Goal: Task Accomplishment & Management: Complete application form

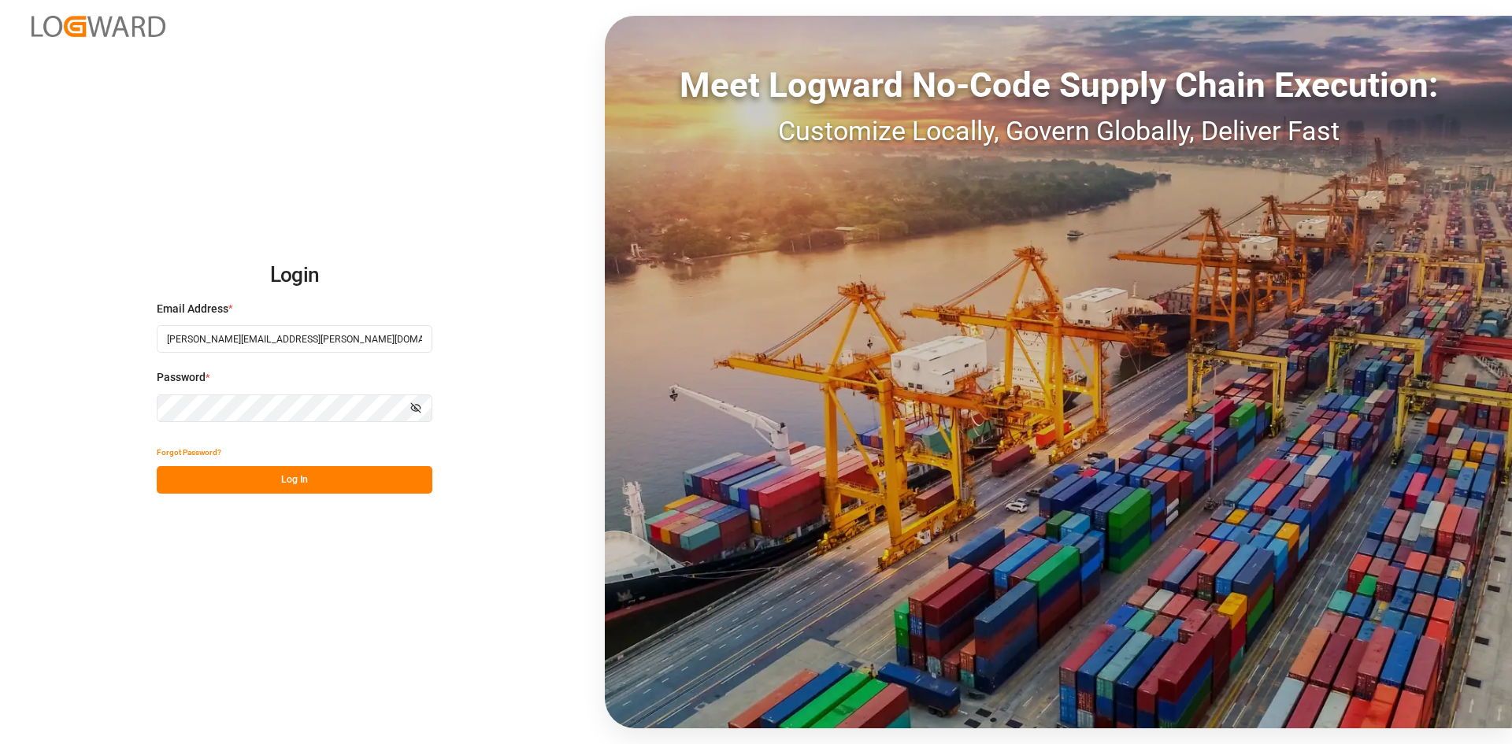
click at [380, 483] on button "Log In" at bounding box center [295, 480] width 276 height 28
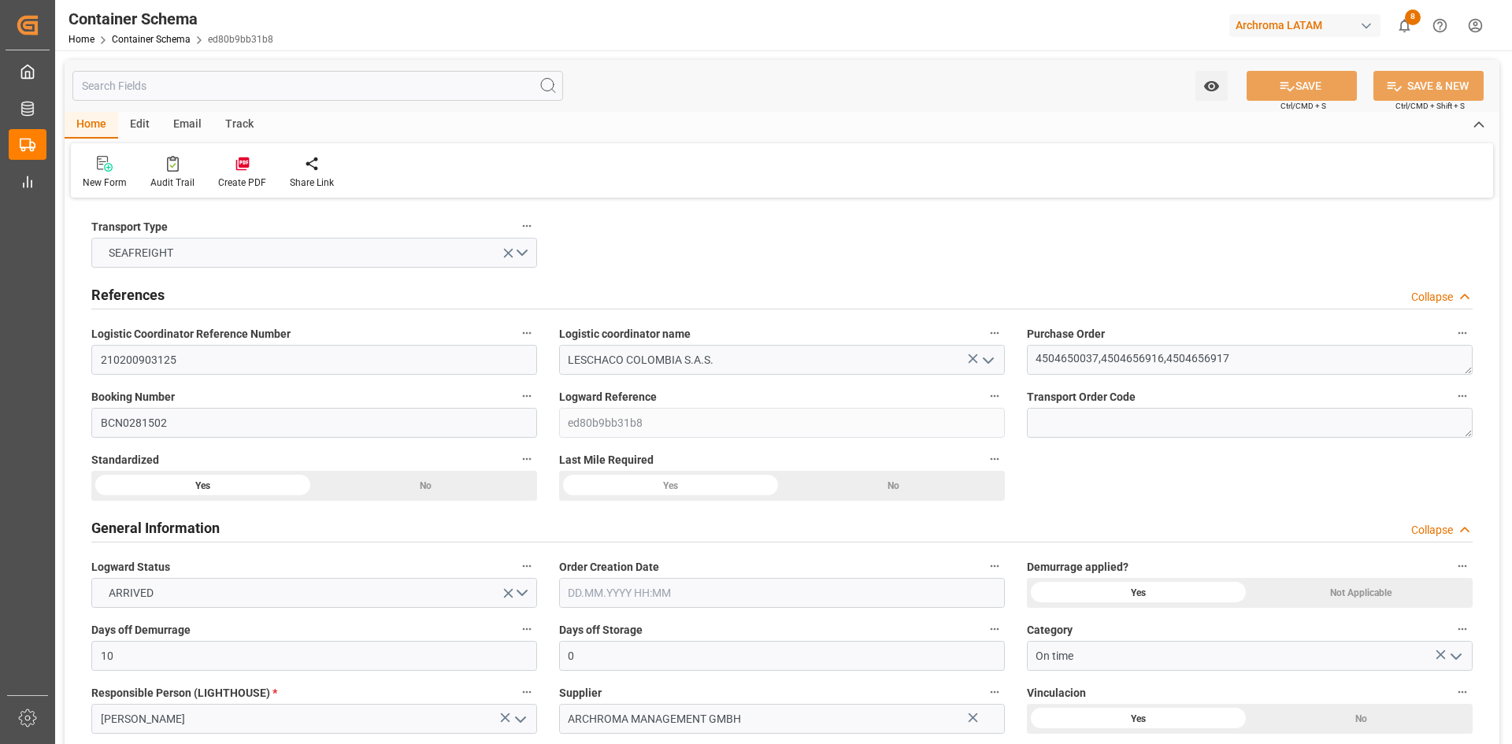
type input "10"
type input "0"
type input "3"
type input "6600"
type input "12200"
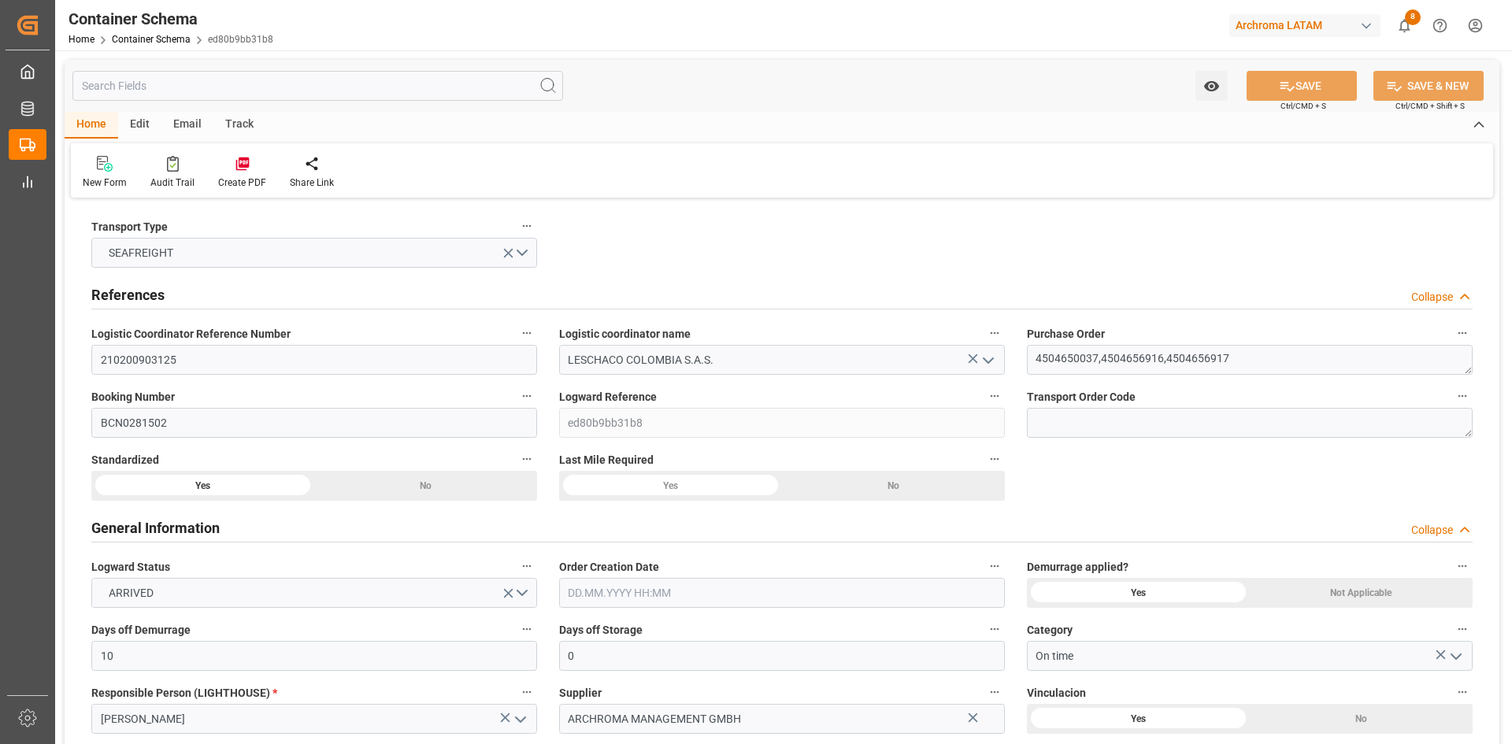
type input "12908.8"
type input "MSC"
type input "Mediterranean Shipping Company"
type input "ESBCN"
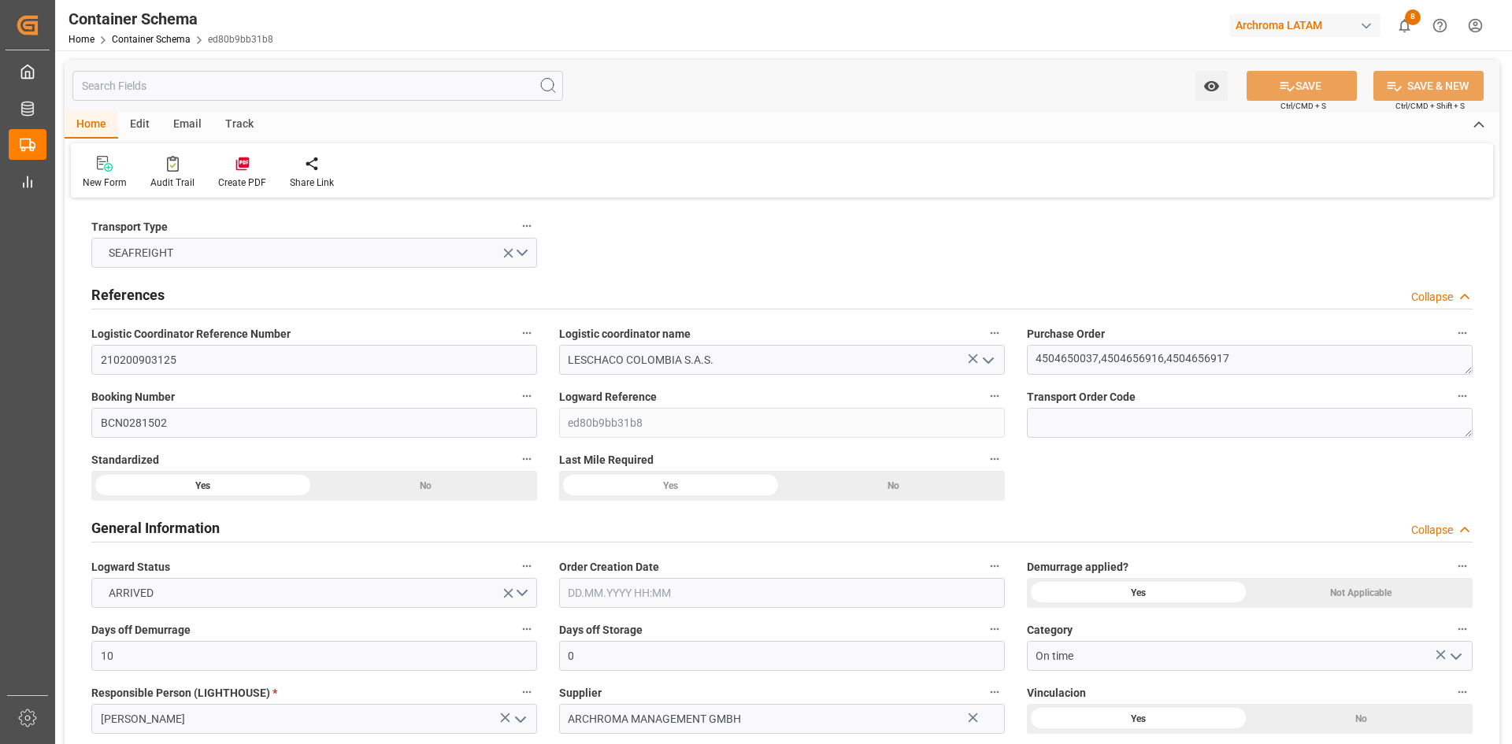
type input "COCTG"
type input "9724049"
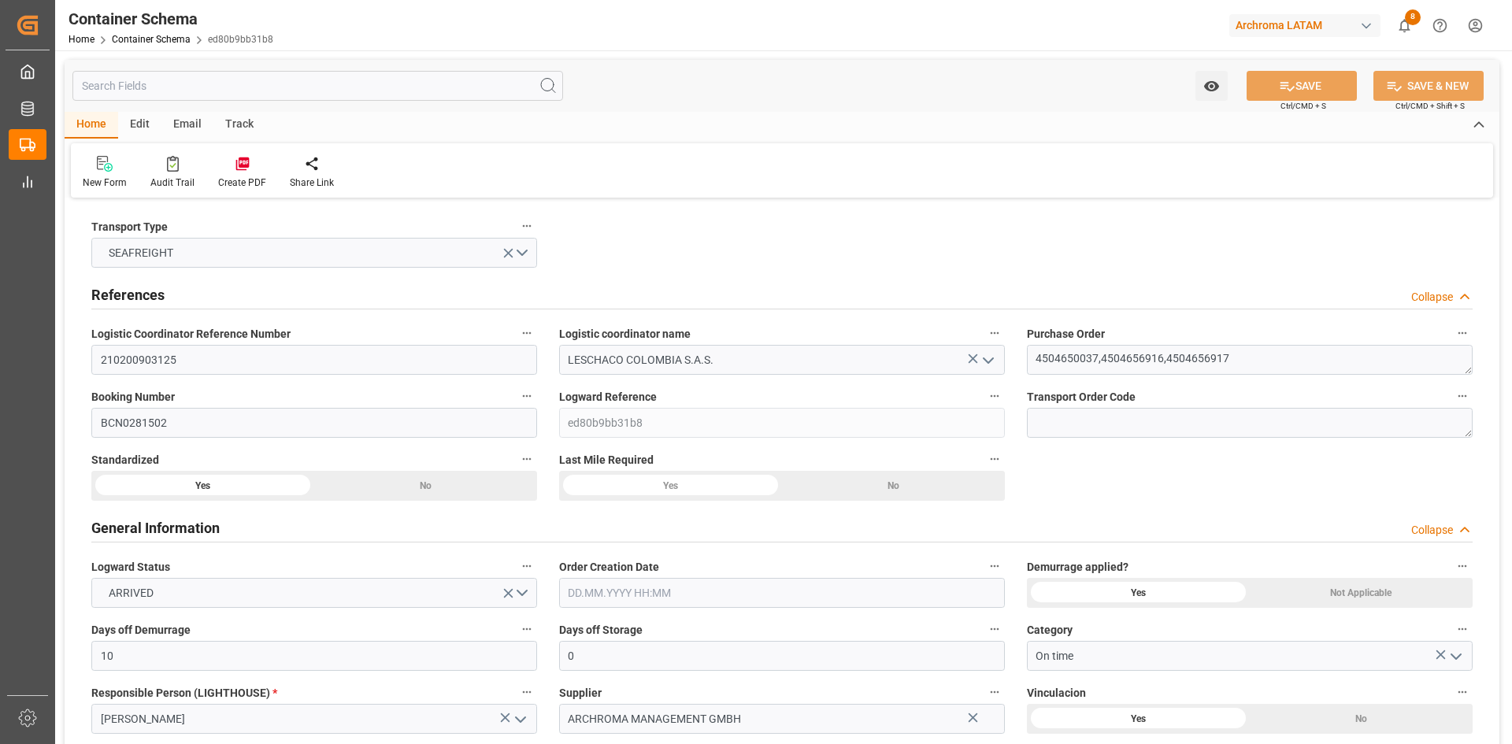
type input "9724049"
type input "0"
type input "24"
type input "0"
type input "-1"
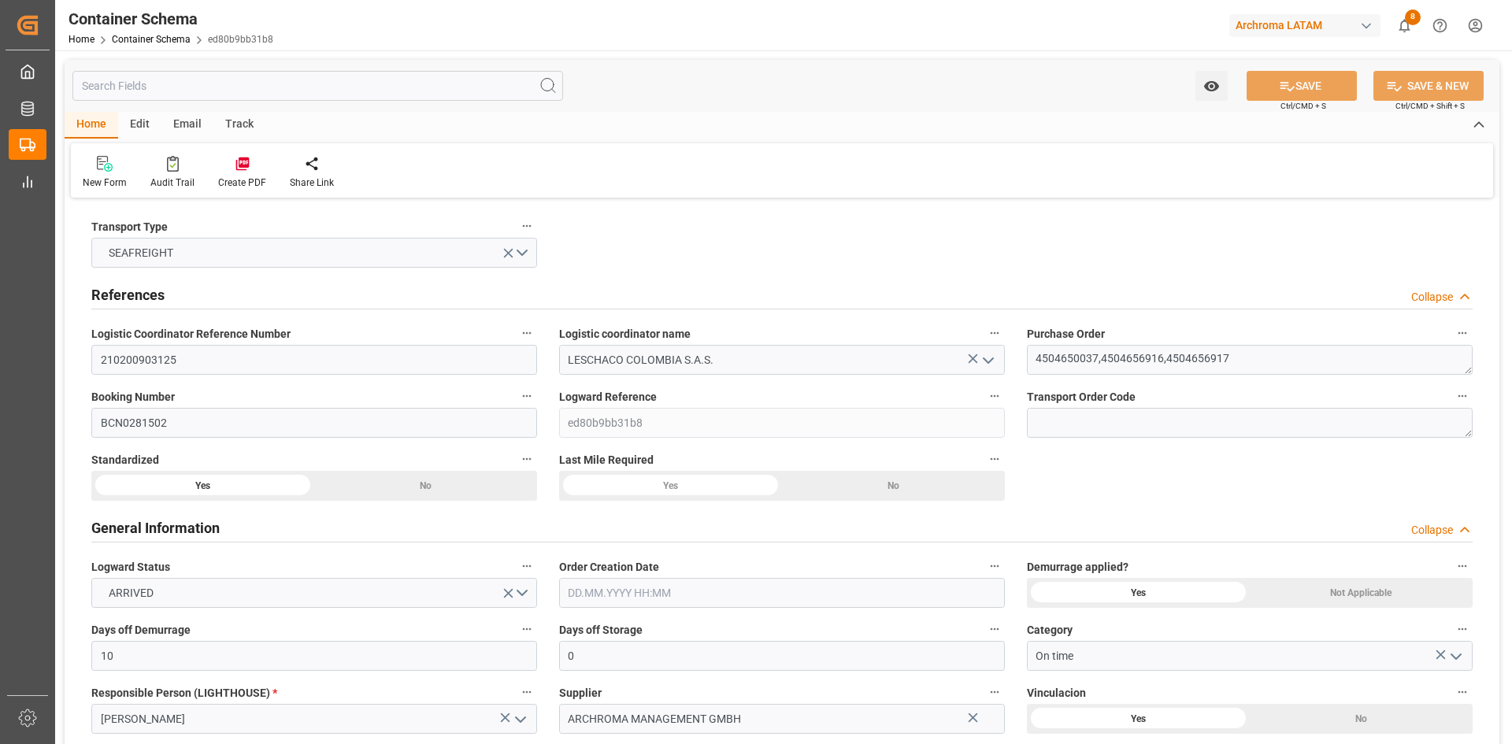
type input "08.09.2025 00:00"
type input "[DATE]"
type input "03.10.2025 10:10"
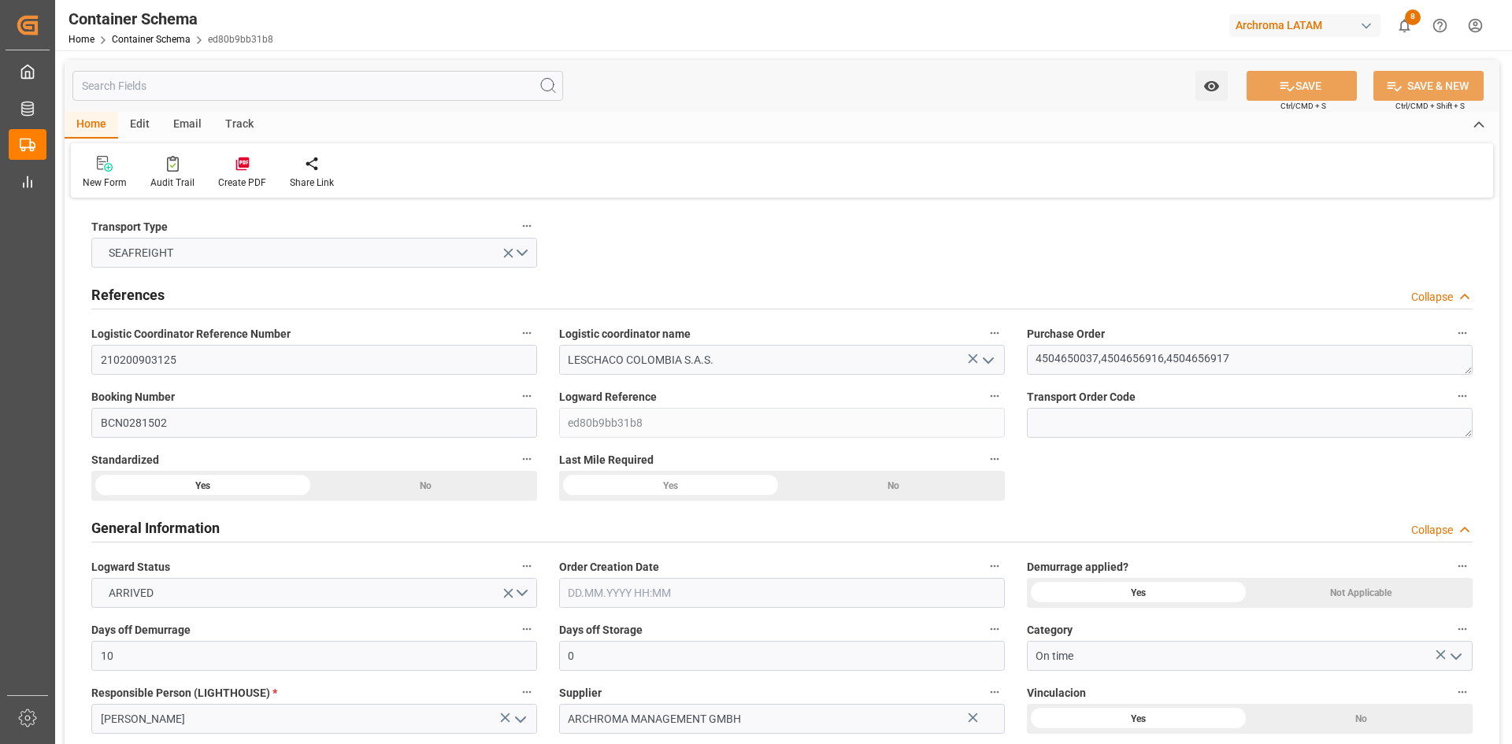
type input "09.09.2025 03:04"
type input "[DATE]"
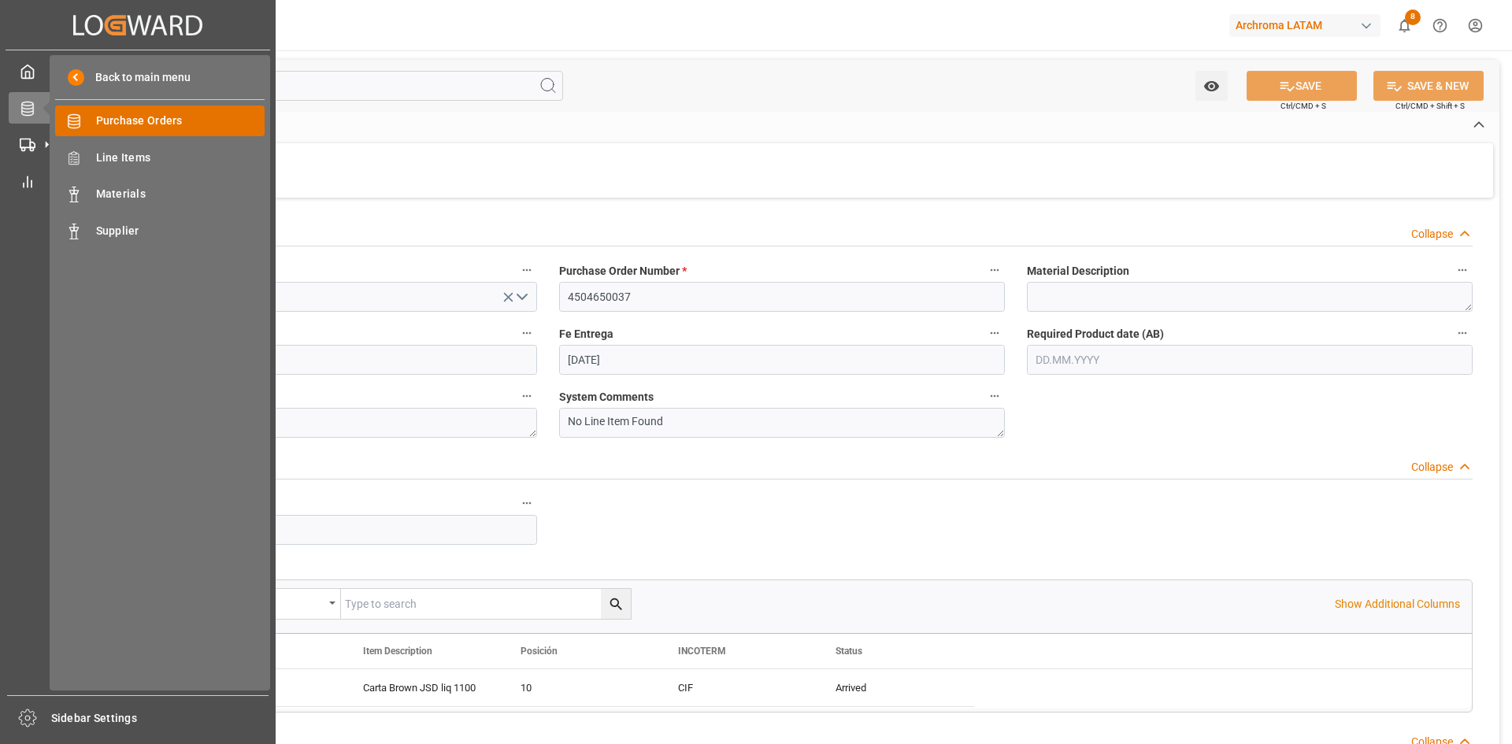
click at [119, 132] on div "Purchase Orders Purchase Orders" at bounding box center [159, 121] width 209 height 31
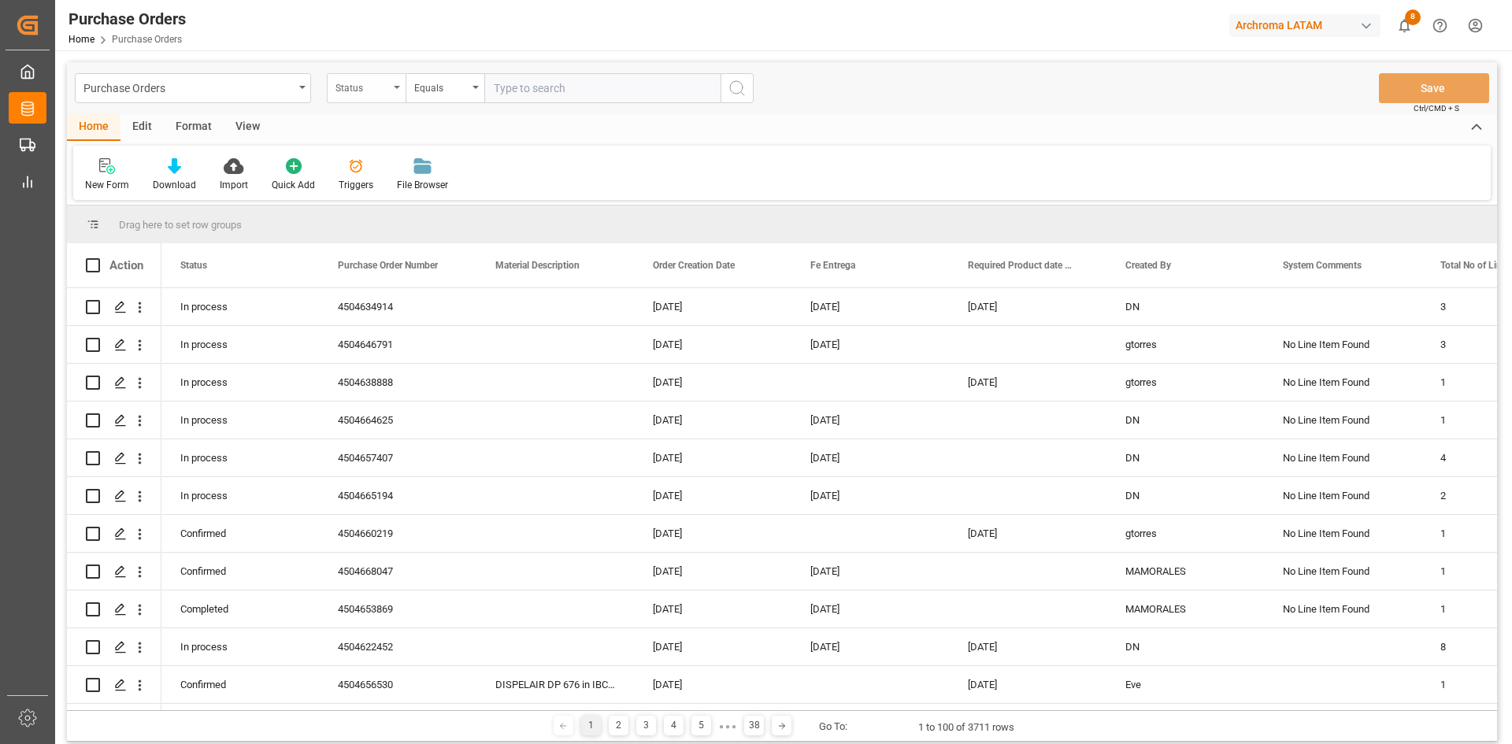
click at [350, 90] on div "Status" at bounding box center [362, 86] width 54 height 18
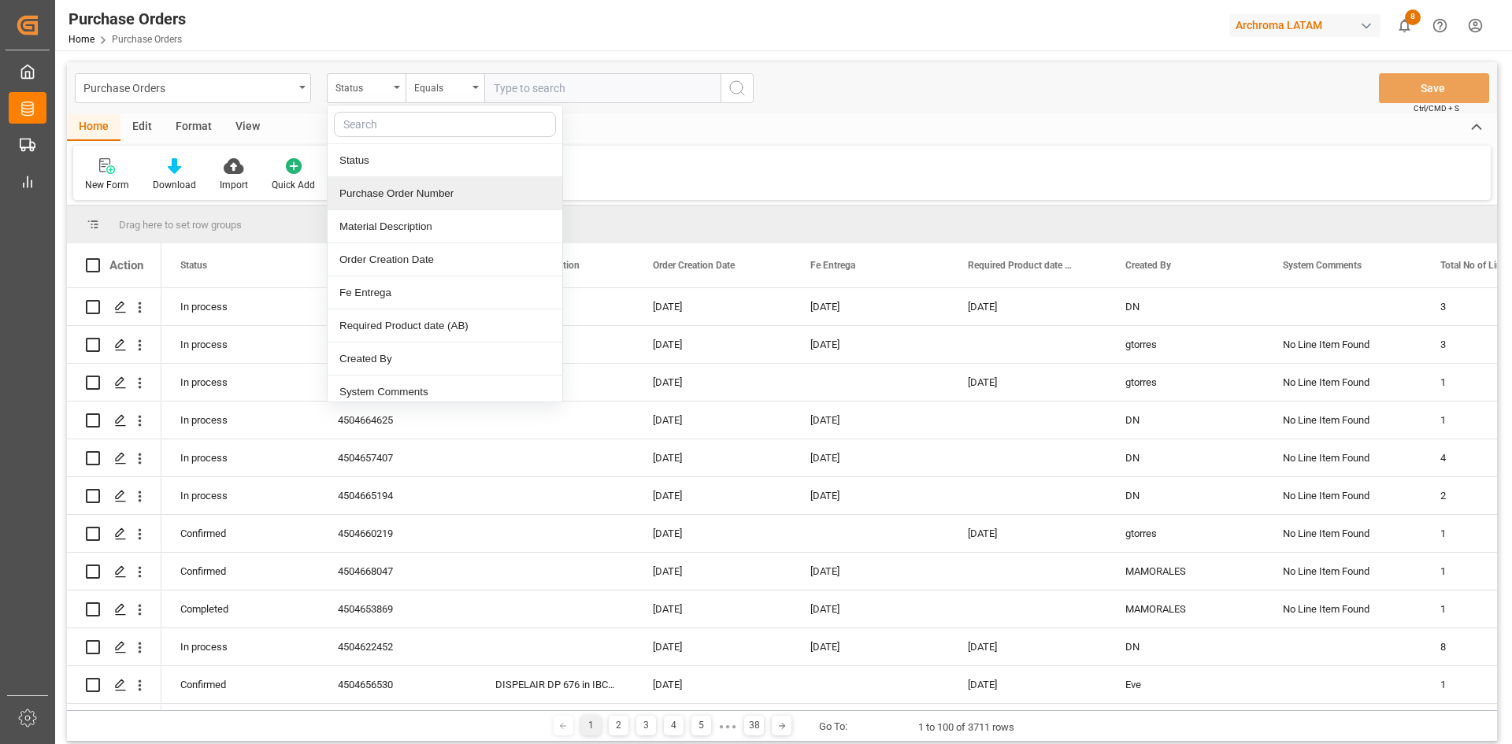
click at [400, 182] on div "Purchase Order Number" at bounding box center [445, 193] width 235 height 33
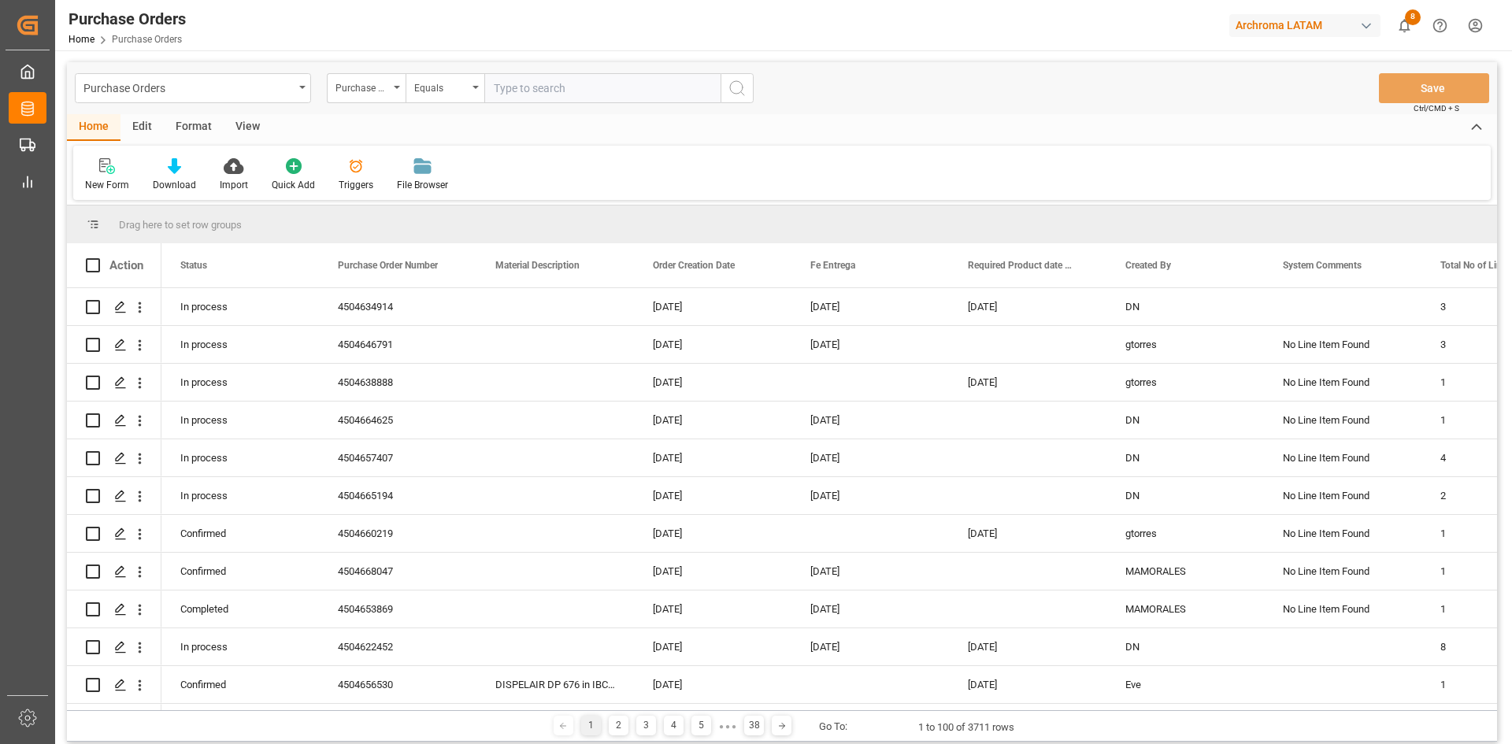
click at [540, 87] on input "text" at bounding box center [602, 88] width 236 height 30
paste input "4504656548"
type input "4504656548"
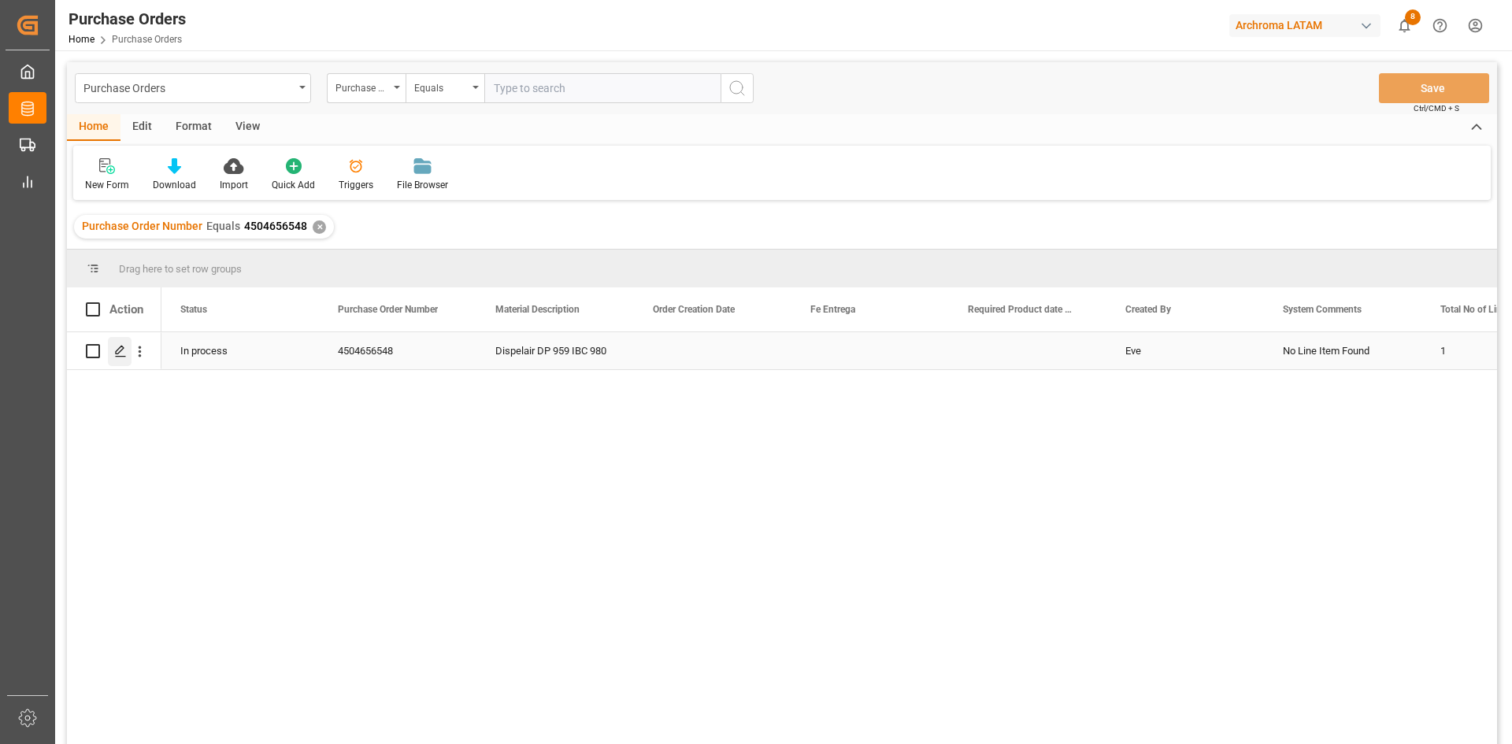
click at [117, 348] on icon "Press SPACE to select this row." at bounding box center [120, 351] width 13 height 13
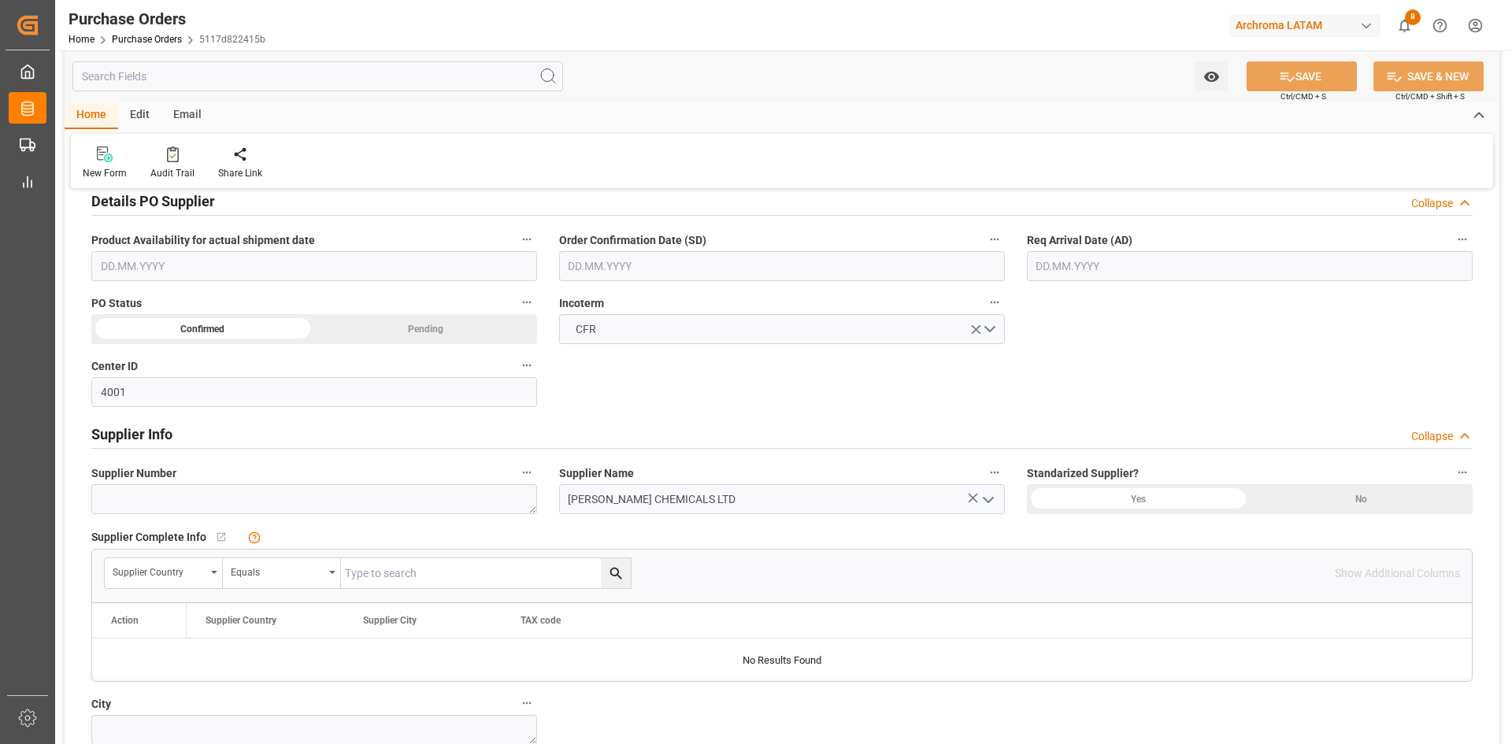
scroll to position [551, 0]
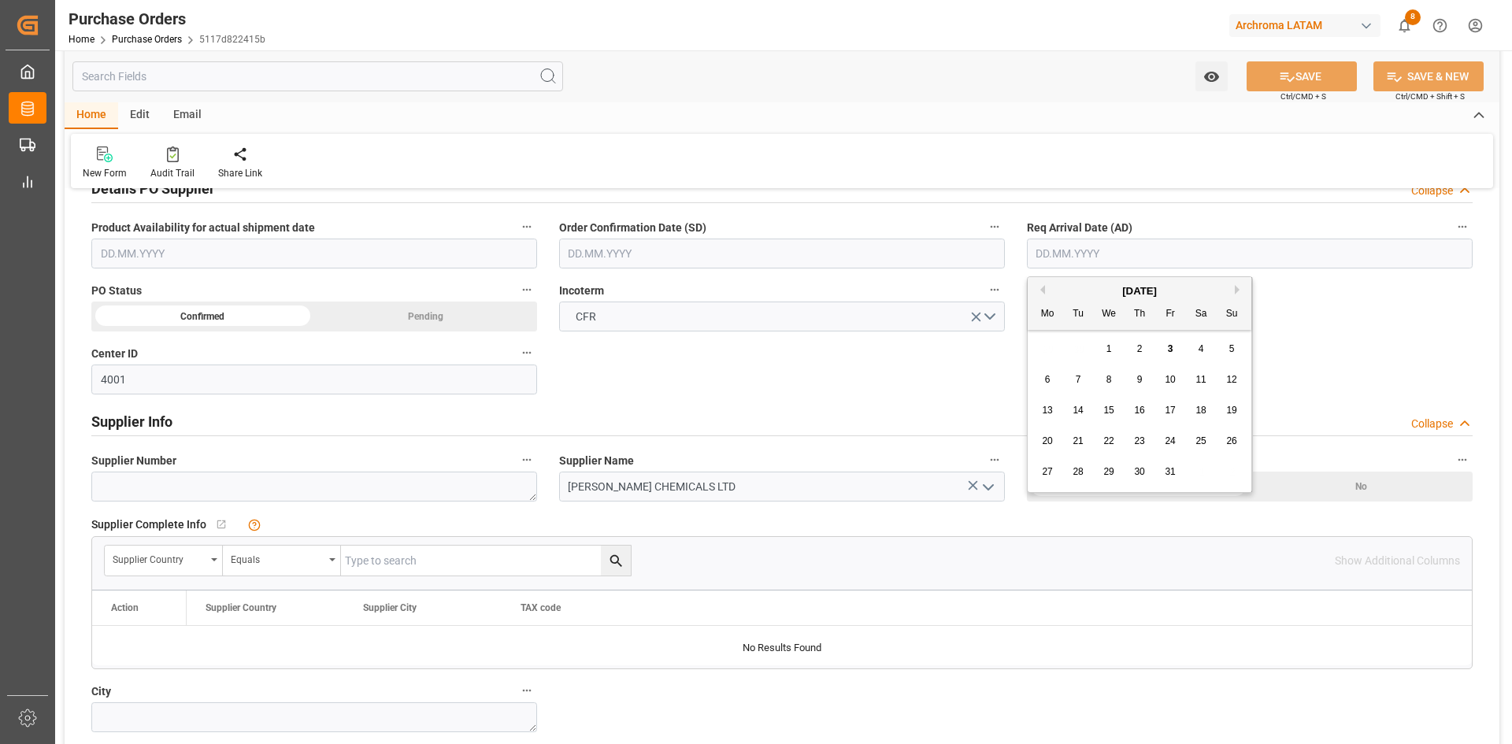
click at [1104, 249] on input "text" at bounding box center [1250, 254] width 446 height 30
click at [1173, 380] on span "10" at bounding box center [1170, 379] width 10 height 11
type input "10.10.2025"
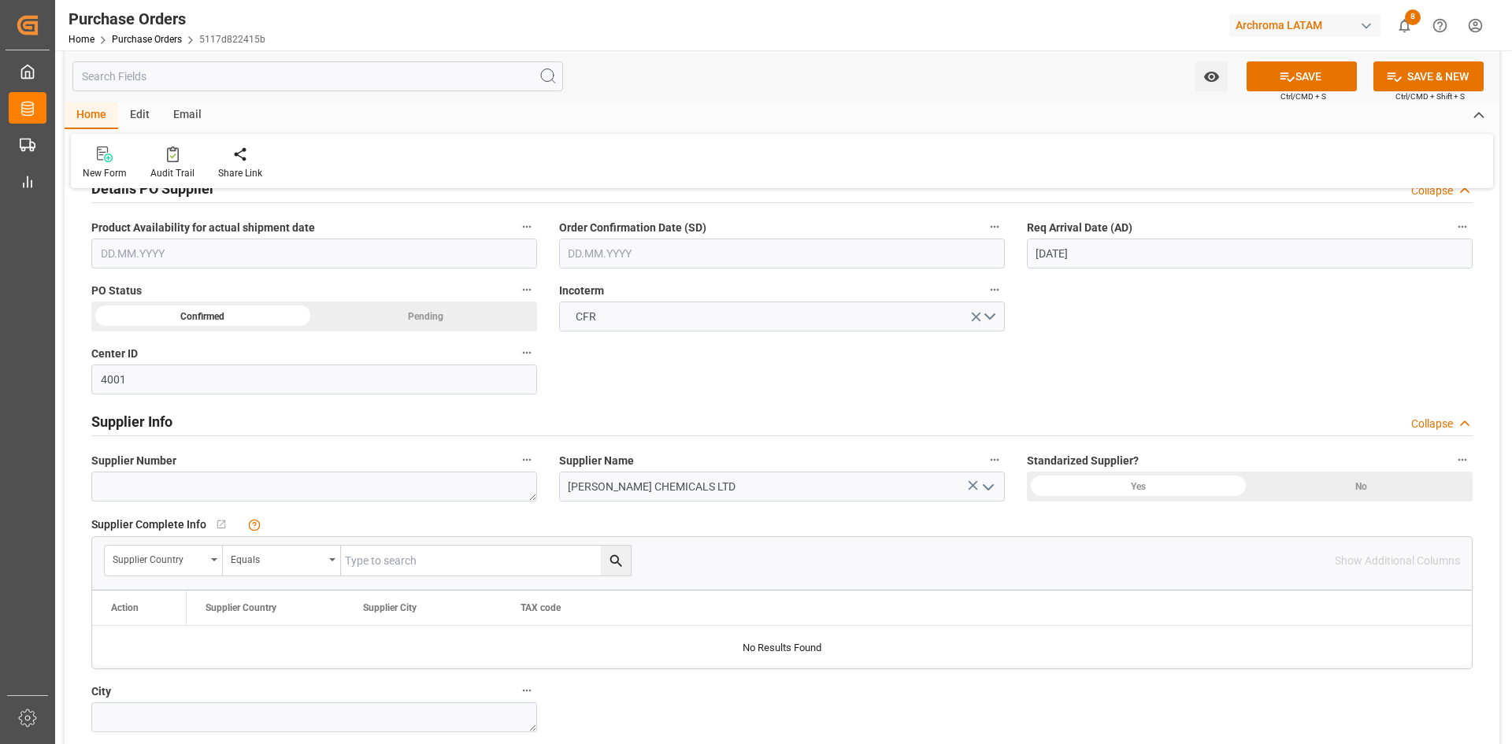
click at [782, 240] on input "text" at bounding box center [782, 254] width 446 height 30
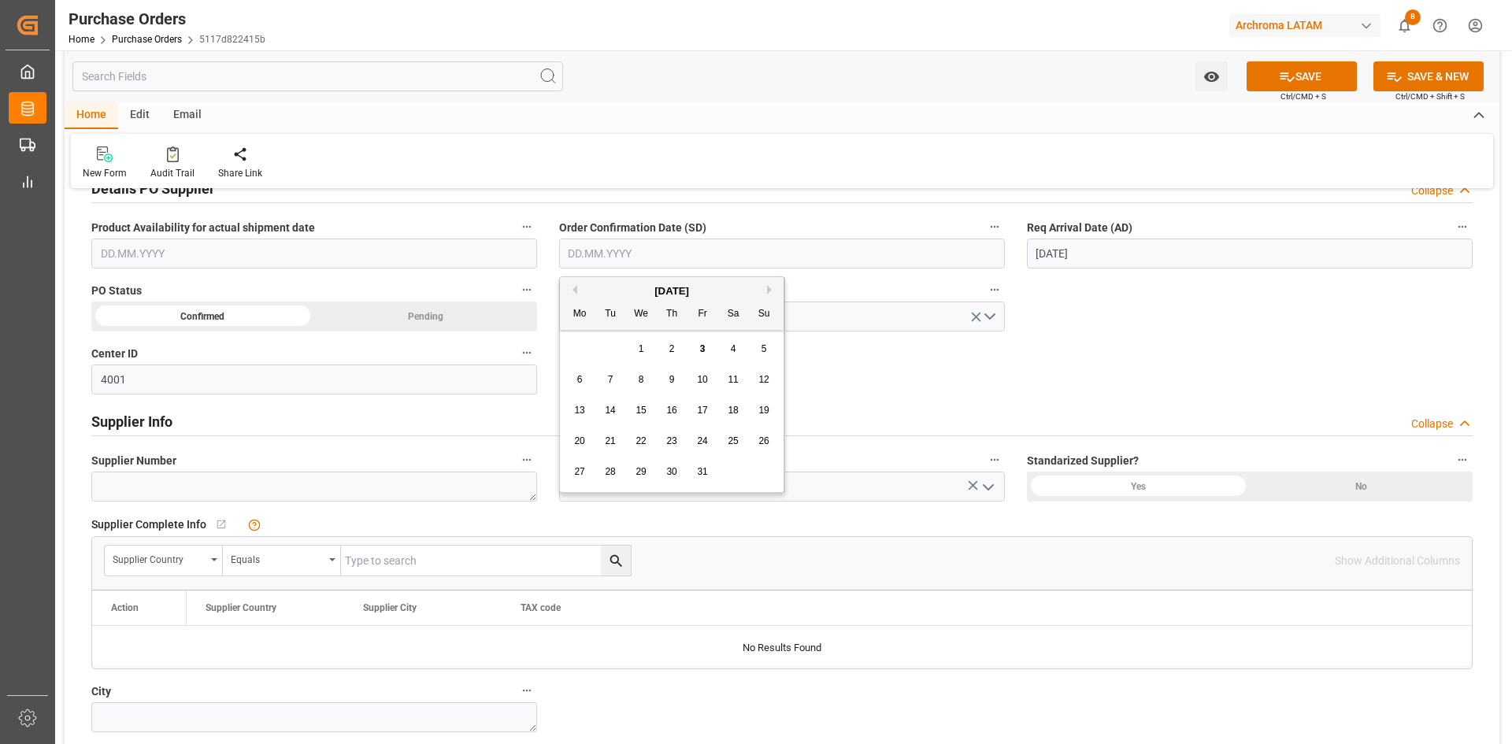
click at [569, 290] on button "Previous Month" at bounding box center [572, 289] width 9 height 9
click at [763, 381] on span "14" at bounding box center [763, 379] width 10 height 11
type input "14.09.2025"
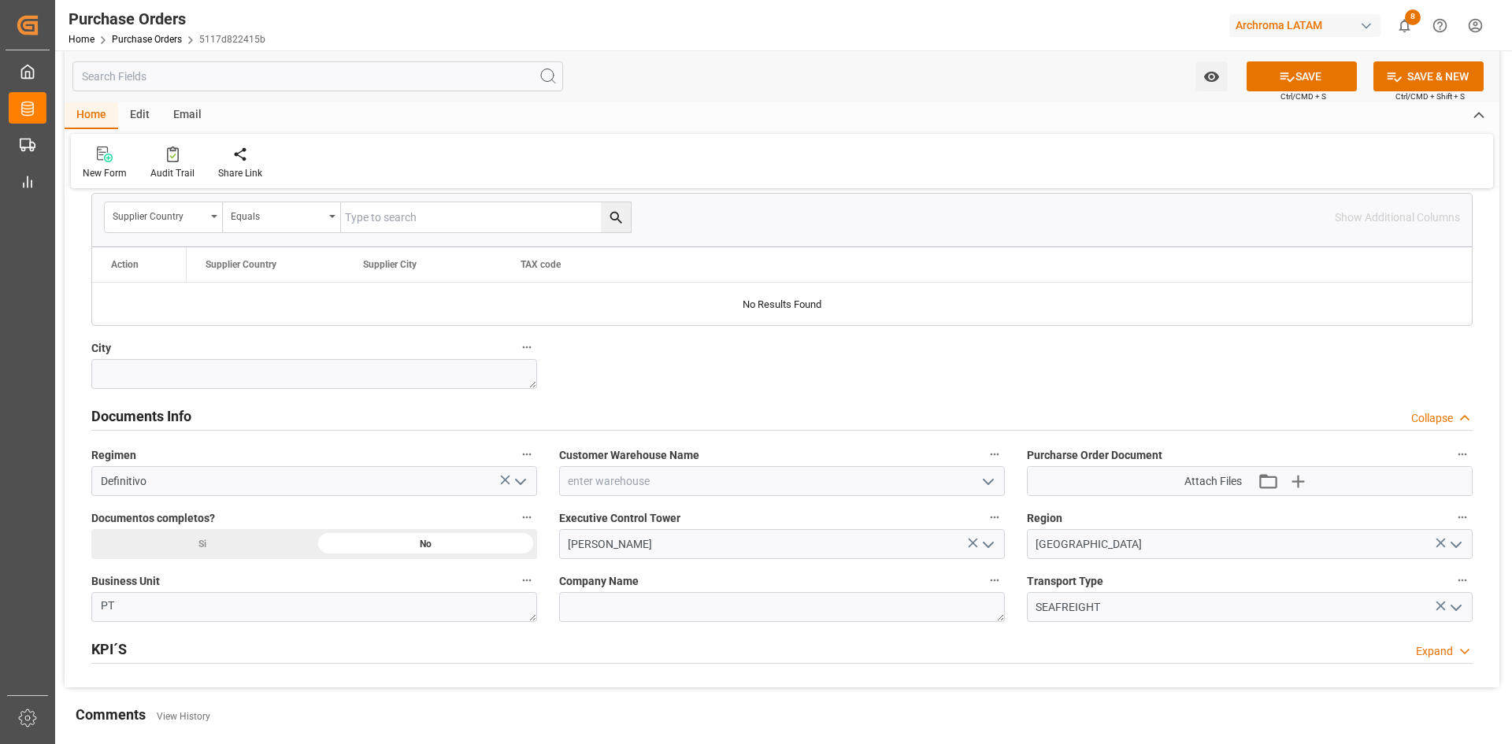
scroll to position [1024, 0]
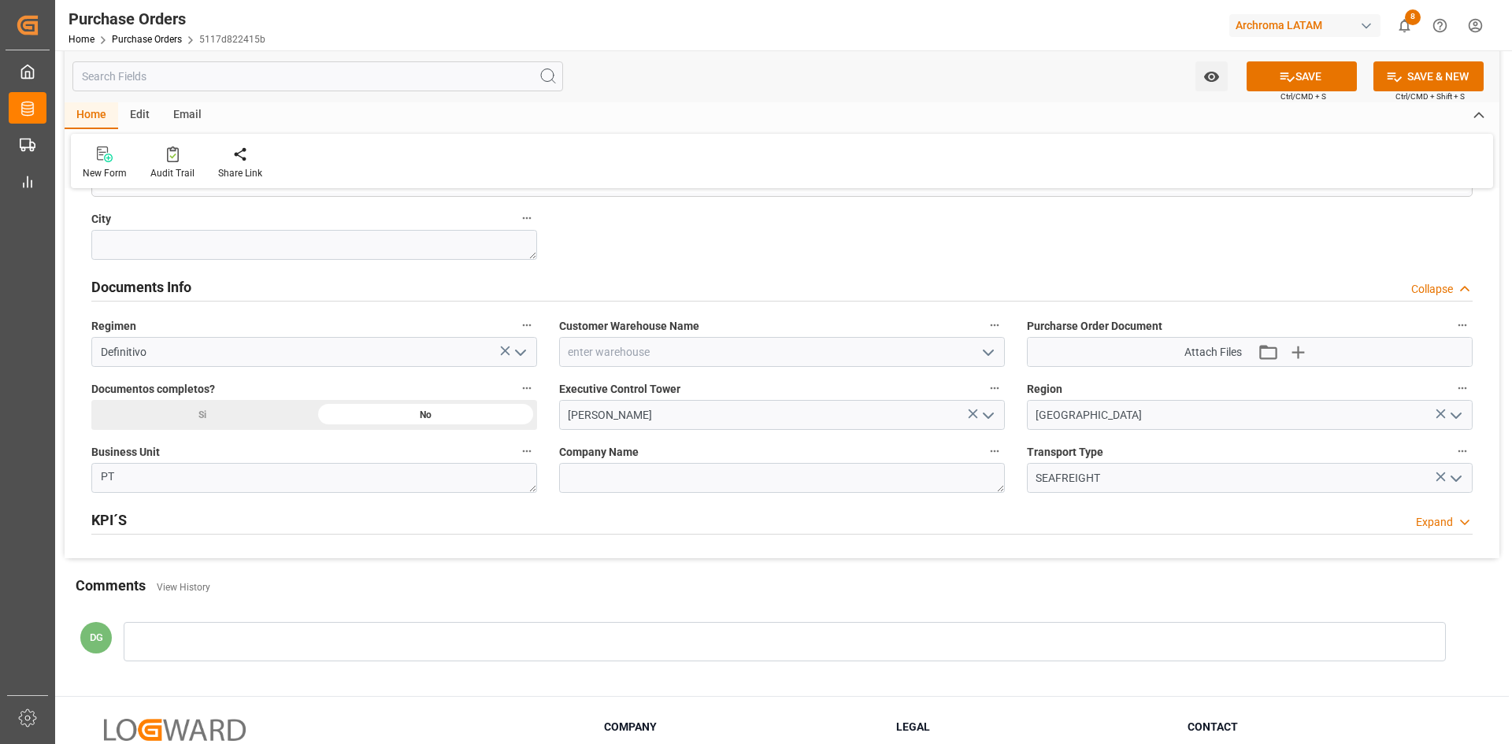
click at [523, 355] on icon "open menu" at bounding box center [520, 352] width 19 height 19
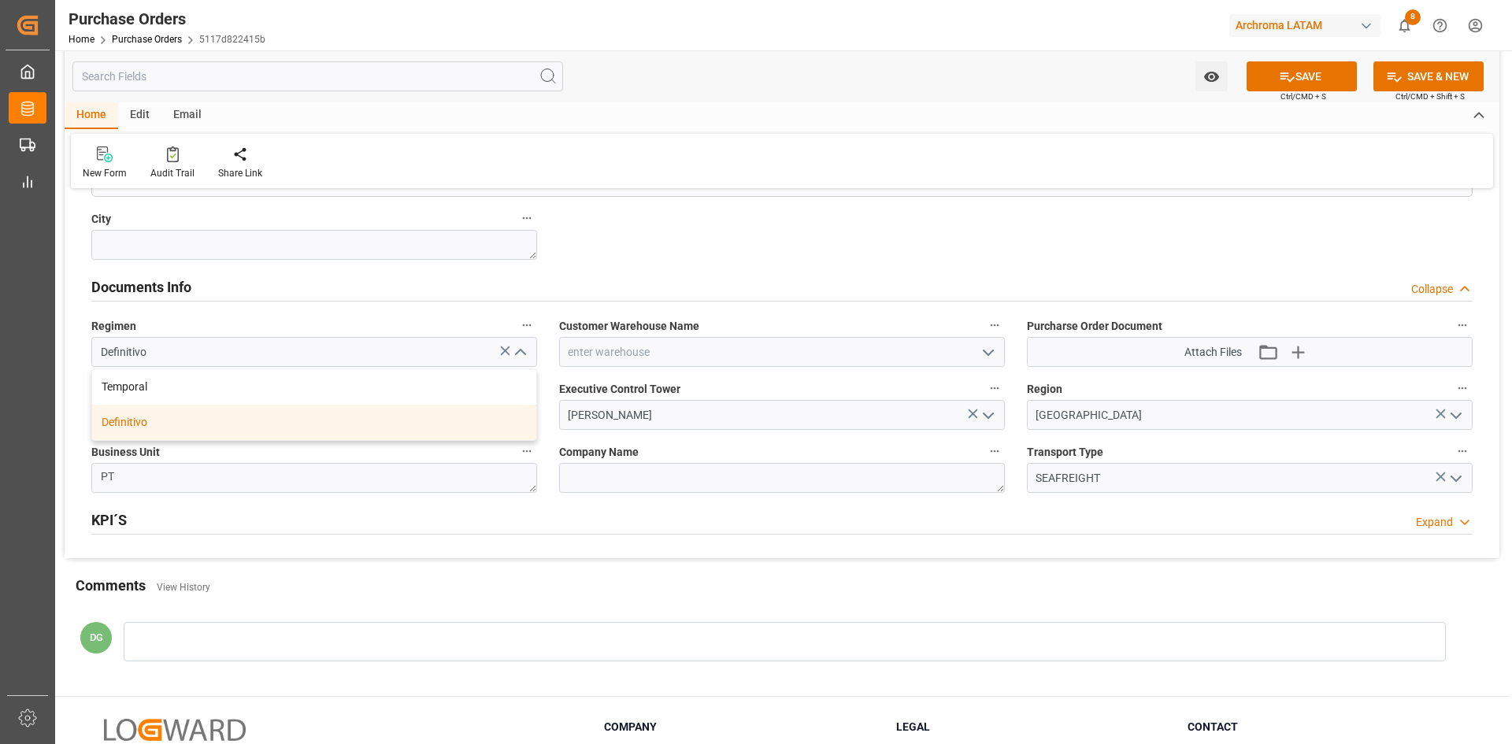
click at [199, 420] on div "Definitivo" at bounding box center [314, 422] width 444 height 35
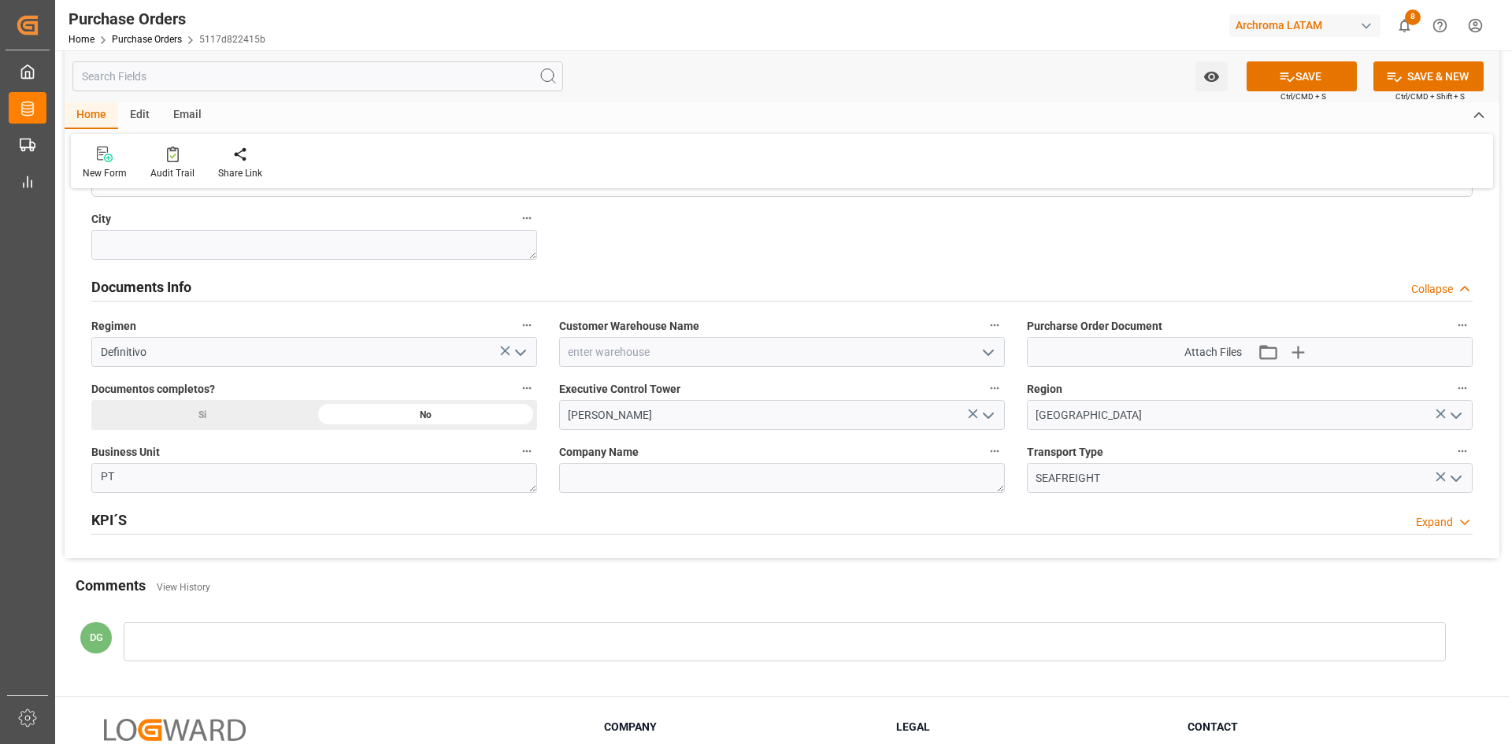
click at [979, 351] on icon "open menu" at bounding box center [988, 352] width 19 height 19
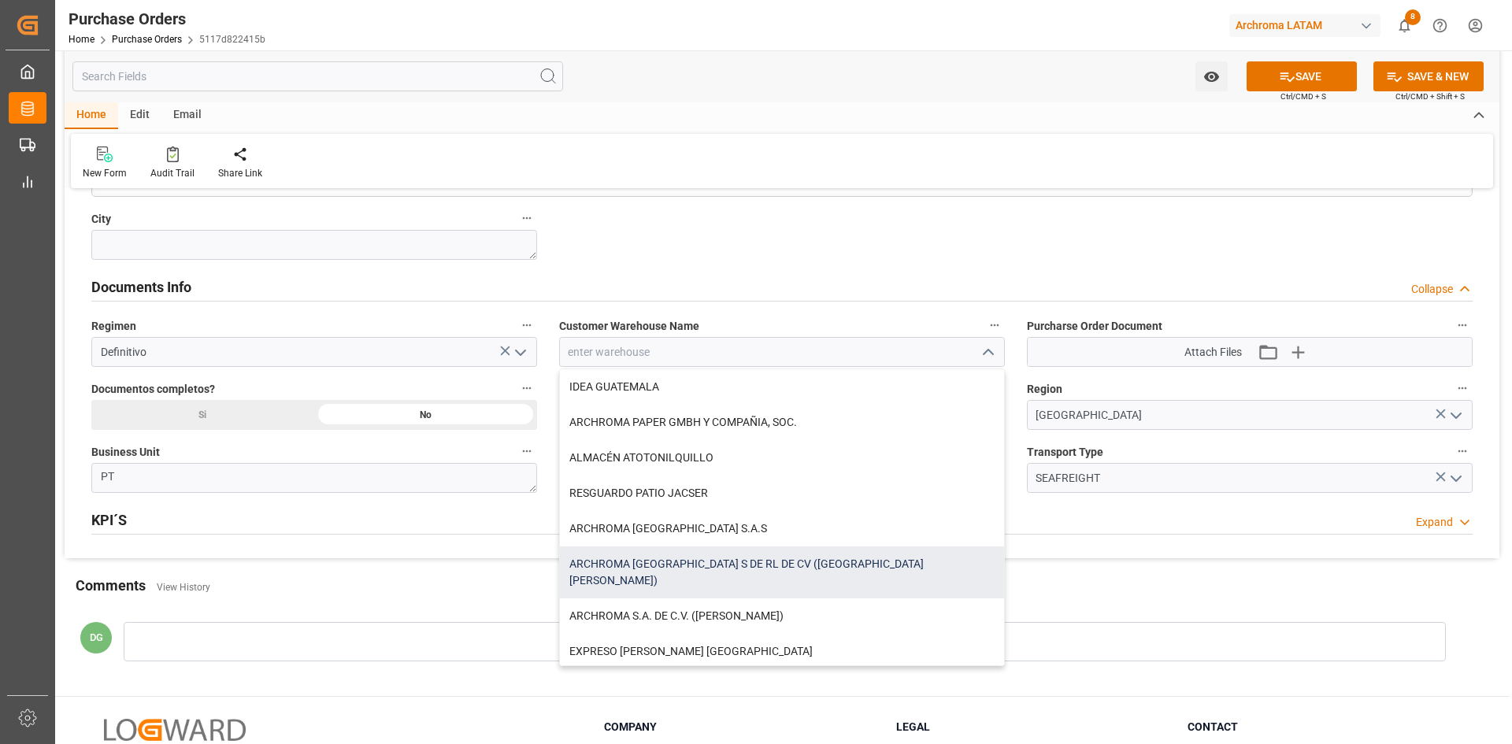
click at [773, 564] on div "ARCHROMA MEXICO S DE RL DE CV (SANTA CLARA)" at bounding box center [782, 573] width 444 height 52
type input "ARCHROMA MEXICO S DE RL DE CV (SANTA CLARA)"
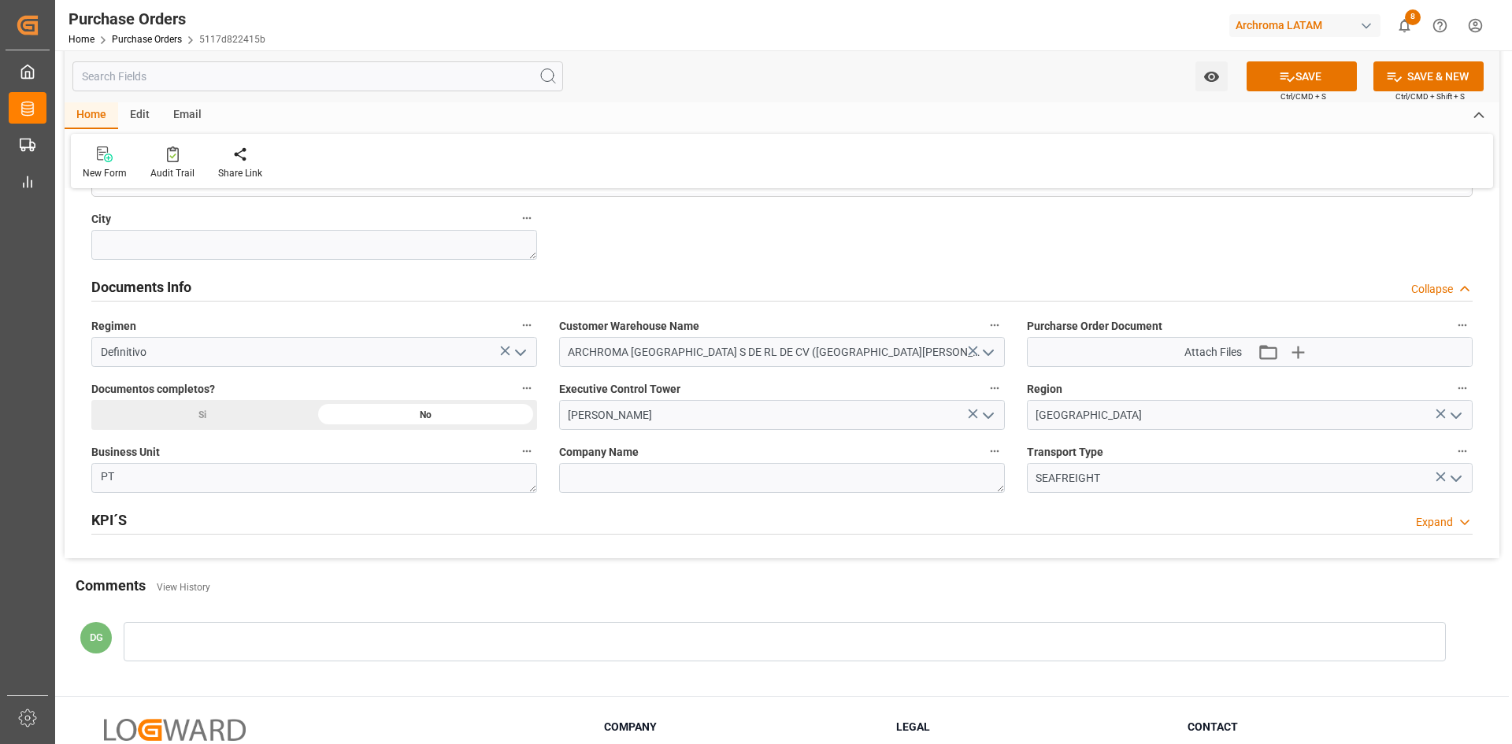
click at [988, 411] on icon "open menu" at bounding box center [988, 415] width 19 height 19
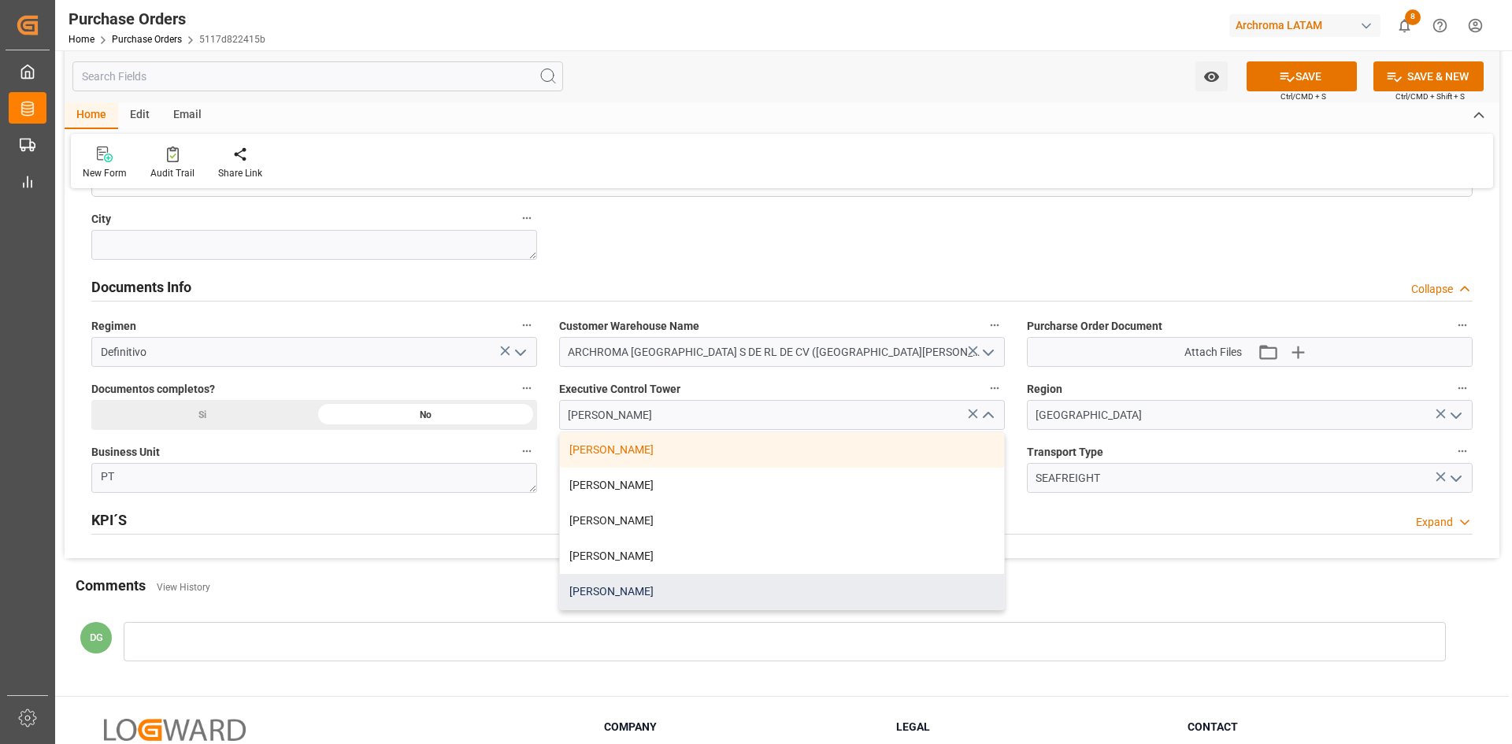
click at [641, 580] on div "Dalia Gutierrez" at bounding box center [782, 591] width 444 height 35
type input "Dalia Gutierrez"
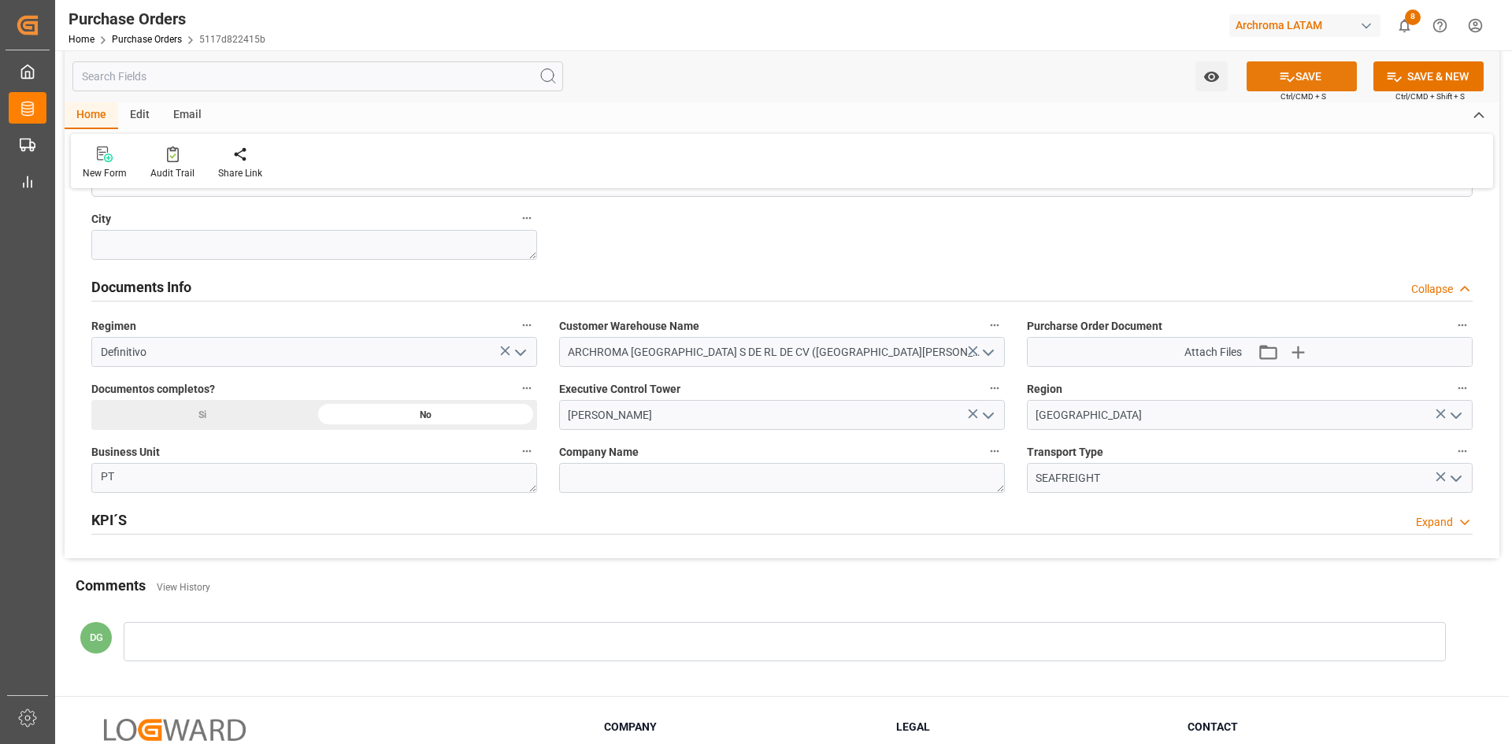
click at [1292, 83] on button "SAVE" at bounding box center [1302, 76] width 110 height 30
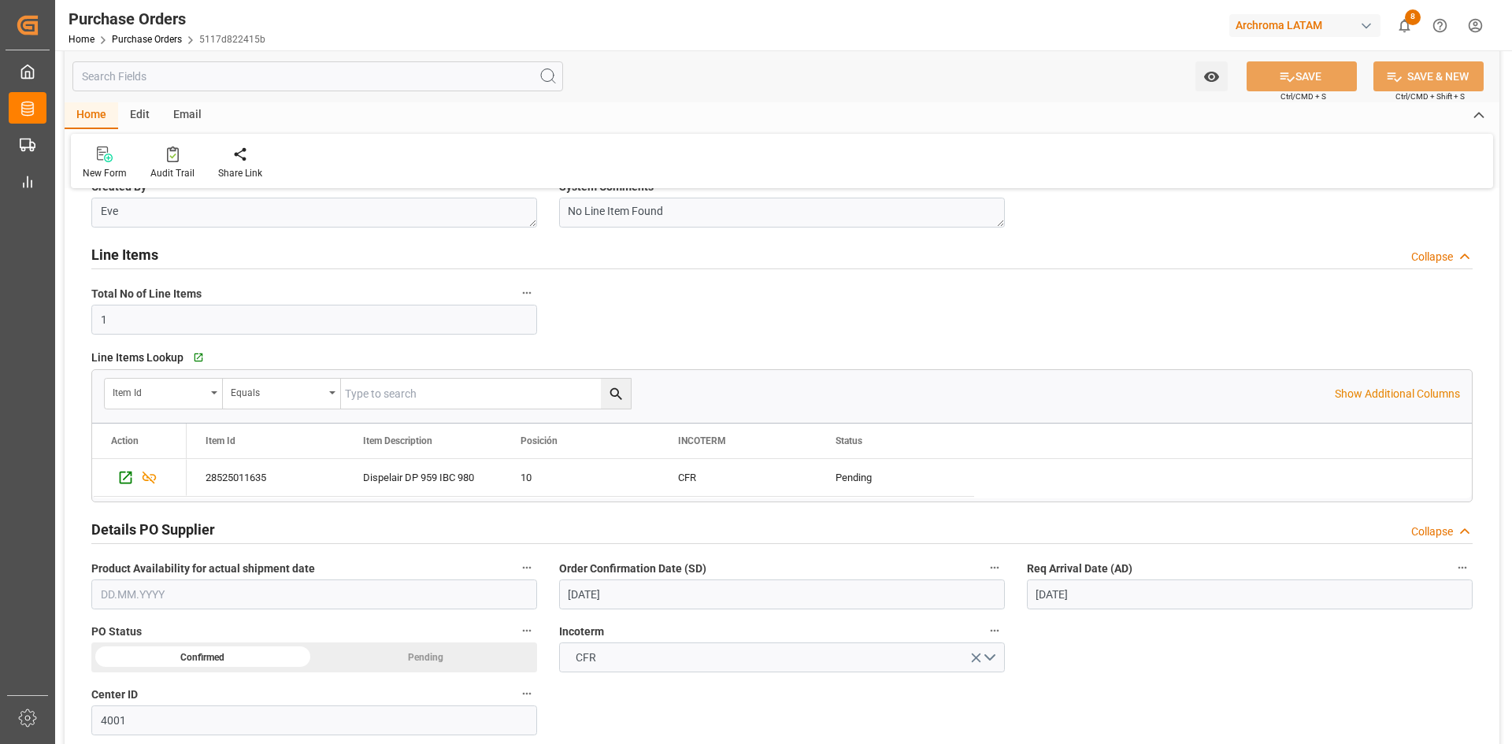
scroll to position [0, 0]
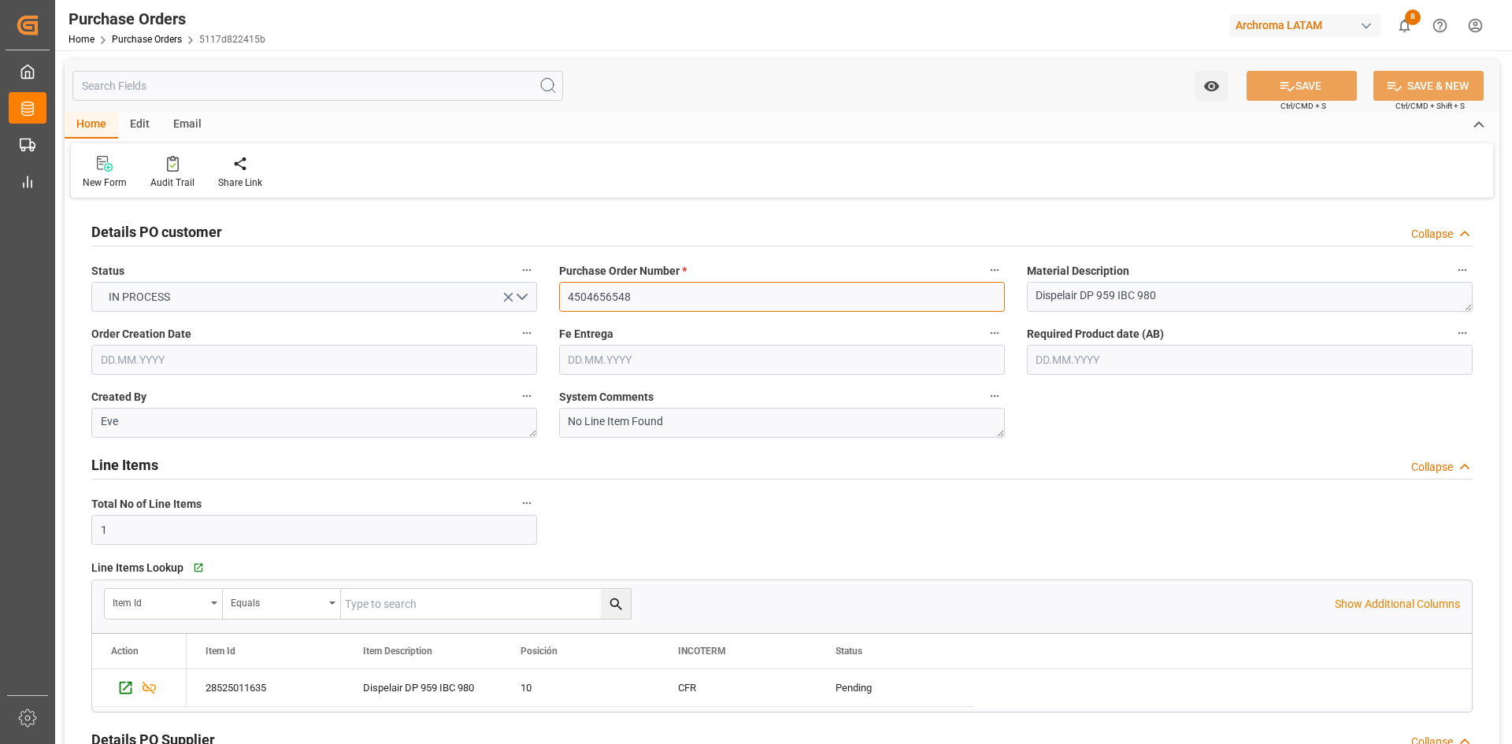
click at [658, 305] on input "4504656548" at bounding box center [782, 297] width 446 height 30
click at [657, 304] on input "4504656548" at bounding box center [782, 297] width 446 height 30
click at [143, 43] on link "Purchase Orders" at bounding box center [147, 39] width 70 height 11
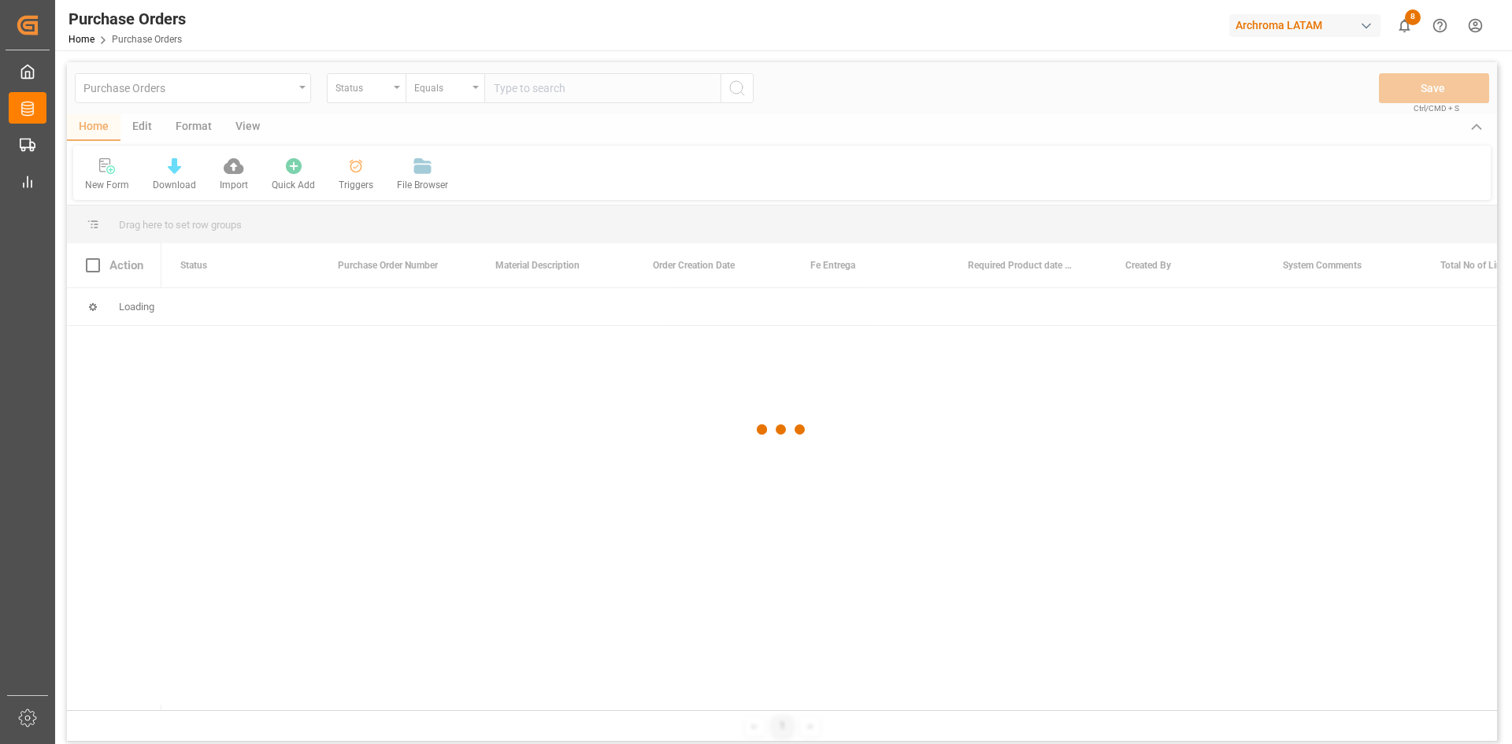
click at [394, 94] on div at bounding box center [782, 429] width 1430 height 735
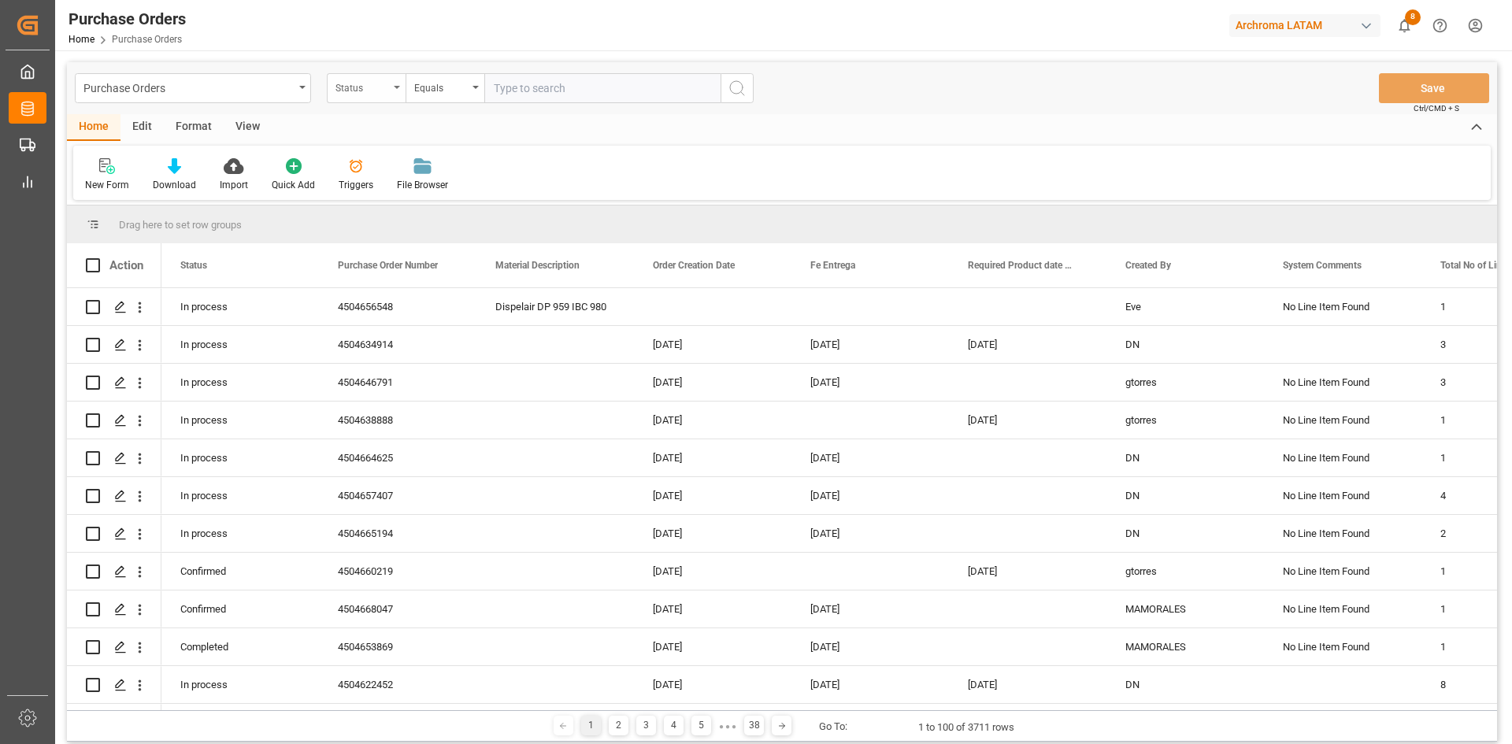
click at [392, 95] on div "Status" at bounding box center [366, 88] width 79 height 30
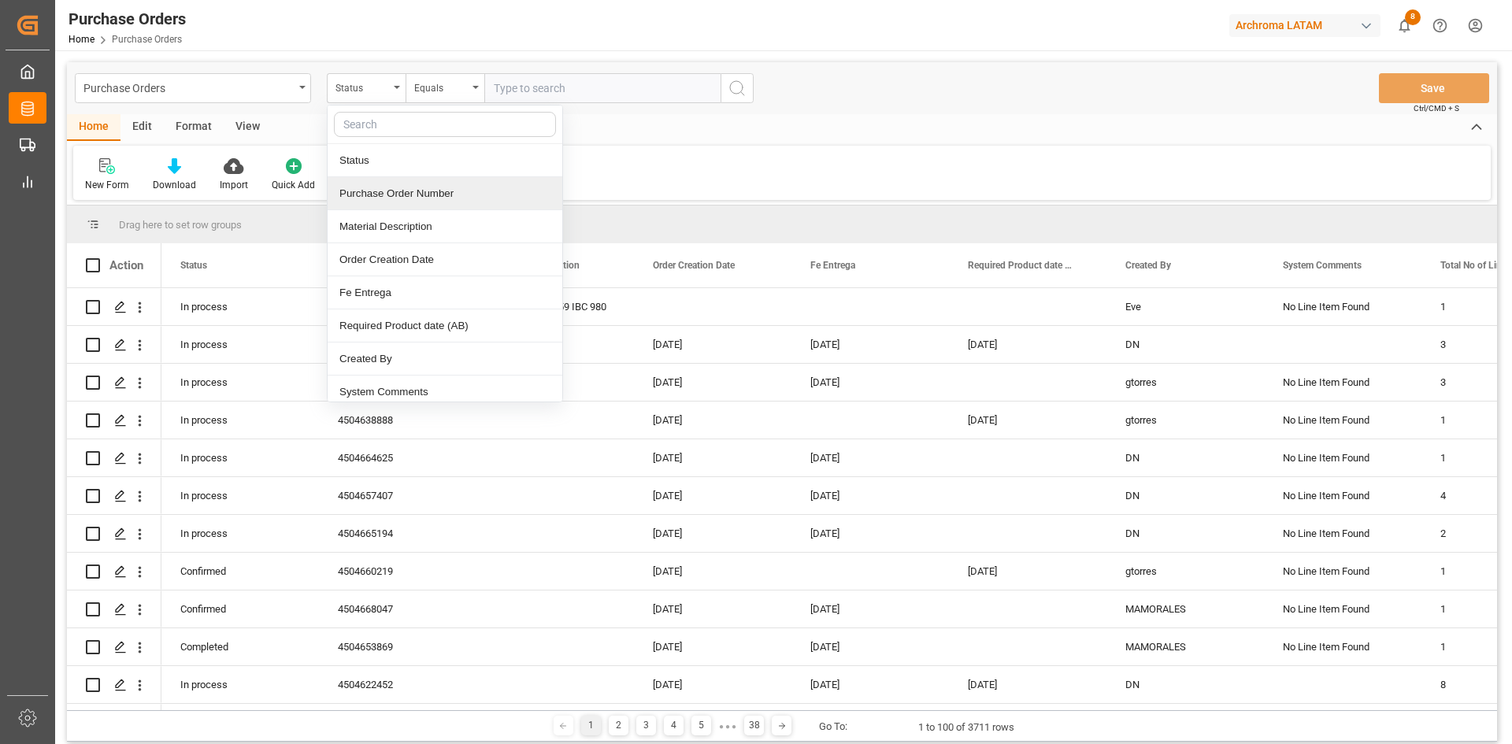
click at [404, 205] on div "Purchase Order Number" at bounding box center [445, 193] width 235 height 33
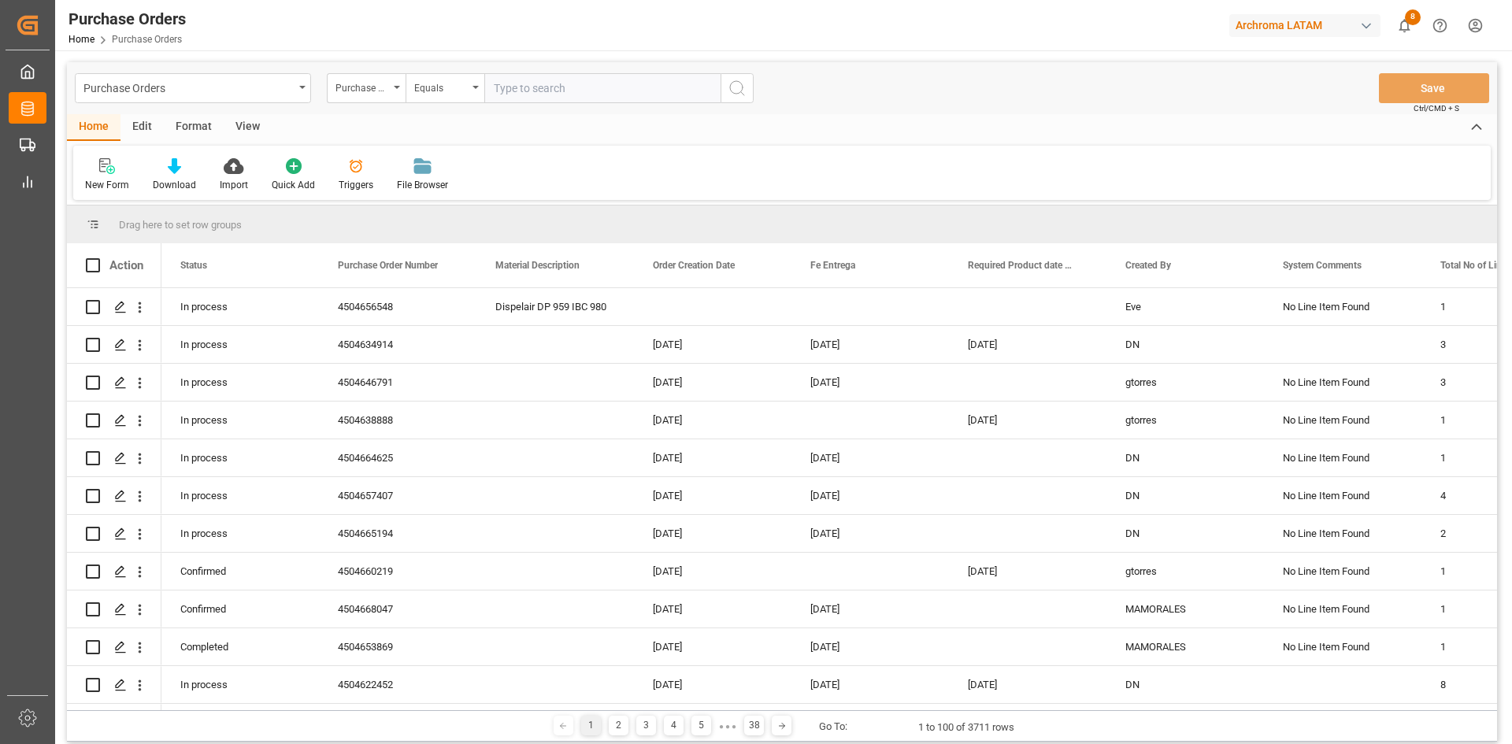
click at [506, 97] on input "text" at bounding box center [602, 88] width 236 height 30
paste input "4504656556"
type input "4504656556"
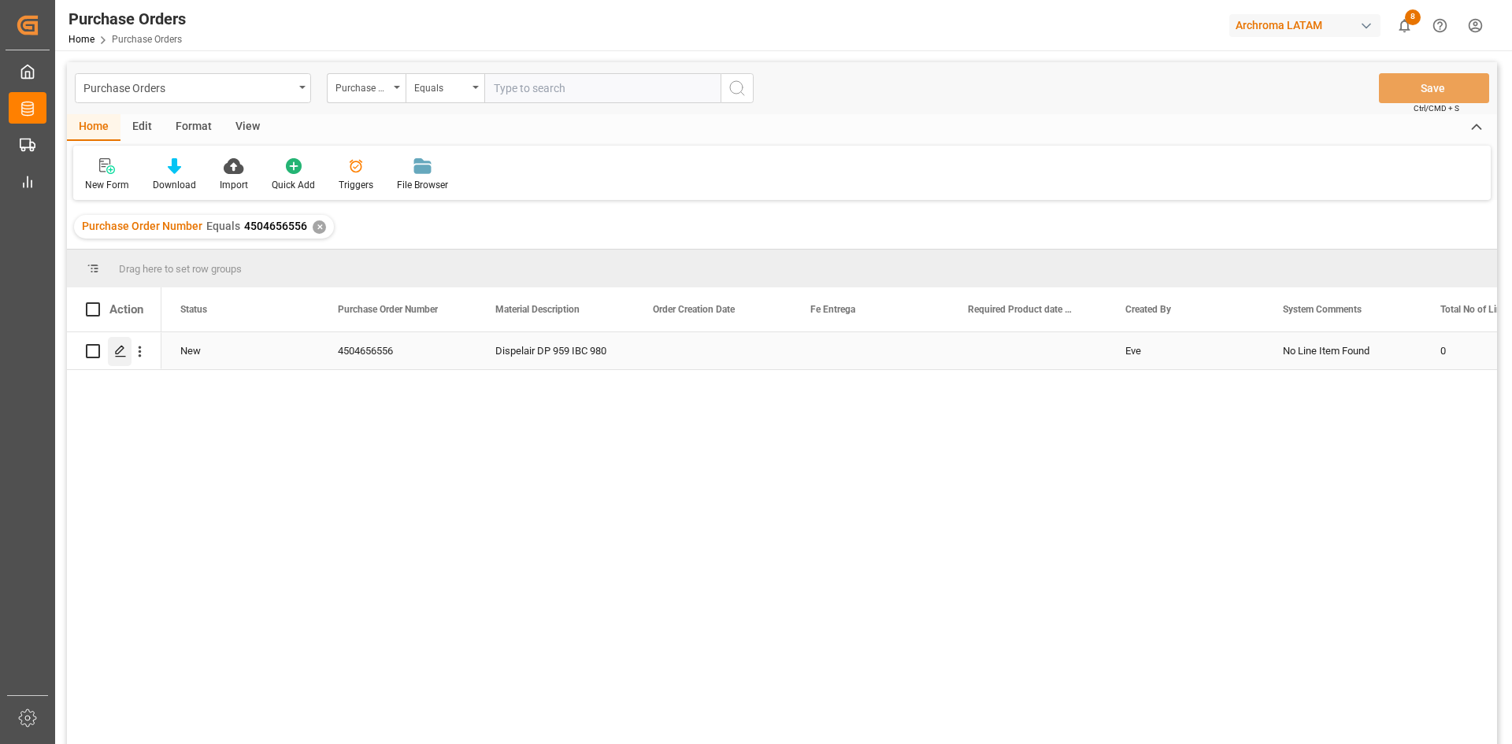
click at [121, 349] on icon "Press SPACE to select this row." at bounding box center [120, 351] width 13 height 13
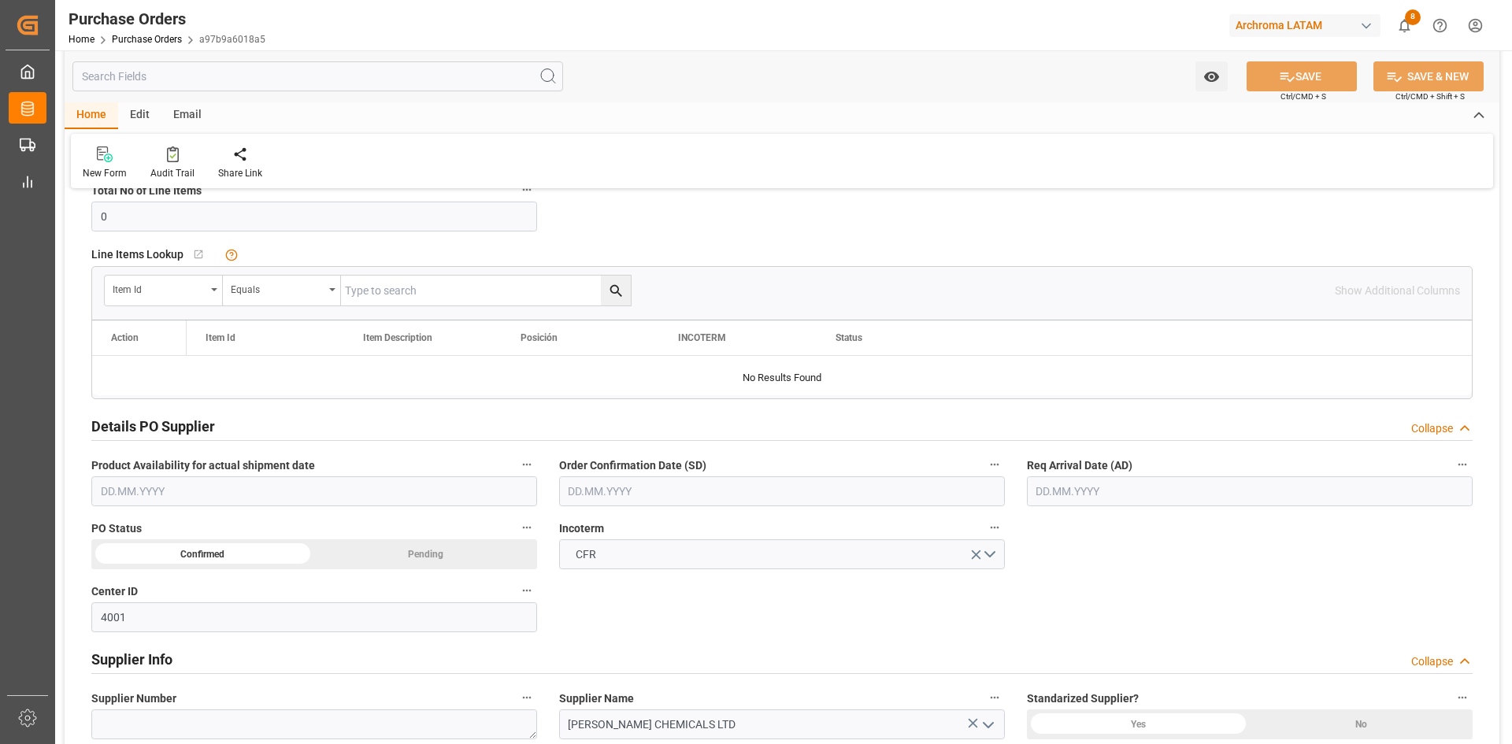
scroll to position [315, 0]
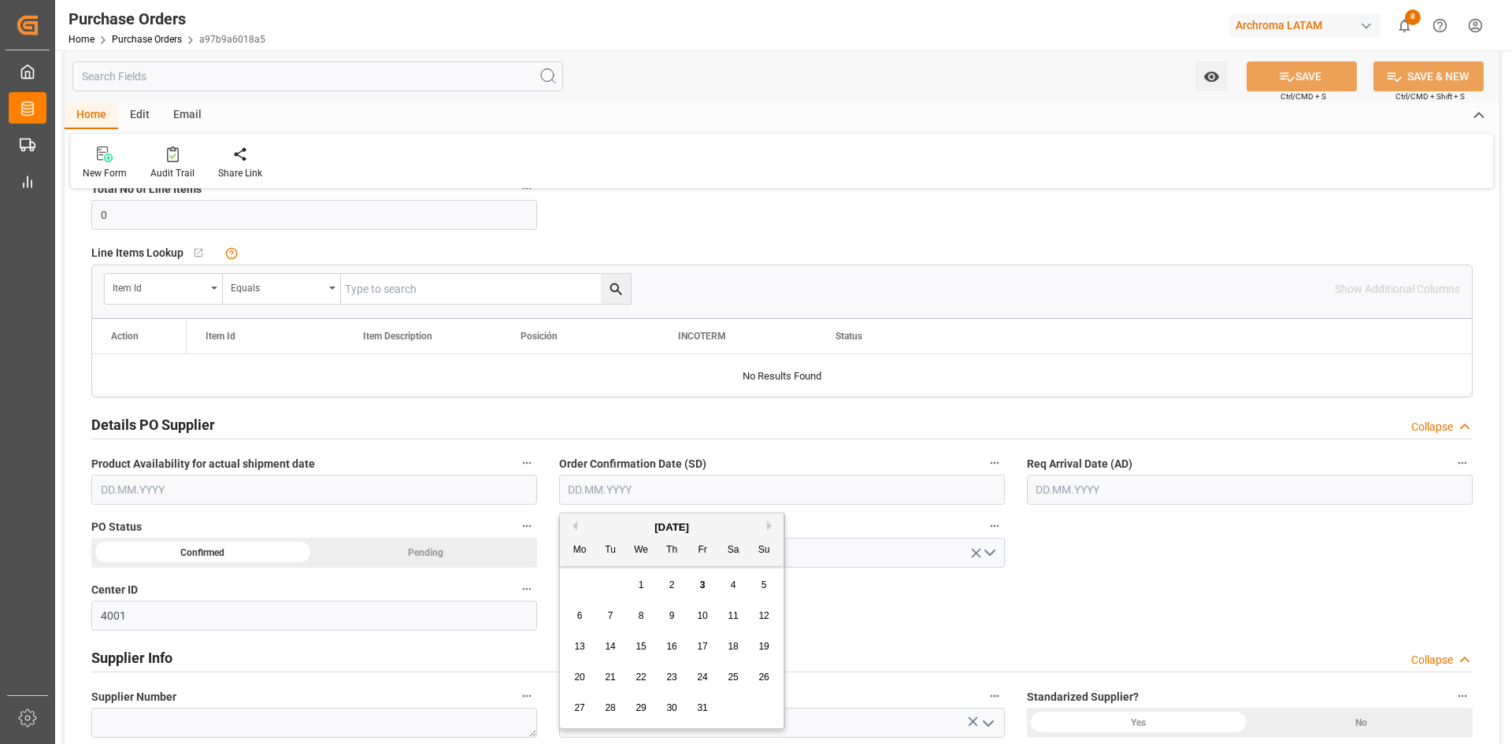
click at [647, 491] on input "text" at bounding box center [782, 490] width 446 height 30
click at [601, 569] on div "October 2025 Mo Tu We Th Fr Sa Su 29 30 1 2 3 4 5 6 7 8 9 10 11 12 13 14 15 16 …" at bounding box center [672, 620] width 224 height 215
click at [772, 580] on div "5" at bounding box center [764, 585] width 20 height 19
type input "[DATE]"
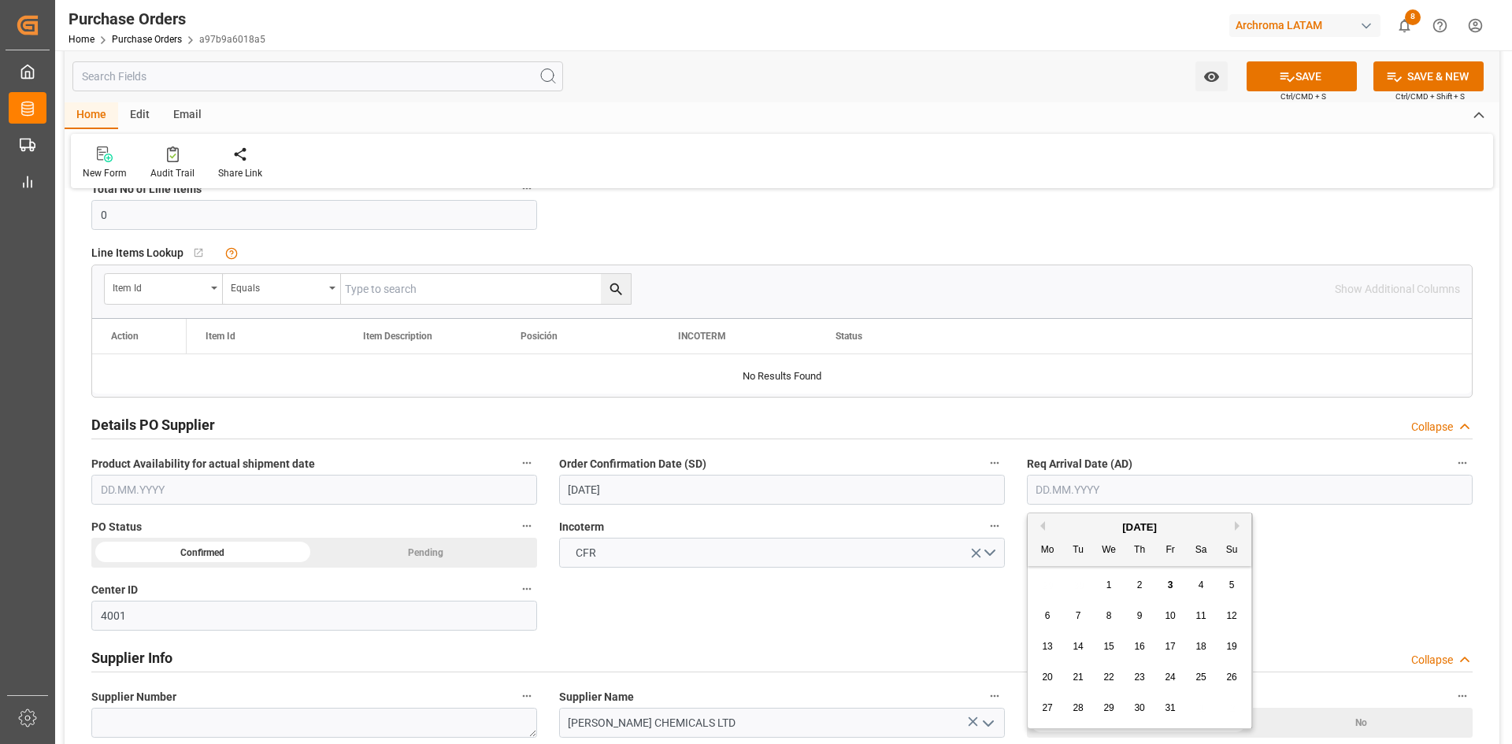
click at [1091, 495] on input "text" at bounding box center [1250, 490] width 446 height 30
click at [1077, 531] on div "October 2025" at bounding box center [1140, 528] width 224 height 16
click at [1081, 710] on span "28" at bounding box center [1078, 707] width 10 height 11
type input "28.10.2025"
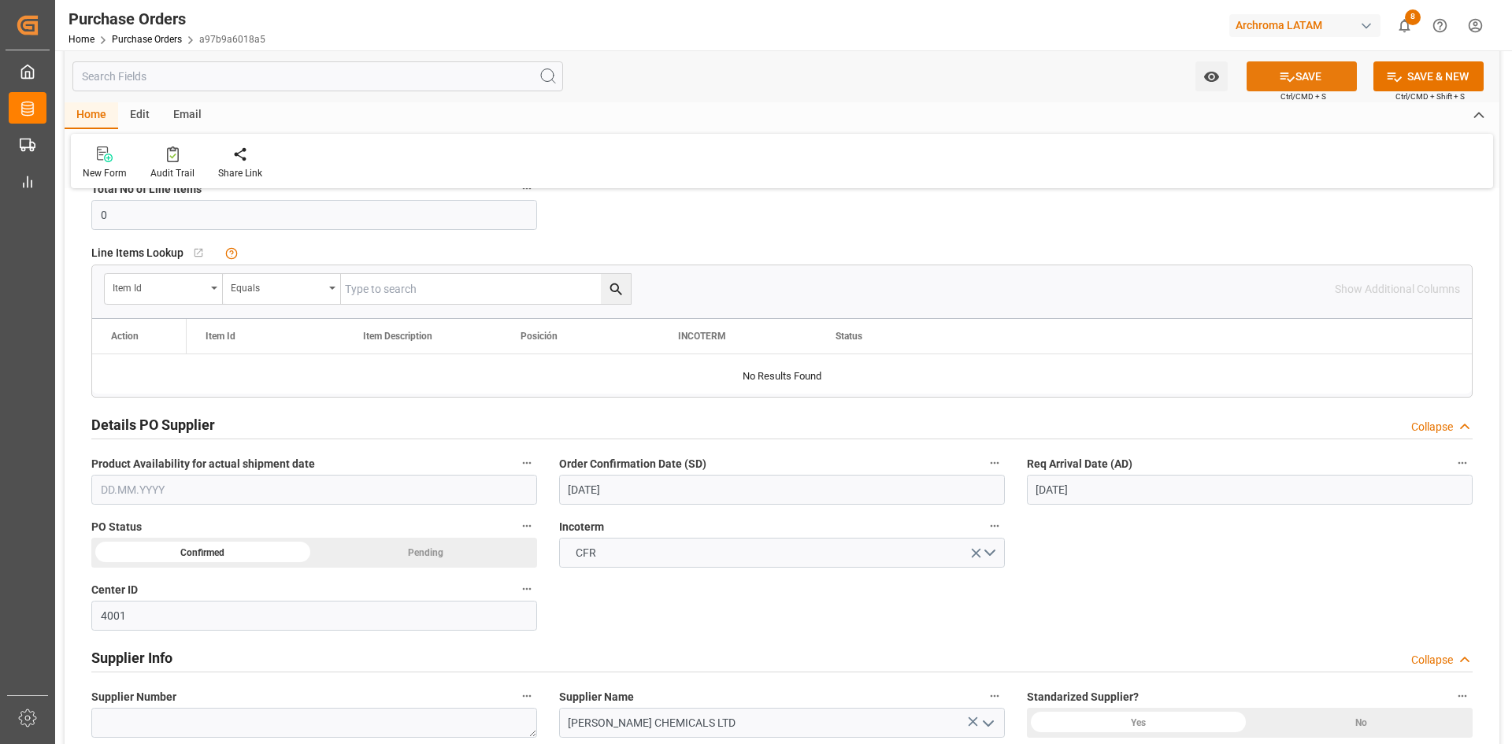
click at [1303, 69] on button "SAVE" at bounding box center [1302, 76] width 110 height 30
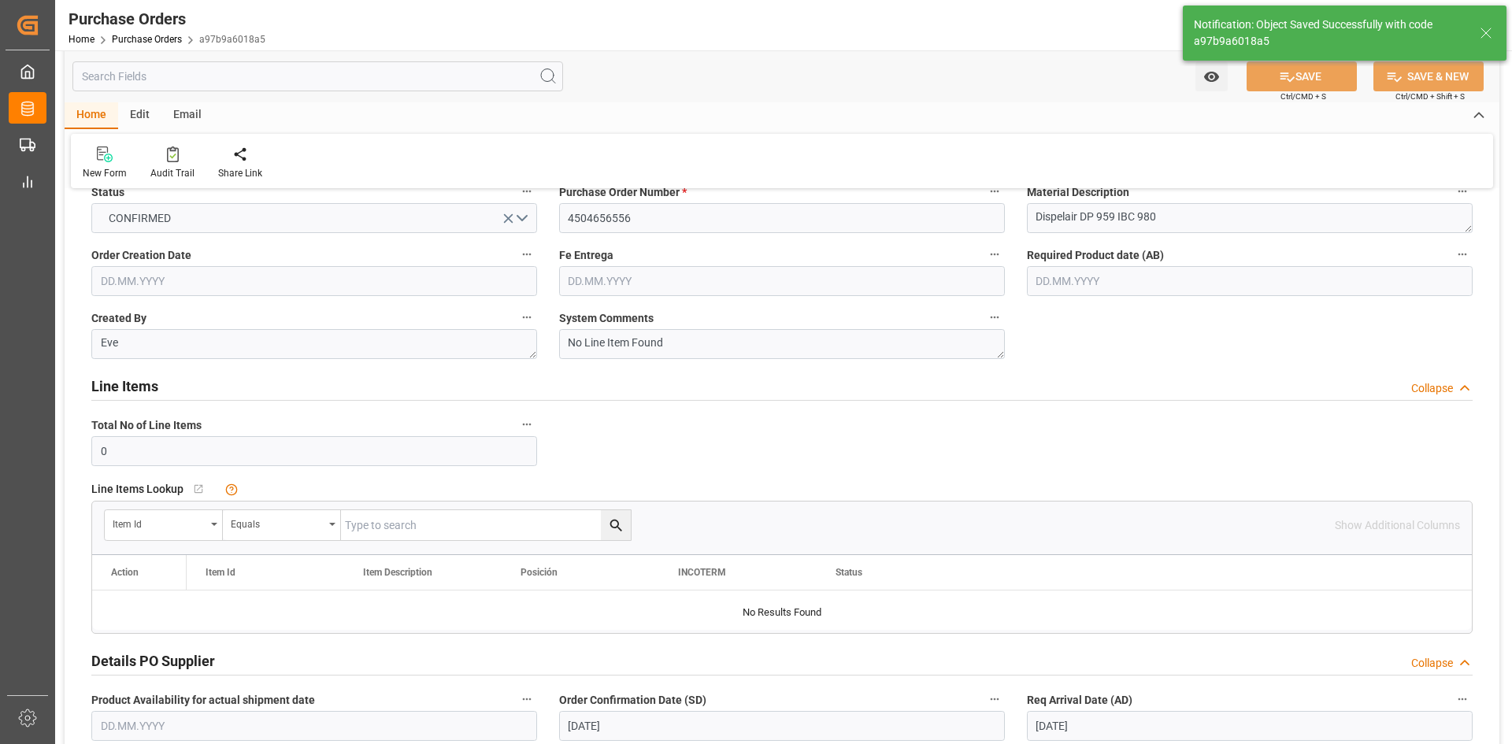
scroll to position [0, 0]
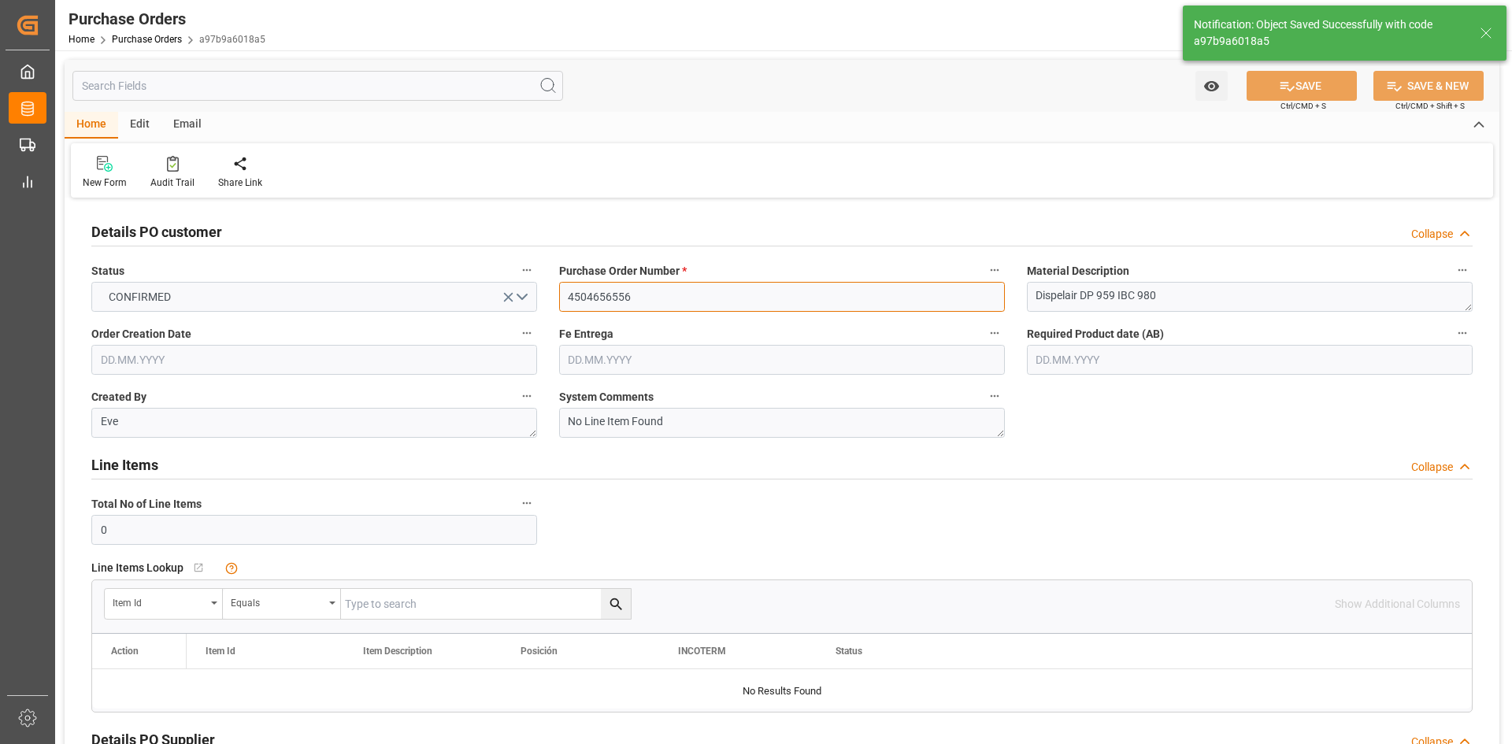
click at [613, 288] on input "4504656556" at bounding box center [782, 297] width 446 height 30
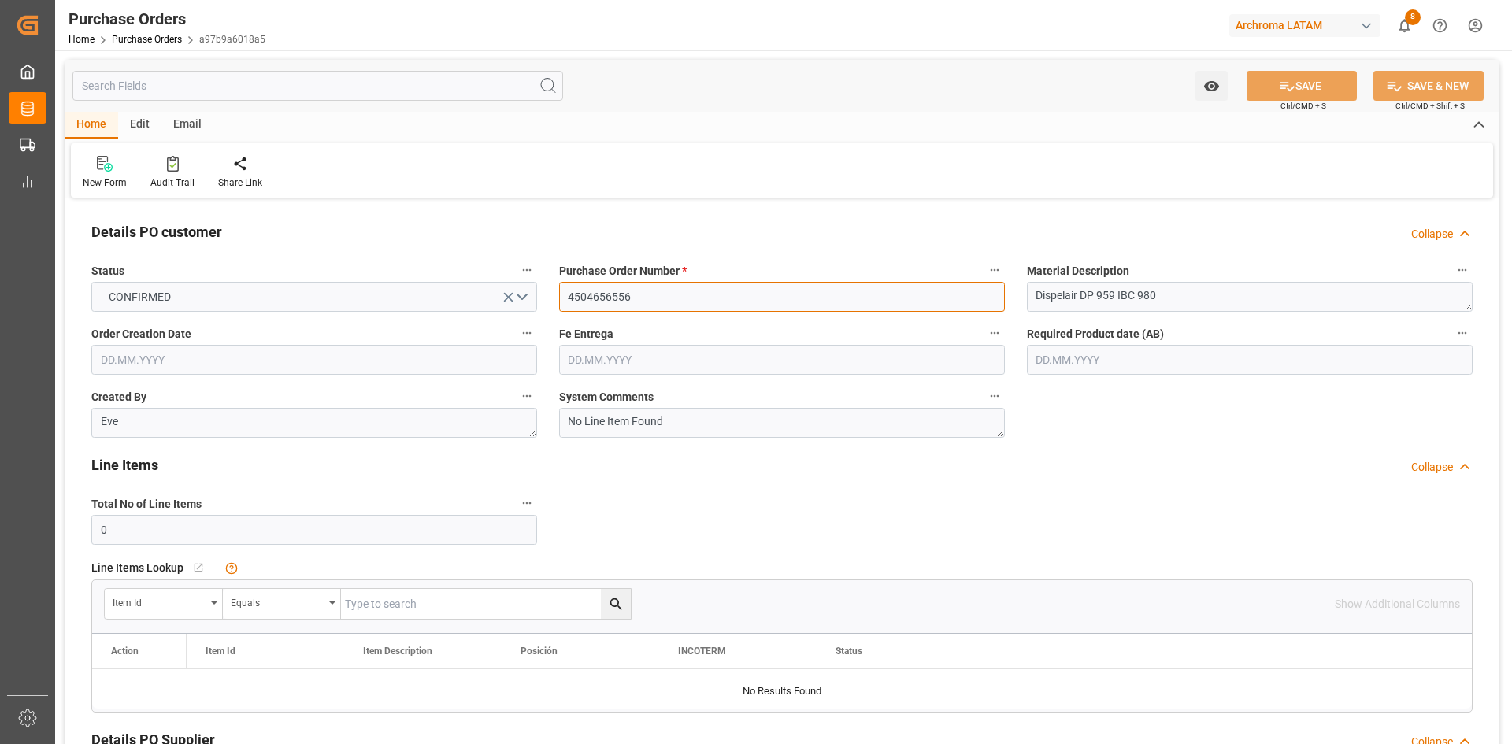
scroll to position [315, 0]
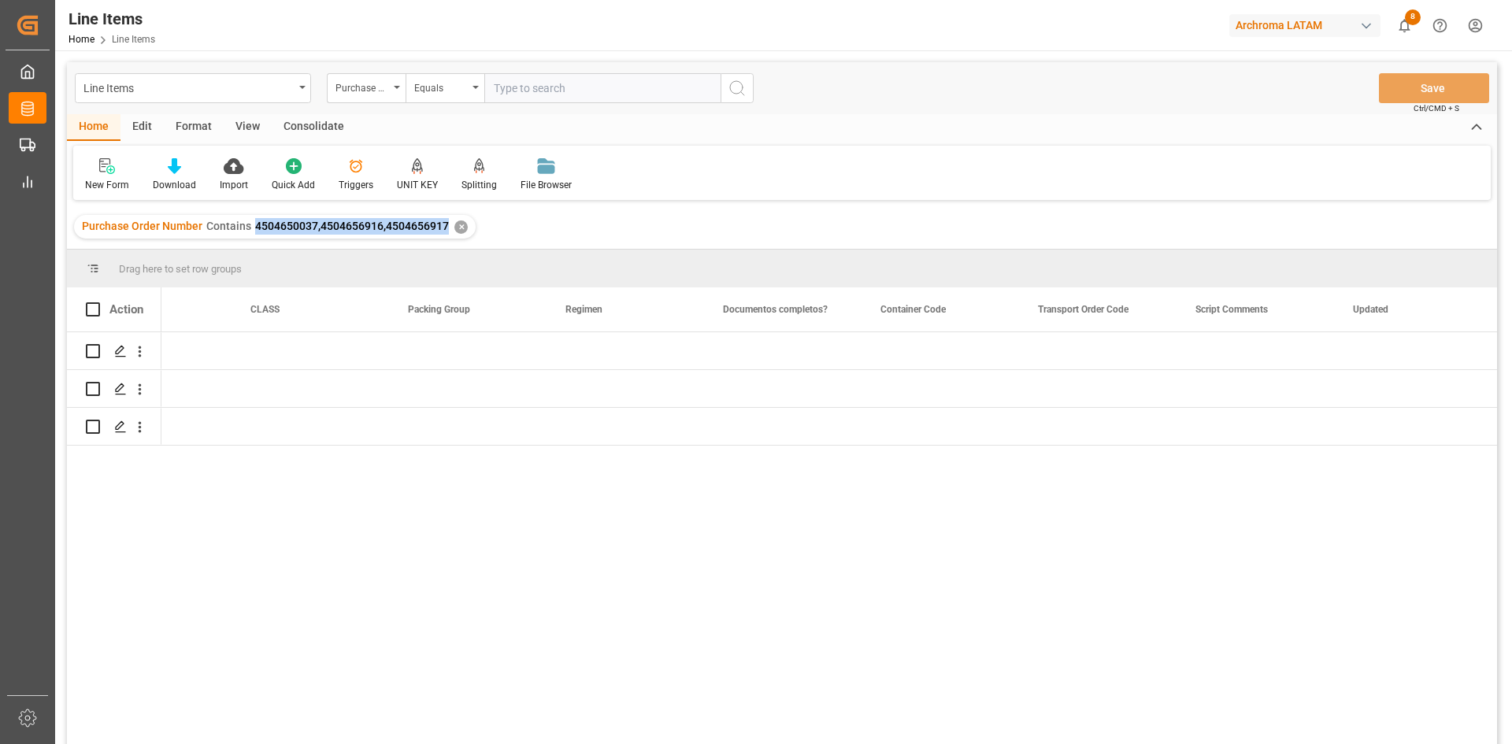
scroll to position [0, 5600]
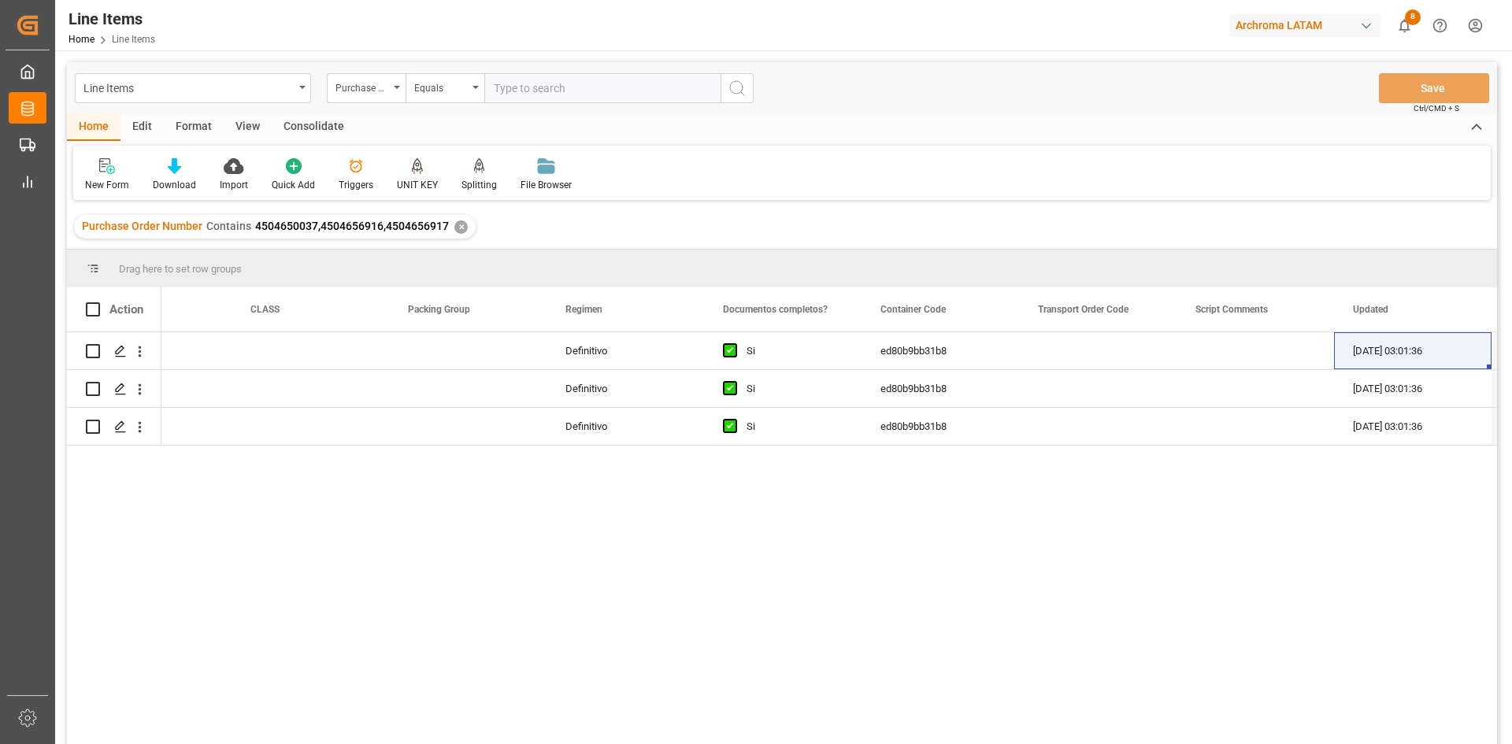
click at [458, 229] on div "✕" at bounding box center [460, 227] width 13 height 13
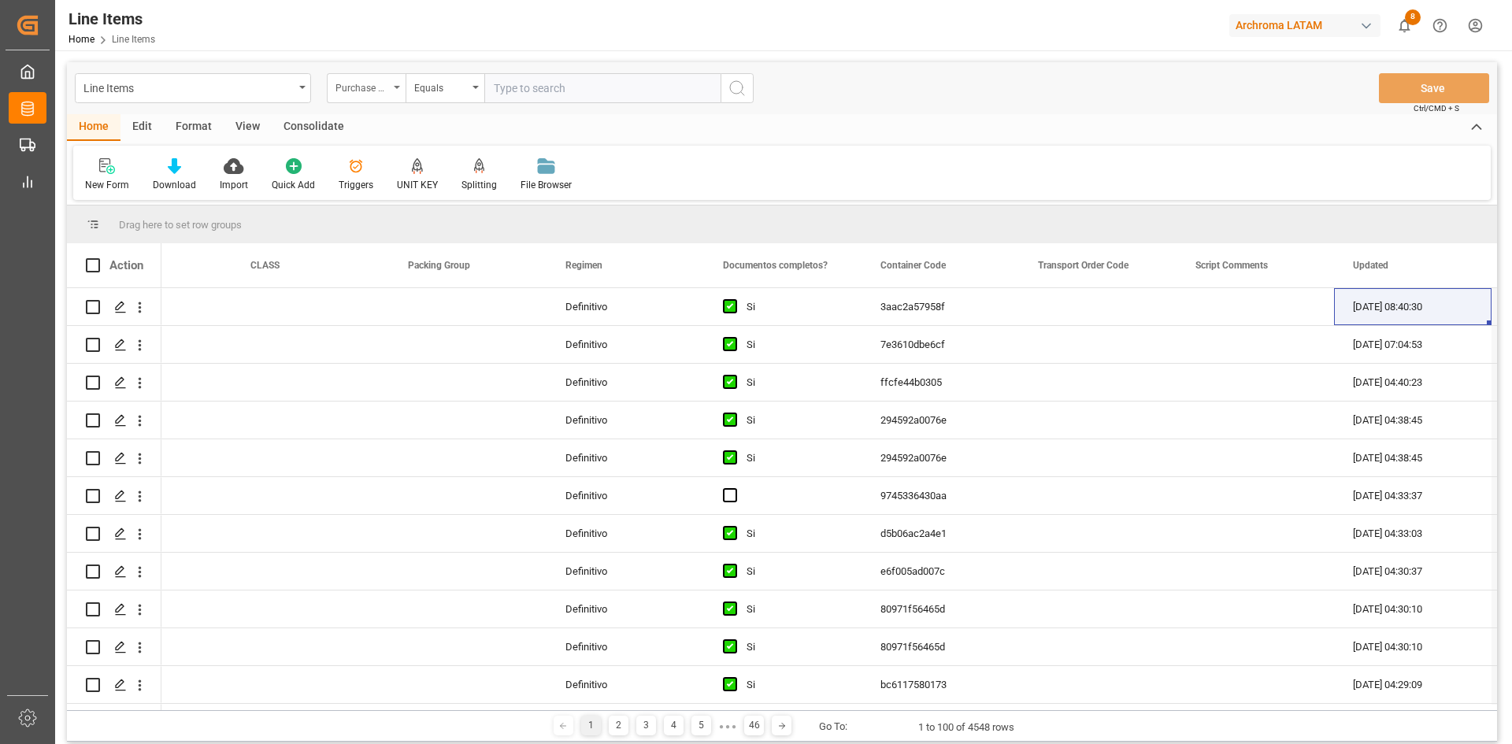
click at [369, 87] on div "Purchase Order Number" at bounding box center [362, 86] width 54 height 18
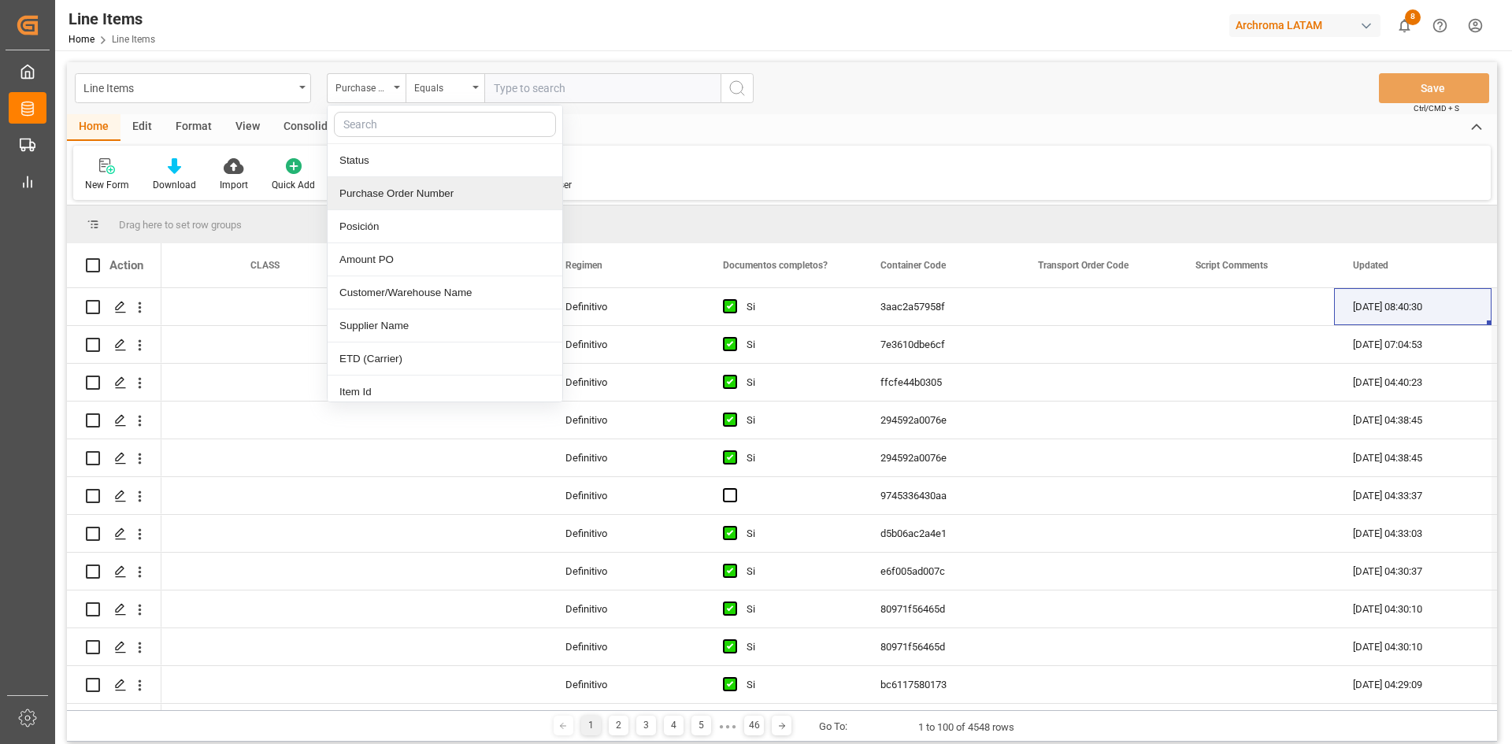
click at [406, 191] on div "Purchase Order Number" at bounding box center [445, 193] width 235 height 33
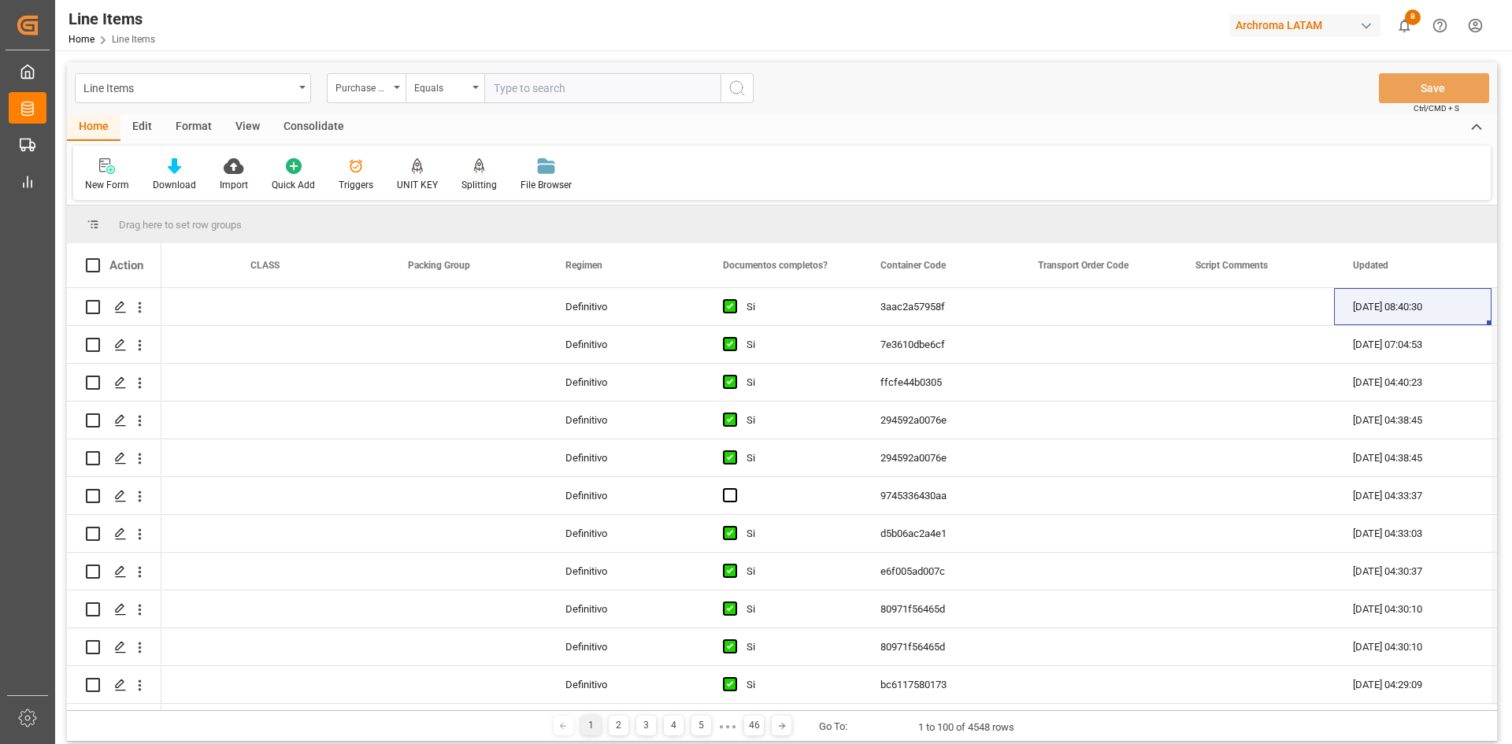
click at [517, 83] on input "text" at bounding box center [602, 88] width 236 height 30
paste input "4504656548"
type input "4504656548"
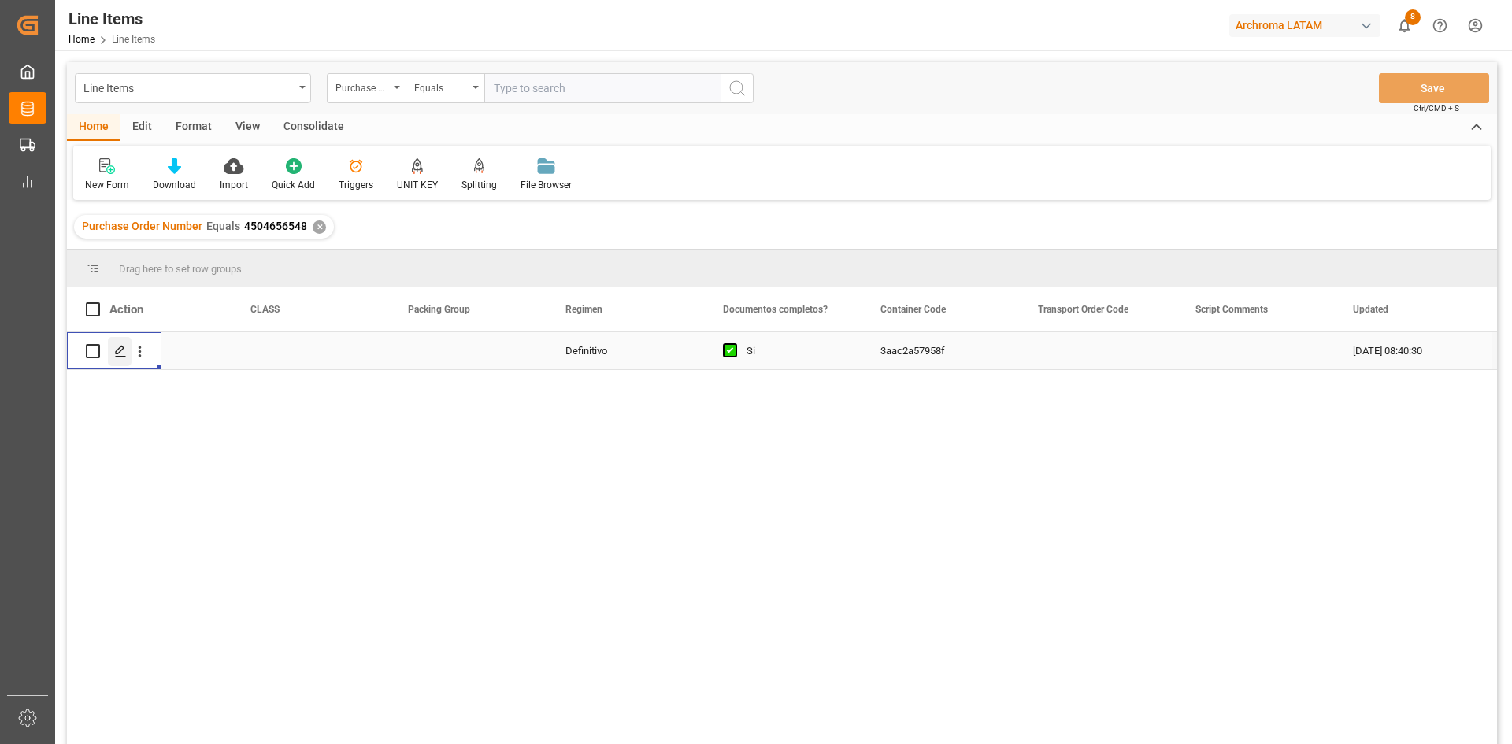
click at [121, 351] on polygon "Press SPACE to select this row." at bounding box center [120, 351] width 8 height 8
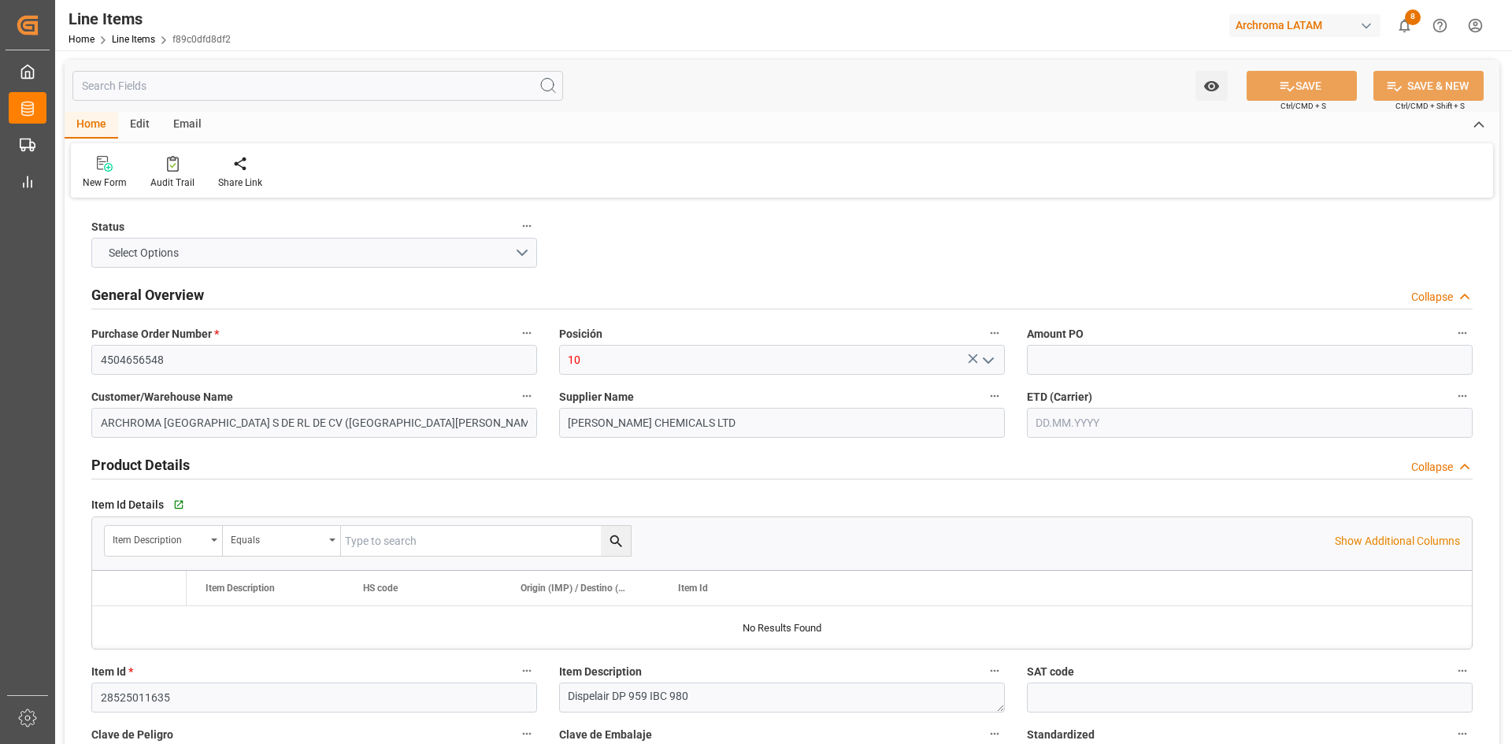
type input "1649"
type input "12352400"
type input "18"
type input "17640"
type input "18666"
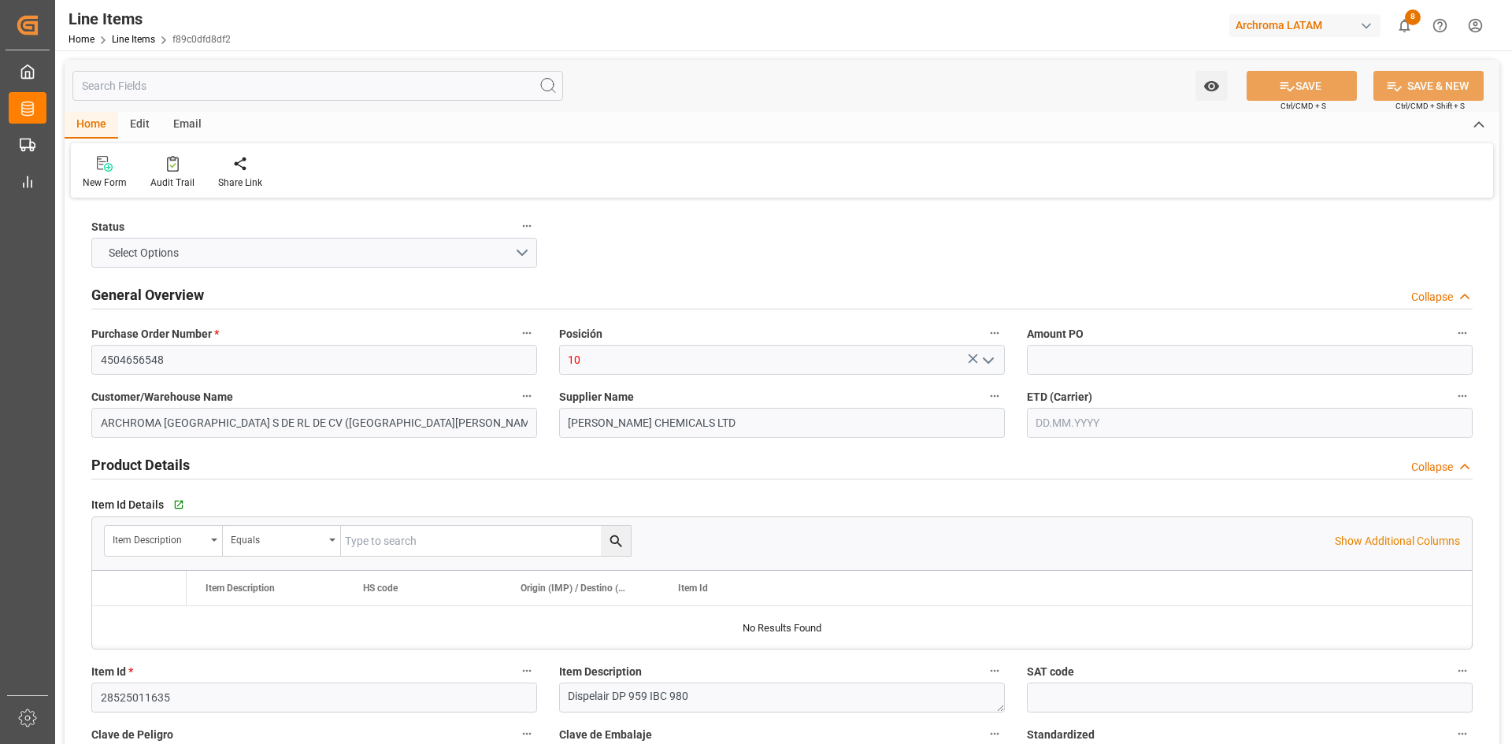
type input "31983.36"
type input "3402909900"
type input "14.09.2025"
type input "08.09.2025"
type input "03.10.2025 14:40"
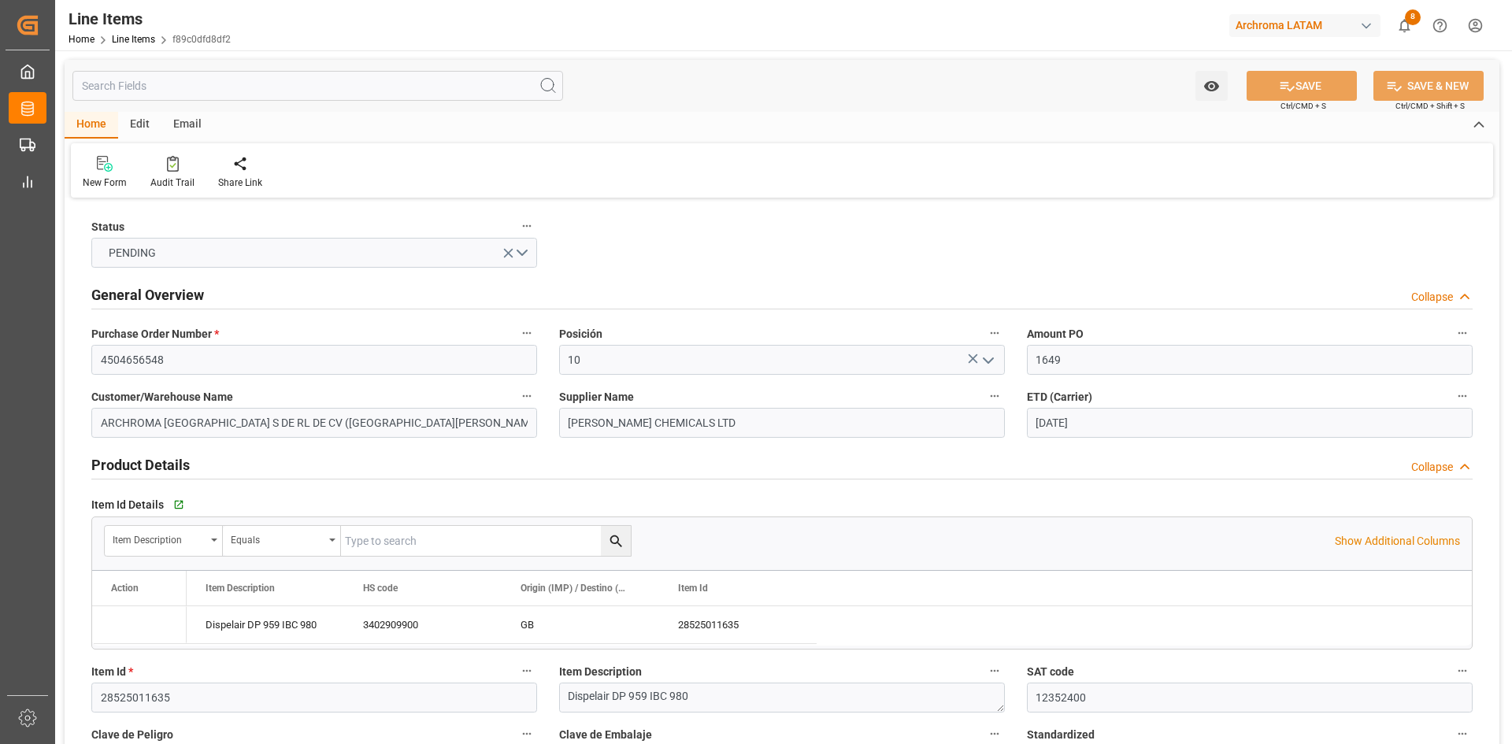
type input "17.09.2025 18:18"
type input "14.09.2025"
type input "09.10.2025"
click at [131, 39] on link "Line Items" at bounding box center [133, 39] width 43 height 11
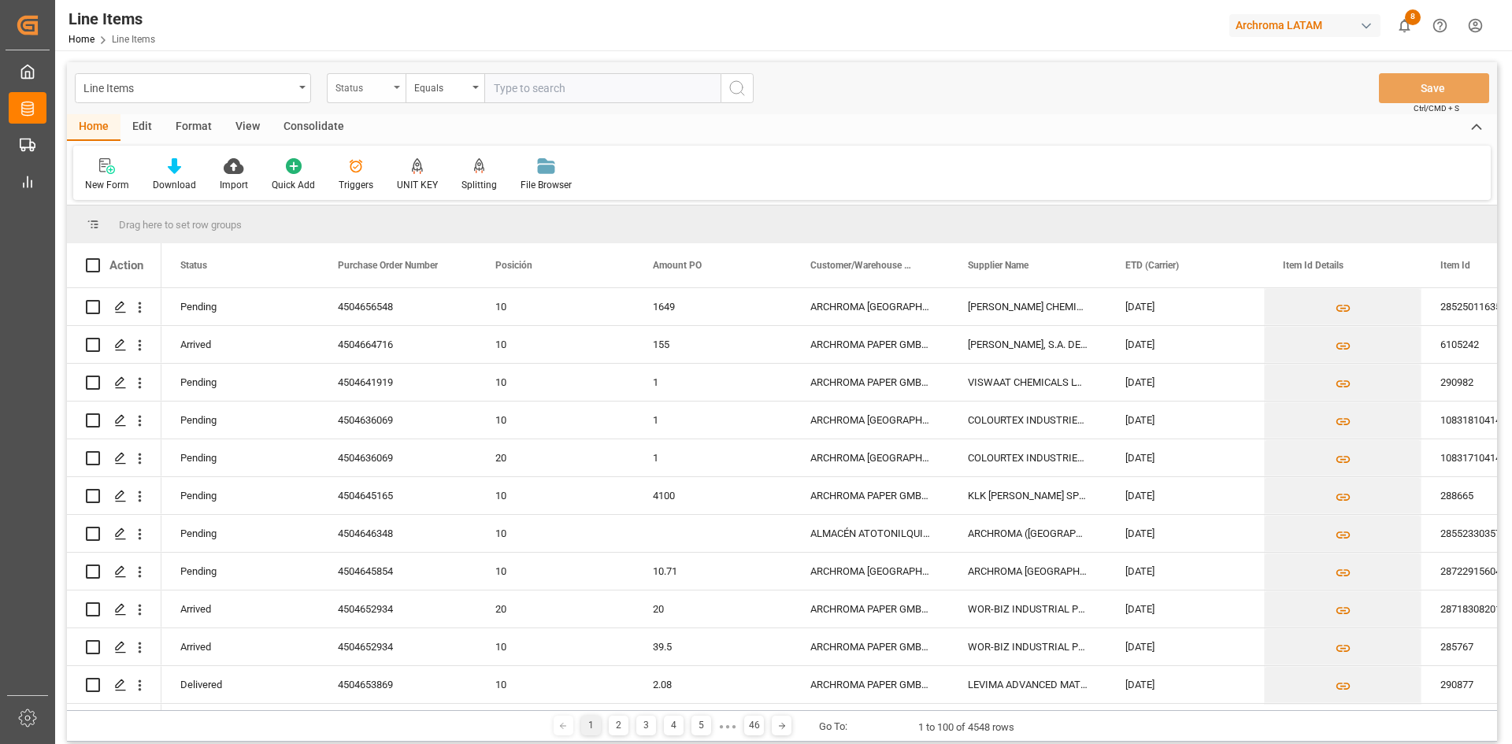
click at [372, 83] on div "Status" at bounding box center [362, 86] width 54 height 18
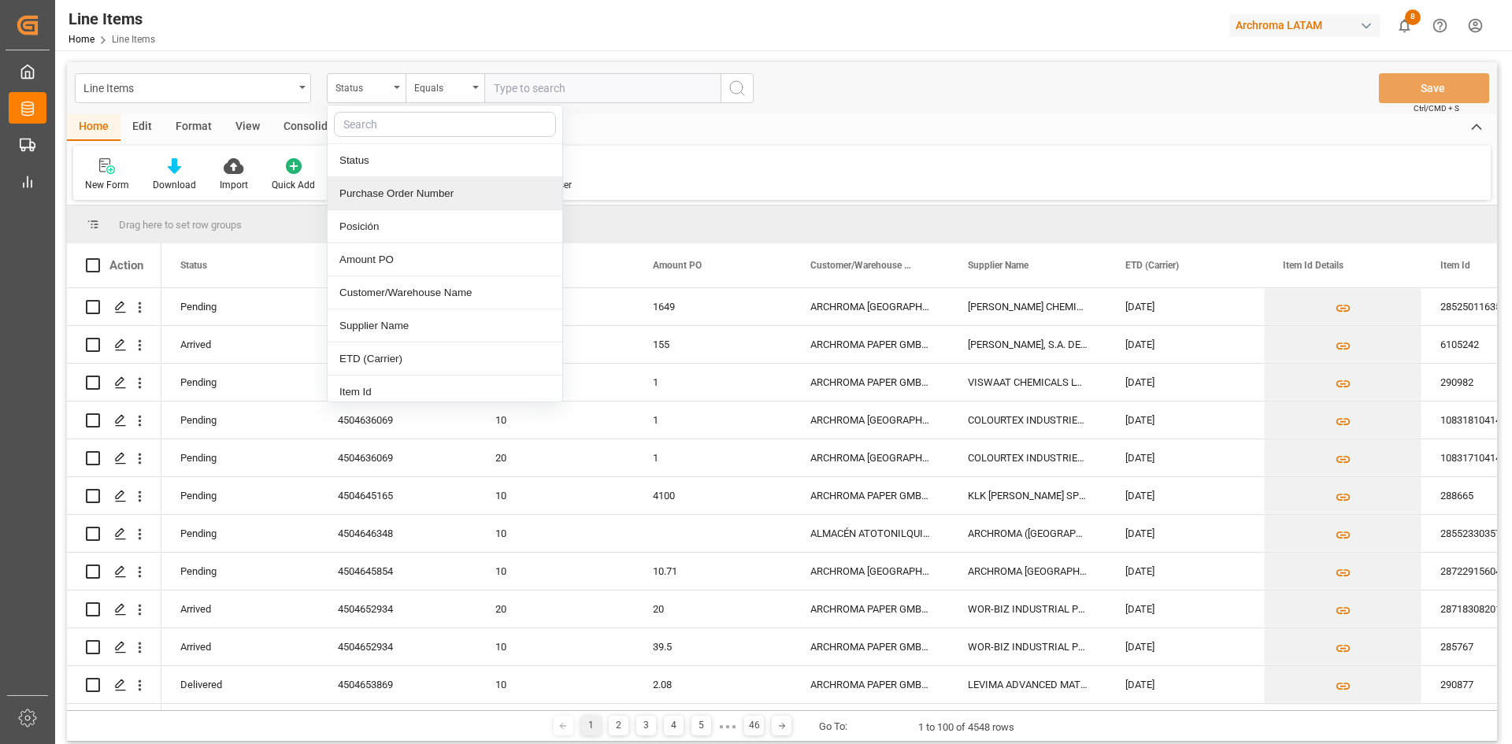
click at [420, 194] on div "Purchase Order Number" at bounding box center [445, 193] width 235 height 33
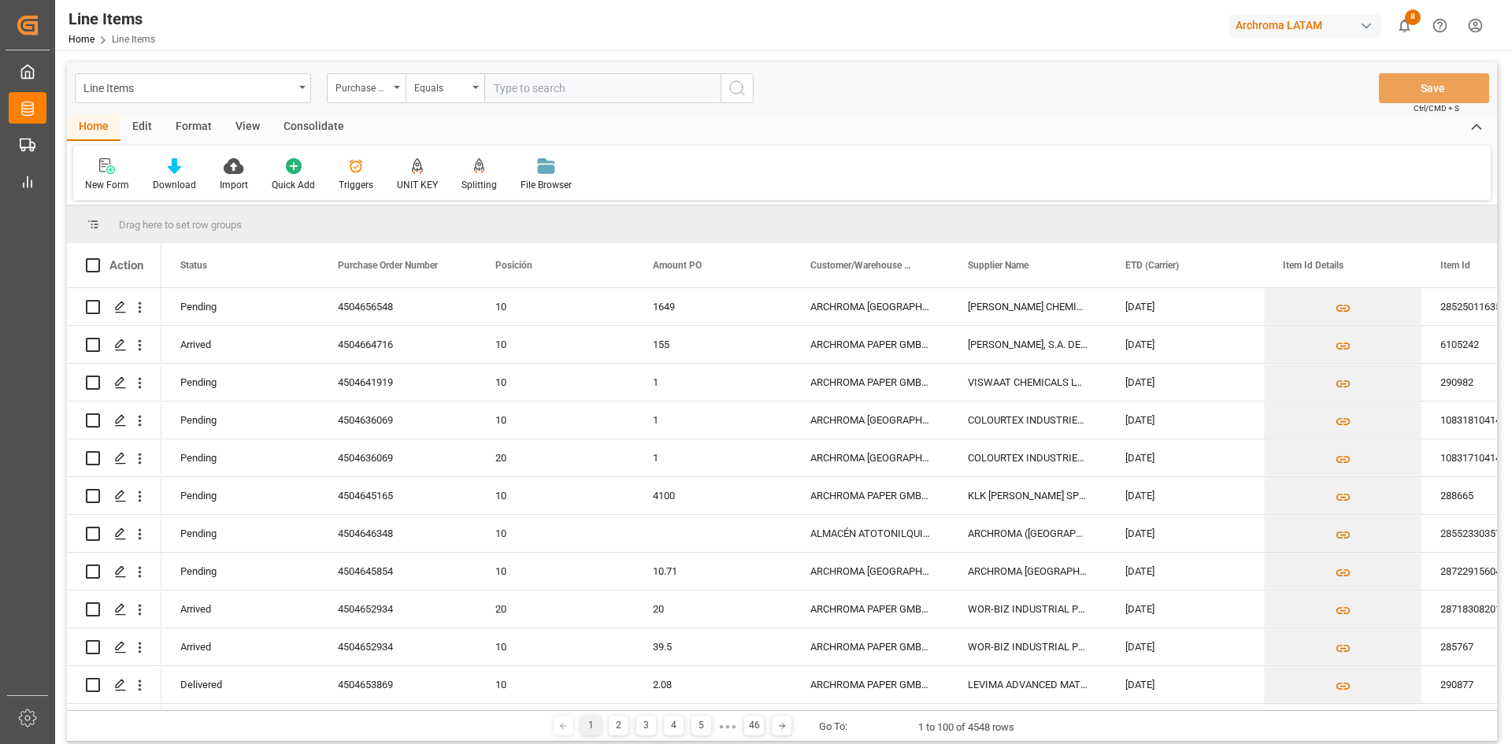
click at [511, 93] on input "text" at bounding box center [602, 88] width 236 height 30
paste input "4504656556"
type input "4504656556"
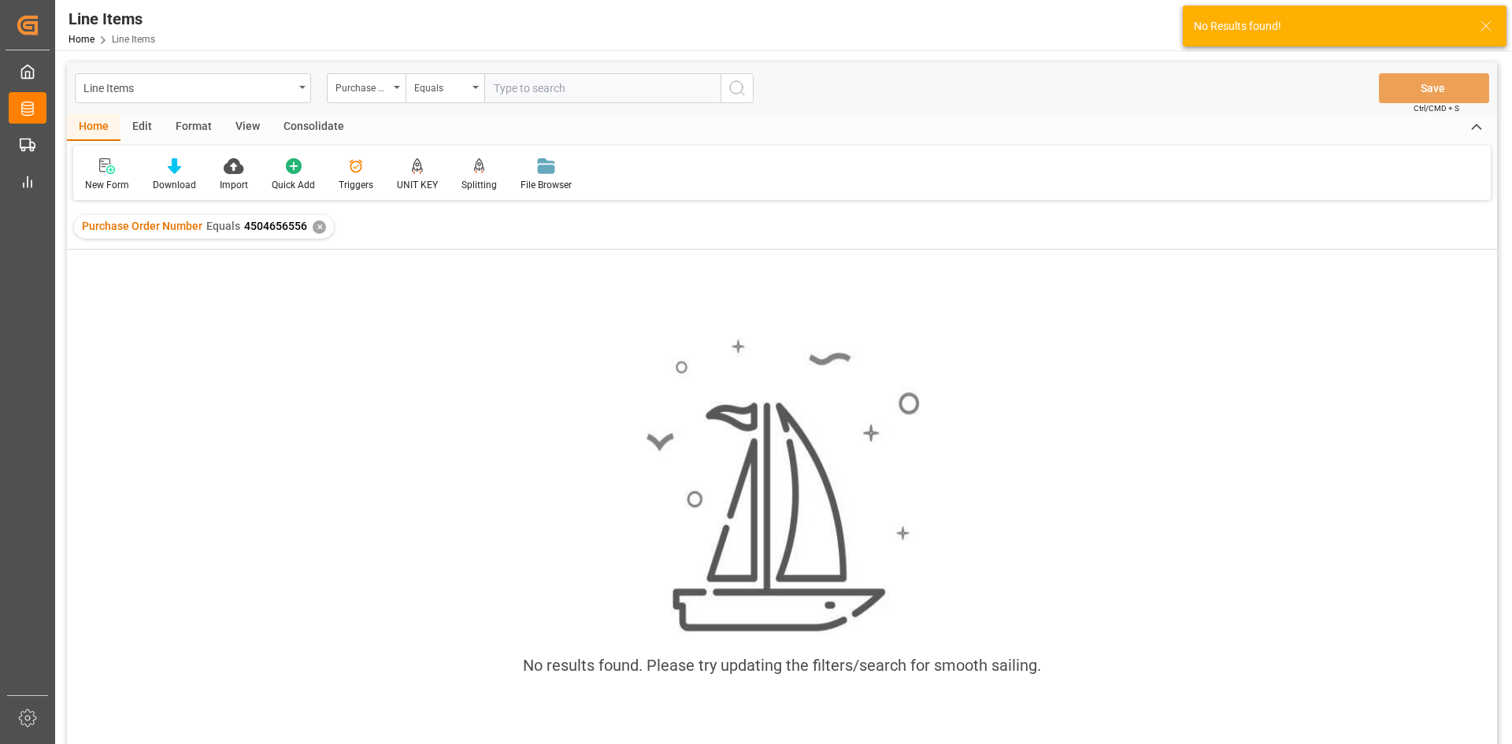
click at [318, 226] on div "✕" at bounding box center [319, 227] width 13 height 13
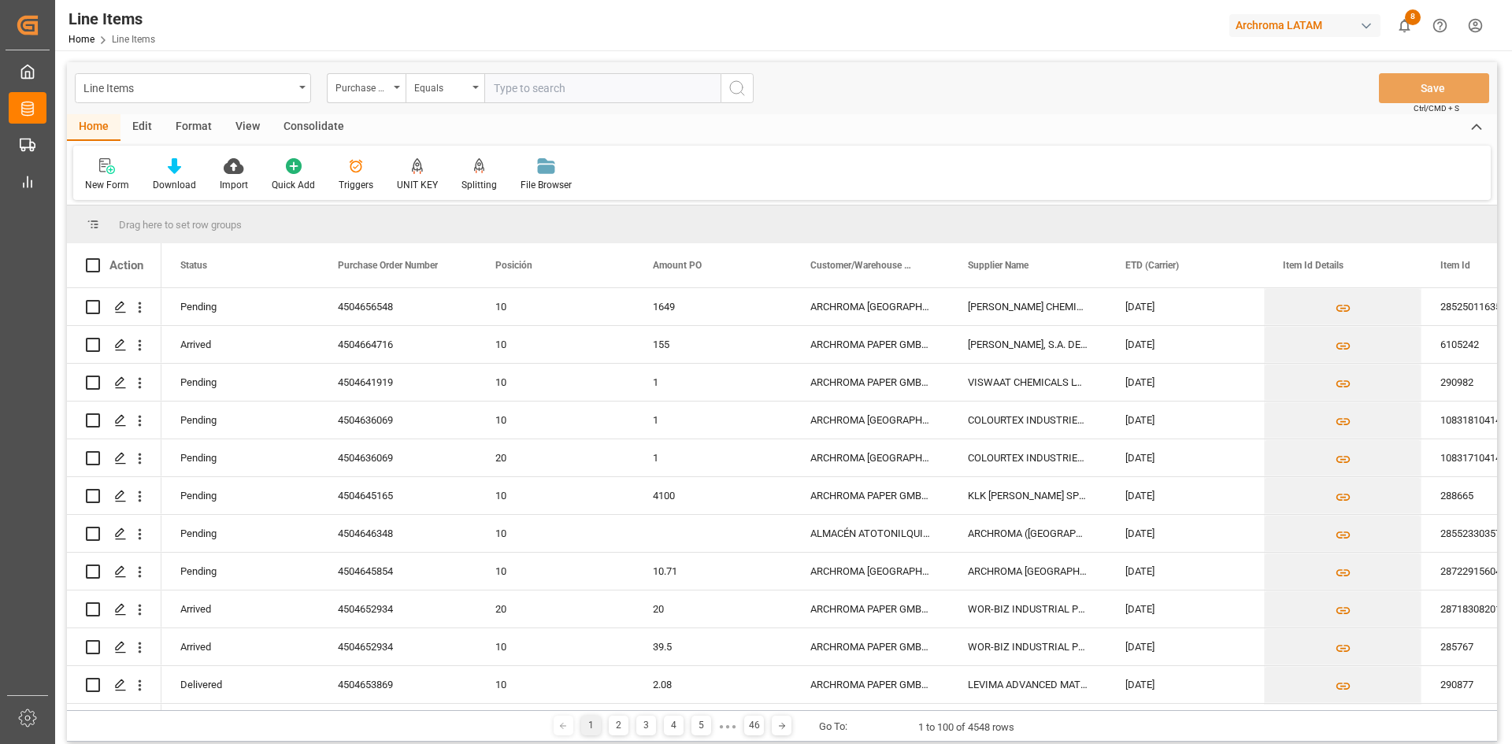
click at [1469, 21] on html "Created by potrace 1.15, written by Peter Selinger 2001-2017 Created by potrace…" at bounding box center [756, 372] width 1512 height 744
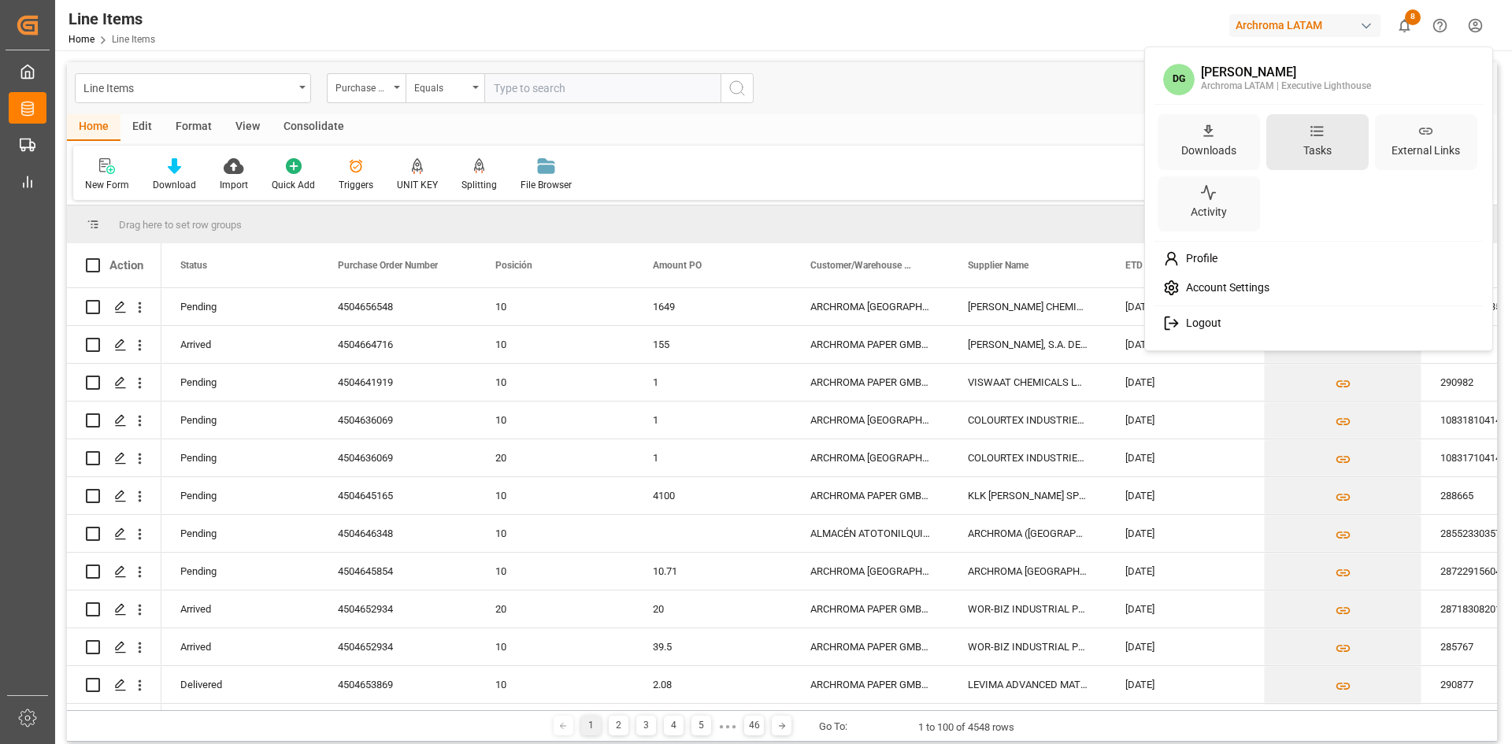
click at [1309, 135] on icon at bounding box center [1317, 131] width 17 height 17
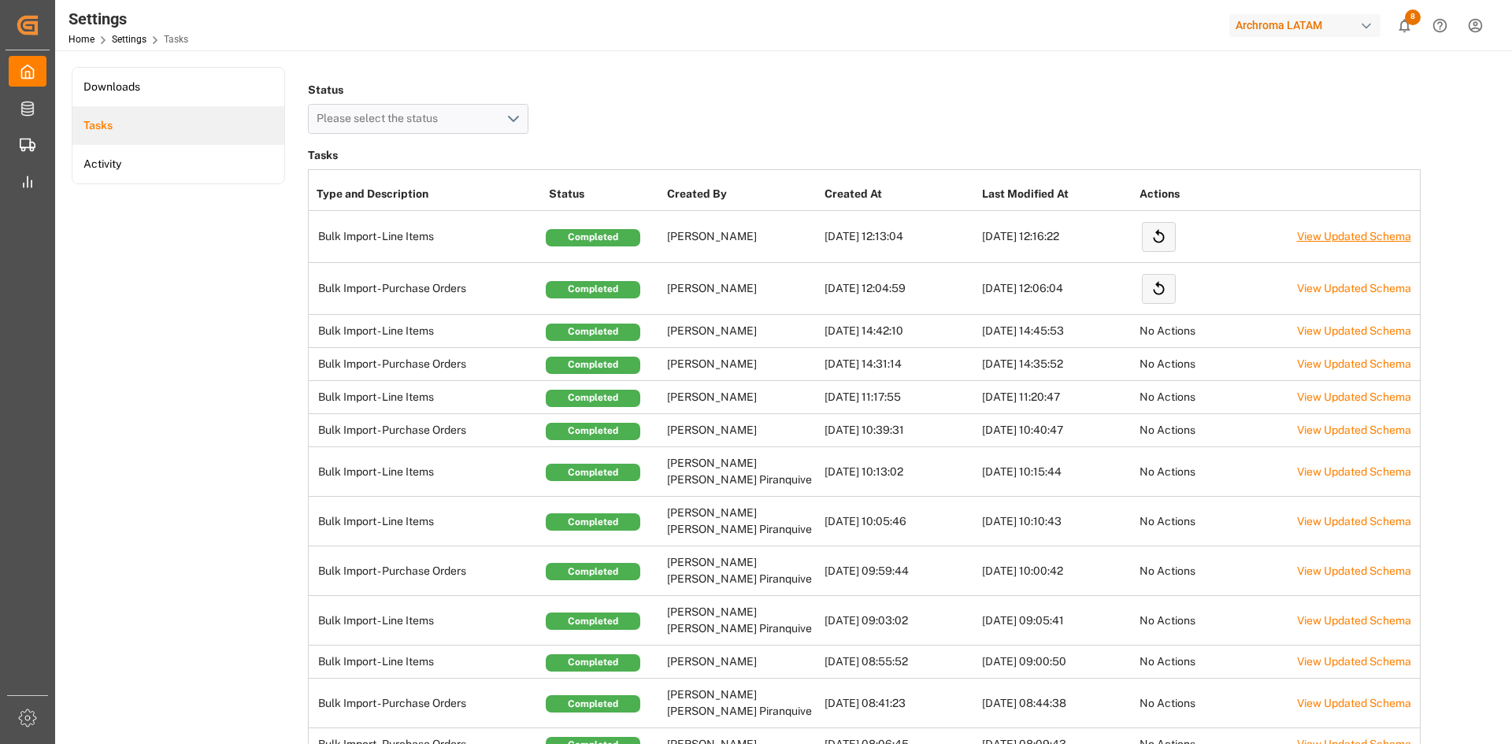
click at [1347, 234] on link "View Updated Schema" at bounding box center [1354, 236] width 114 height 13
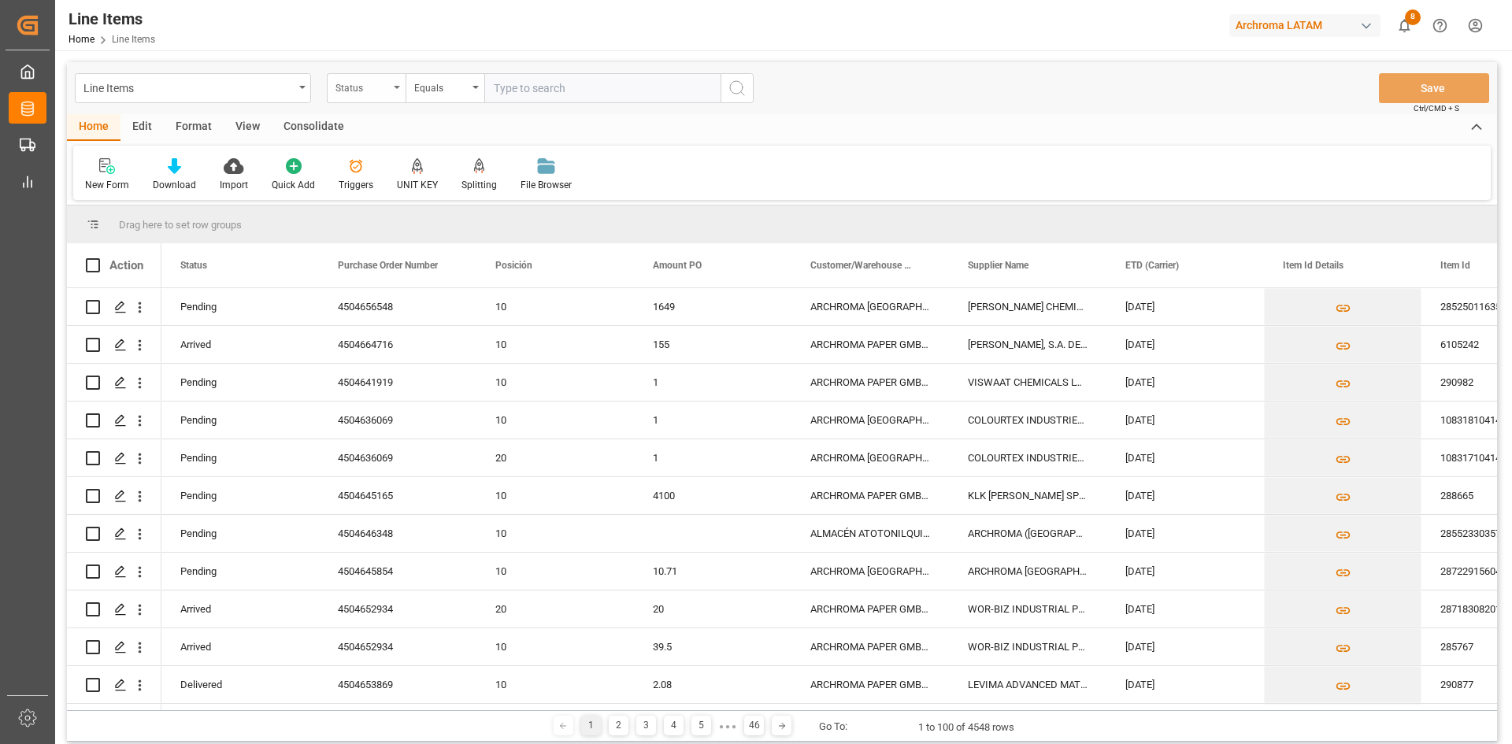
click at [376, 83] on div "Status" at bounding box center [362, 86] width 54 height 18
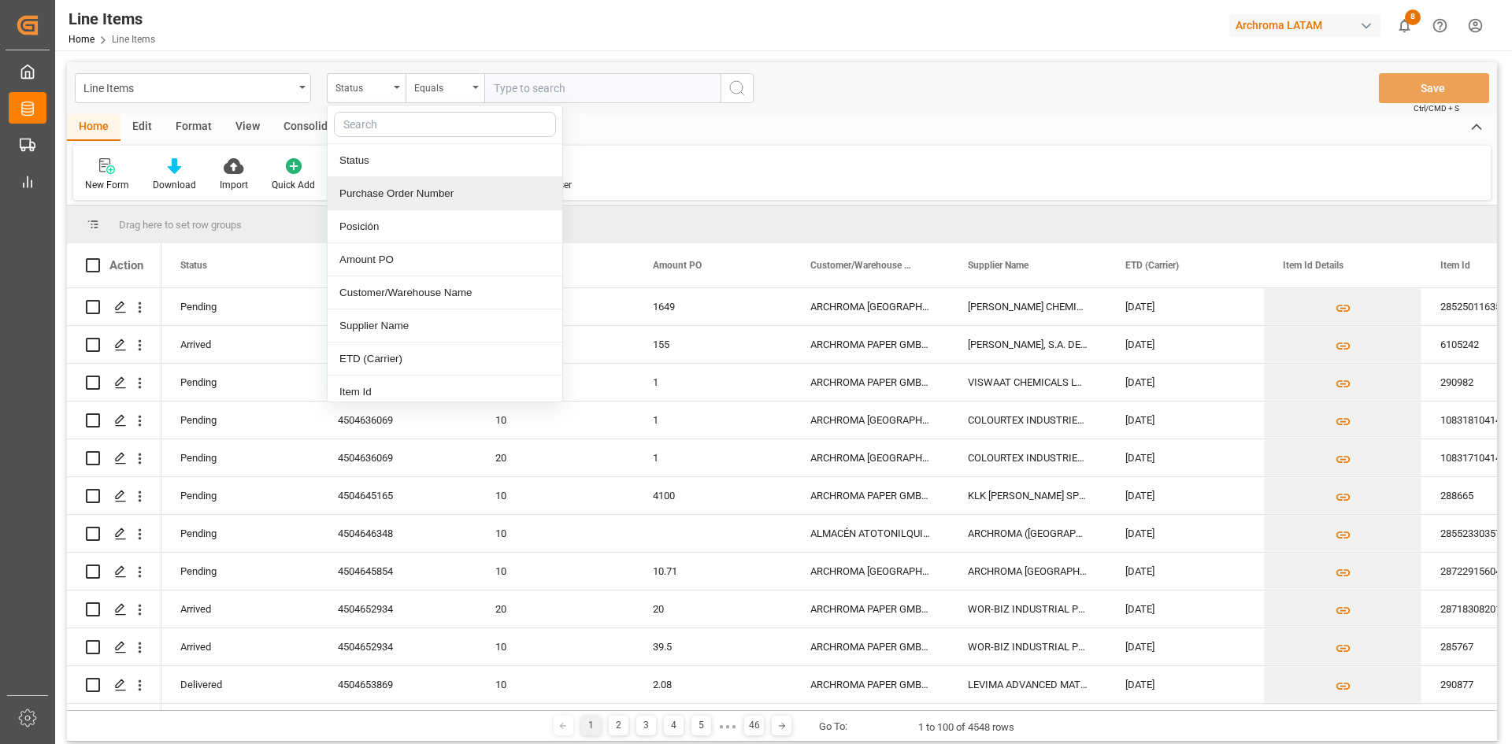
click at [406, 190] on div "Purchase Order Number" at bounding box center [445, 193] width 235 height 33
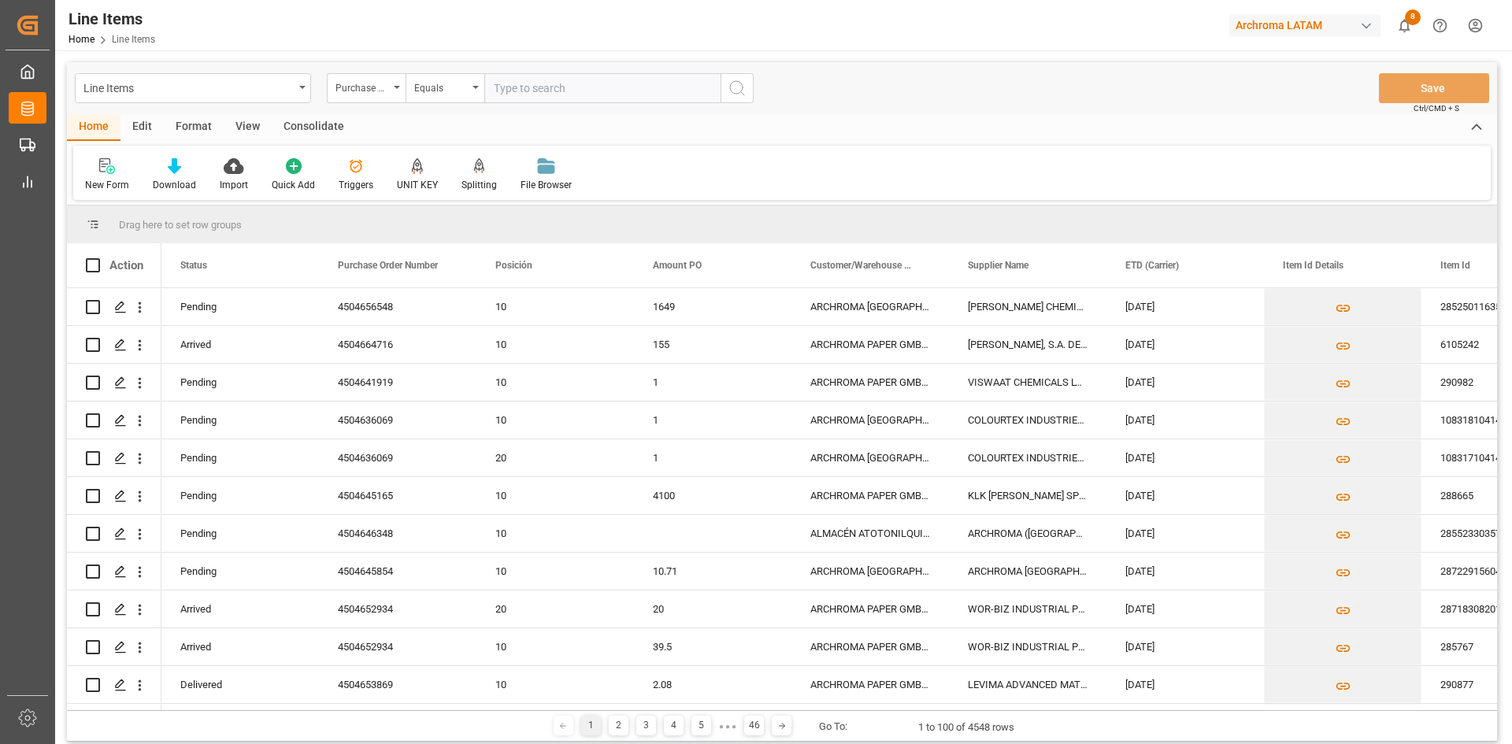
click at [528, 94] on input "text" at bounding box center [602, 88] width 236 height 30
paste input "4504656556"
type input "4504656556"
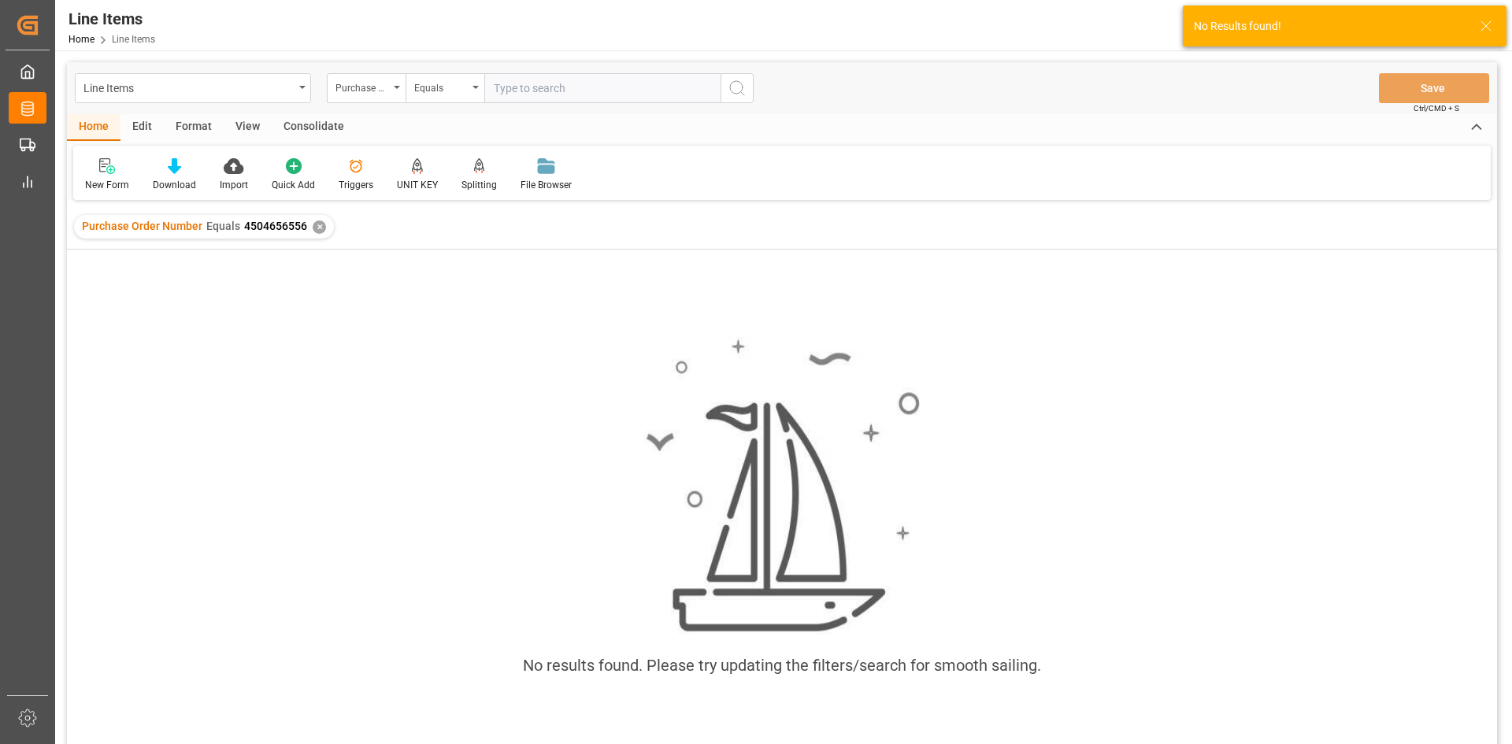
click at [314, 224] on div "✕" at bounding box center [319, 227] width 13 height 13
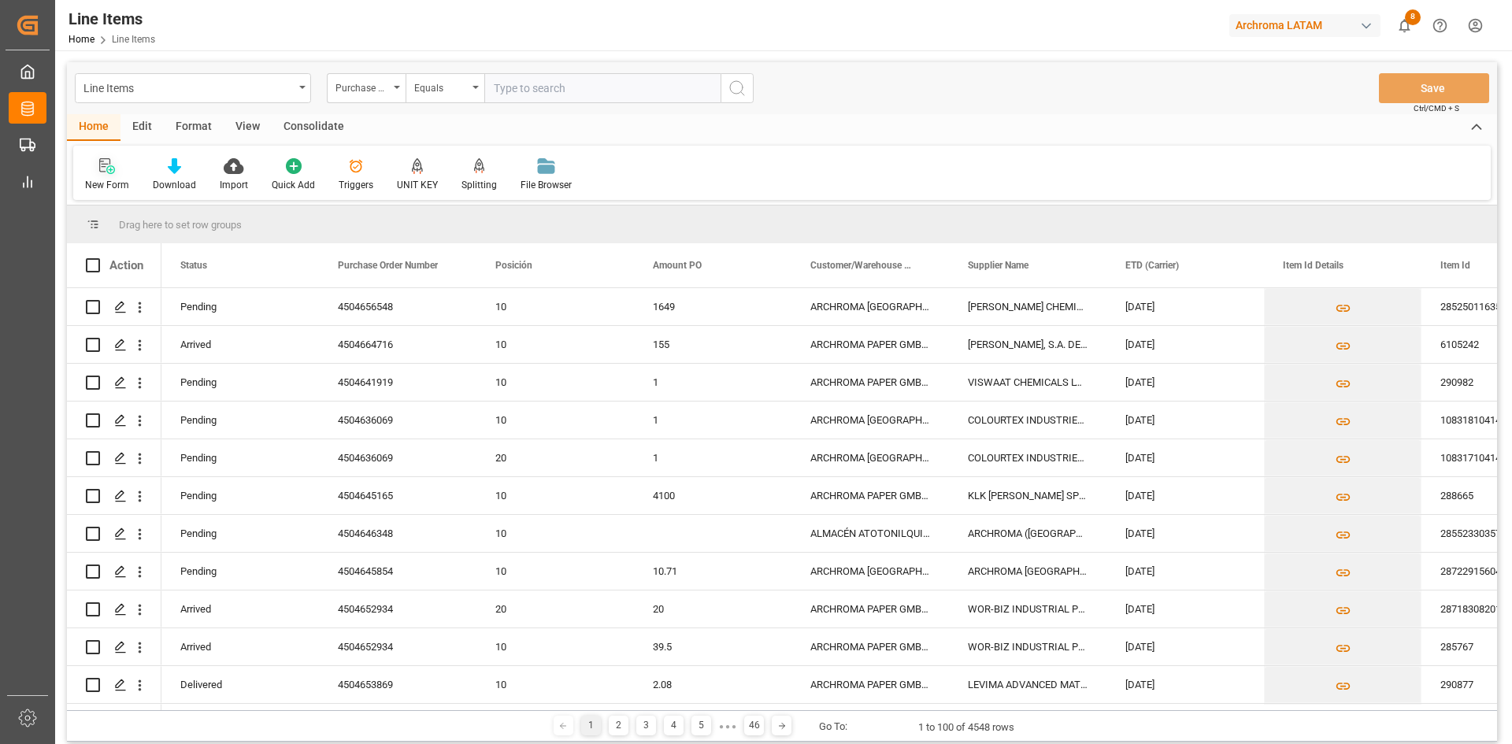
click at [106, 162] on icon at bounding box center [107, 166] width 16 height 16
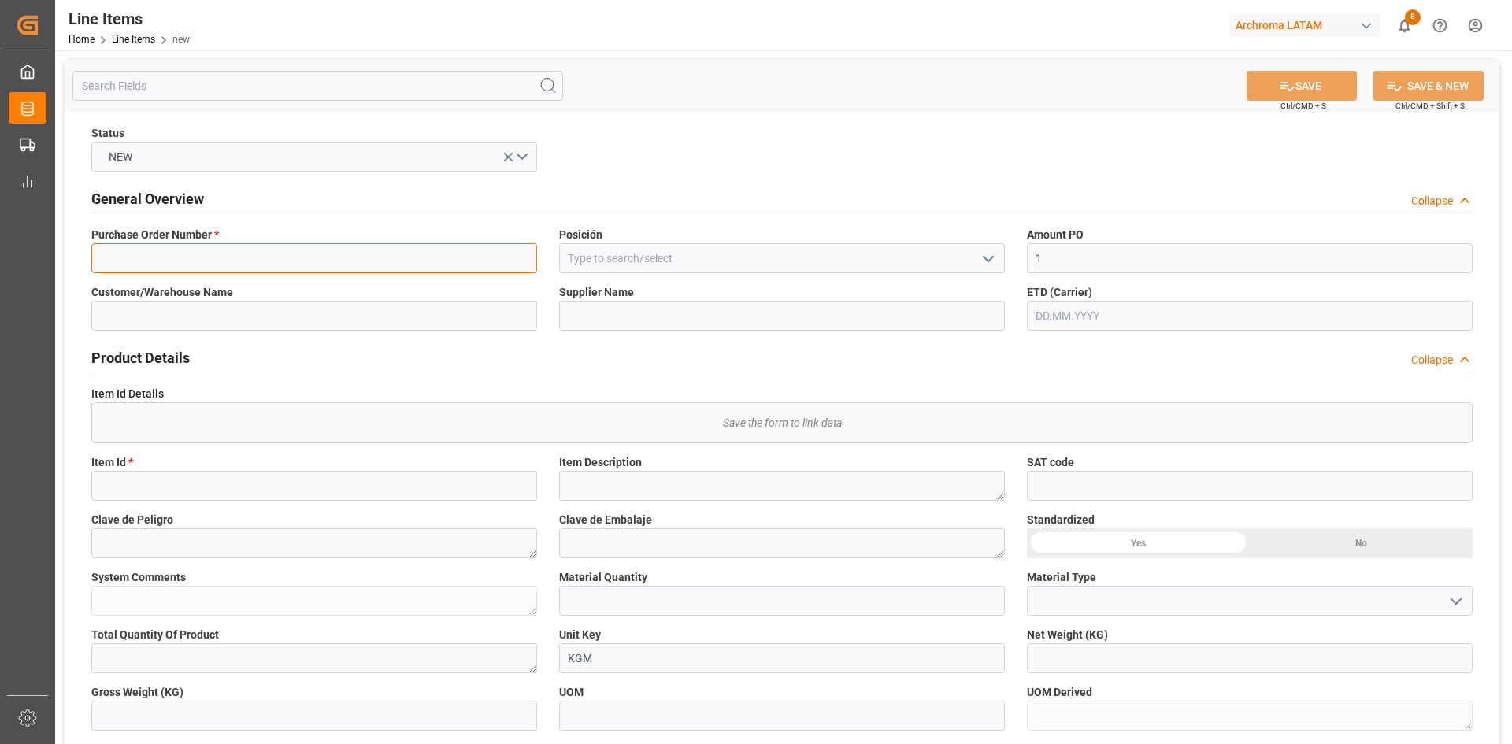
click at [244, 258] on input at bounding box center [314, 258] width 446 height 30
paste input "4504656556"
type input "4504656556"
click at [989, 254] on icon "open menu" at bounding box center [988, 259] width 19 height 19
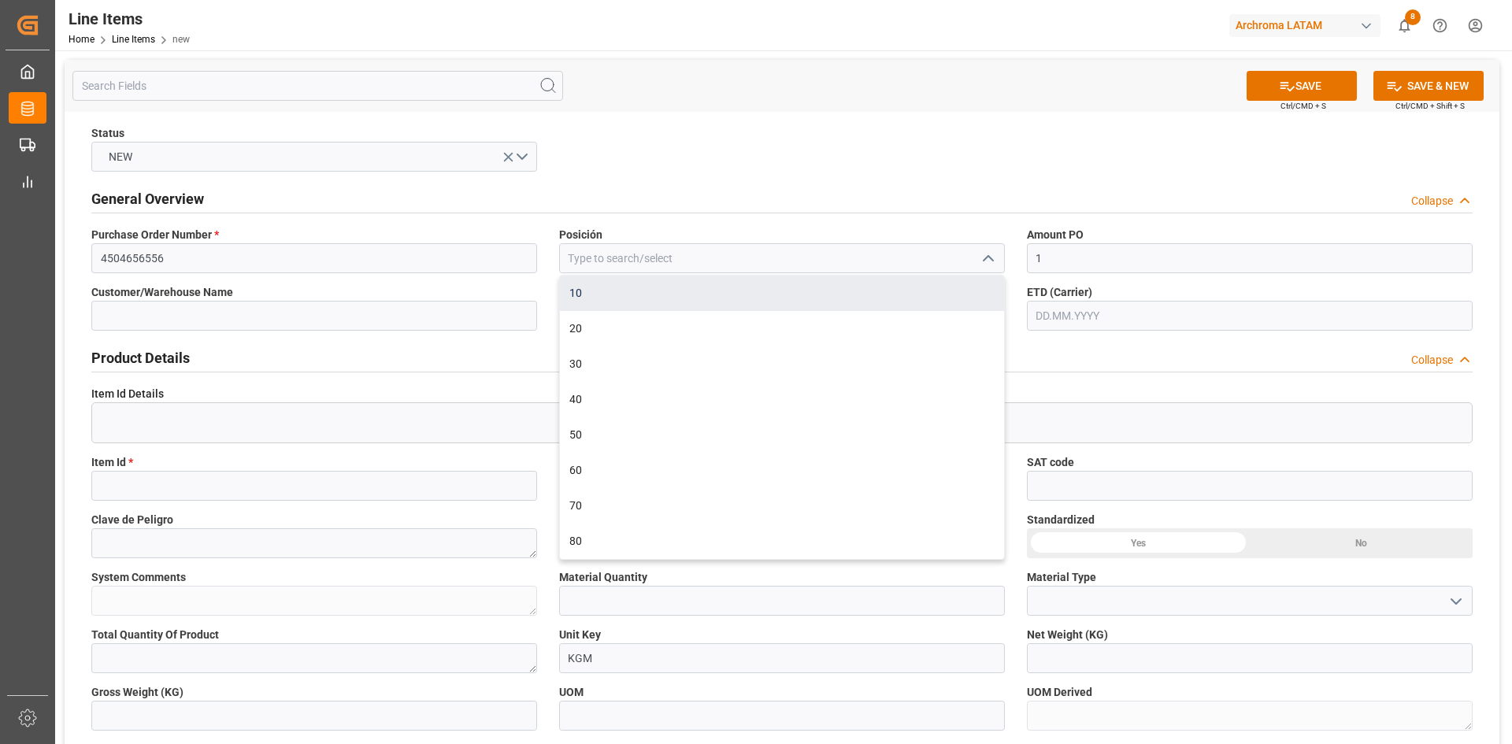
click at [665, 295] on div "10" at bounding box center [782, 293] width 444 height 35
type input "10"
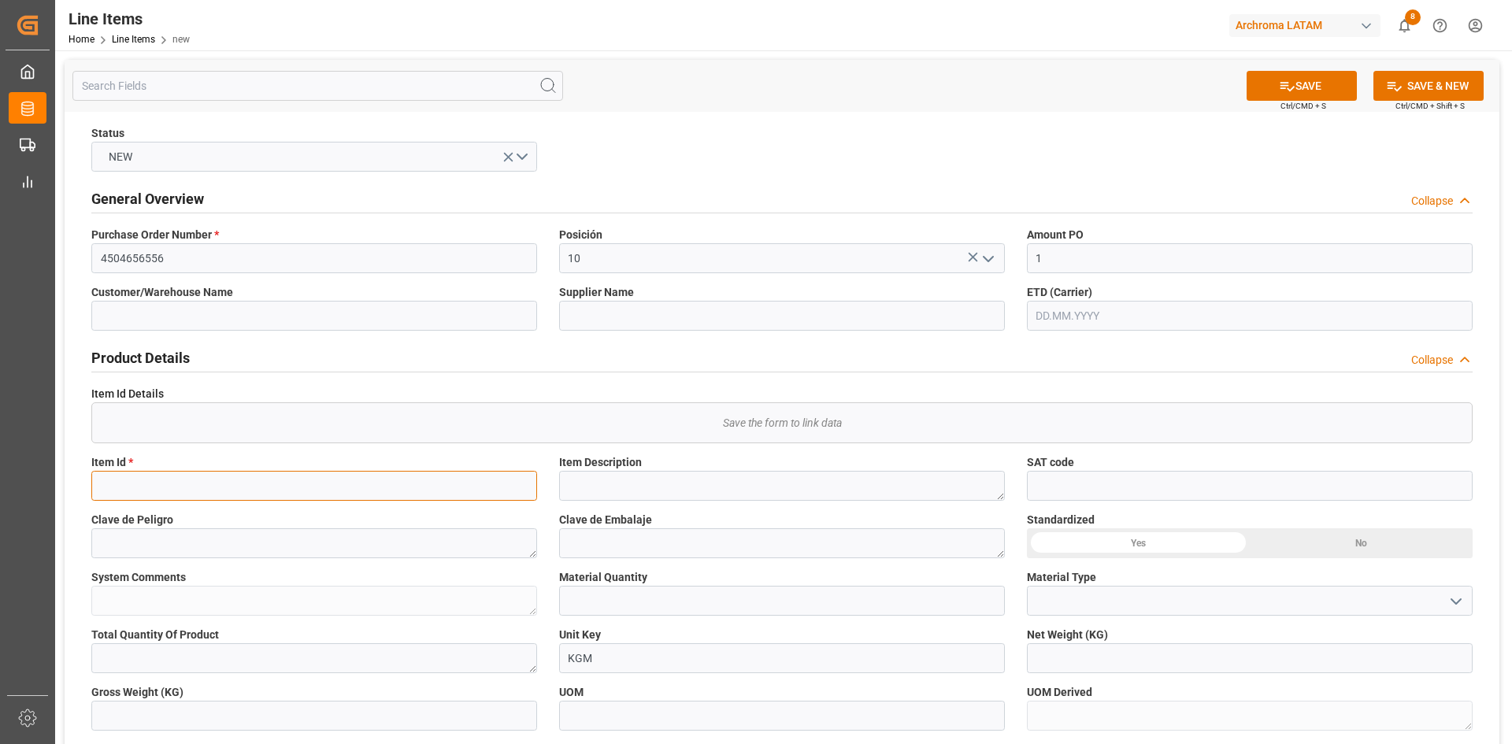
click at [235, 494] on input at bounding box center [314, 486] width 446 height 30
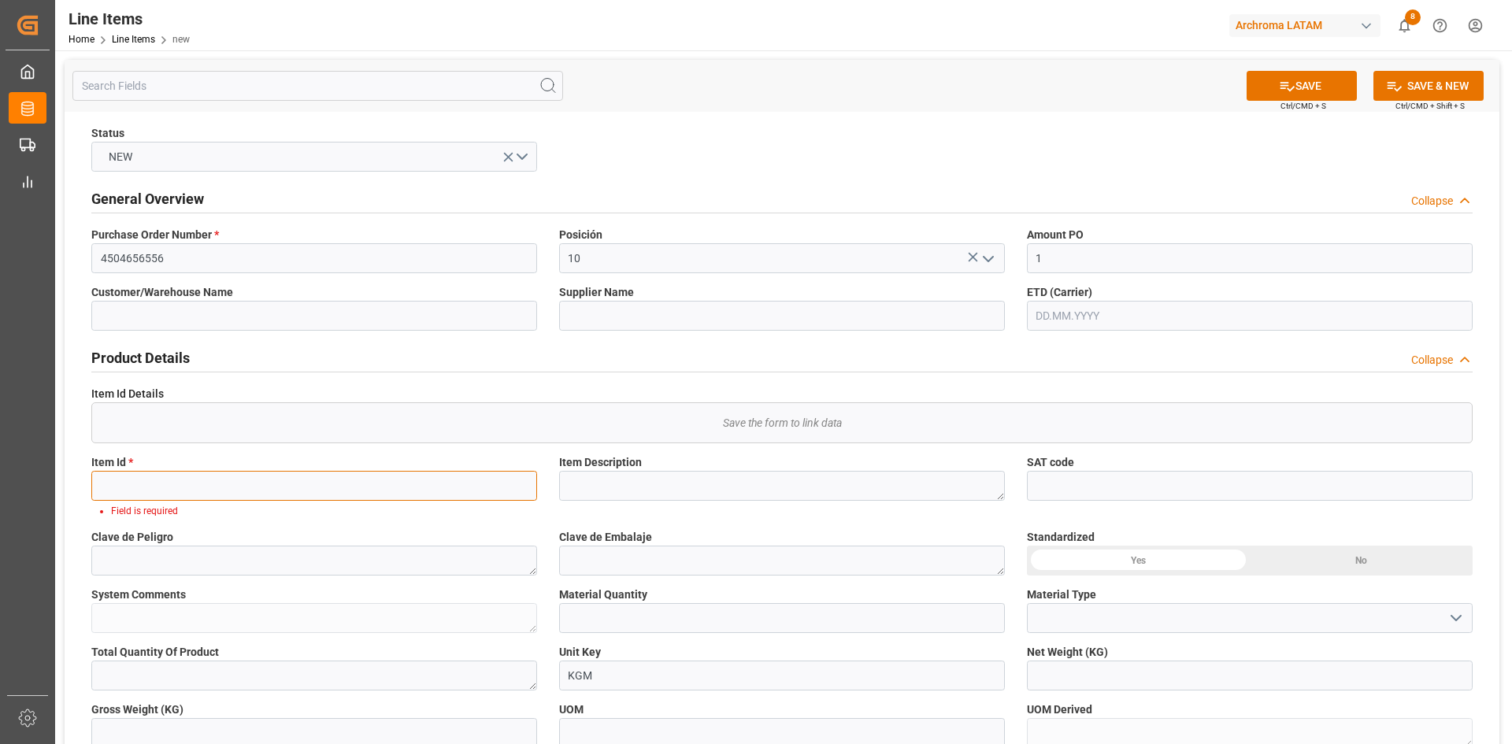
paste input "28525011635"
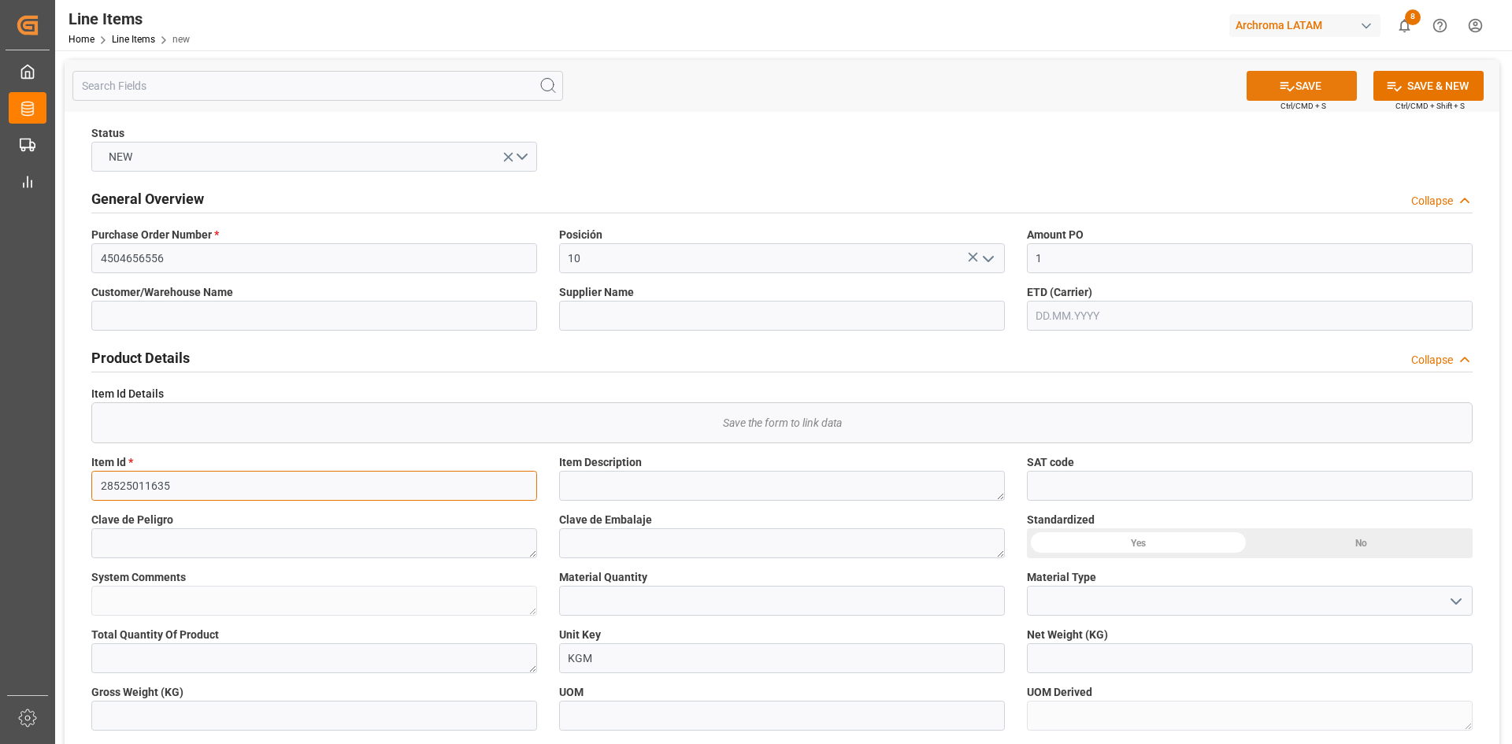
type input "28525011635"
click at [1277, 98] on button "SAVE" at bounding box center [1302, 86] width 110 height 30
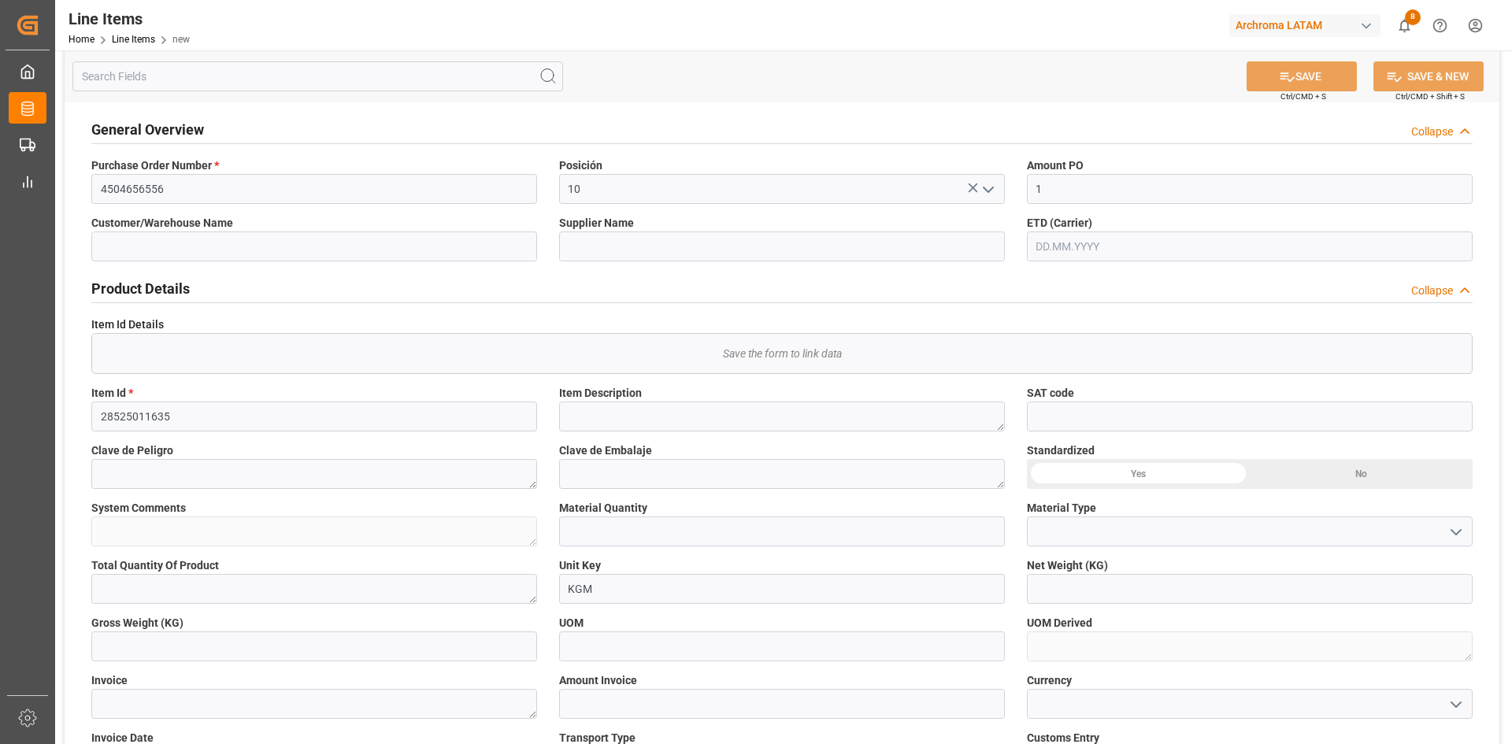
scroll to position [79, 0]
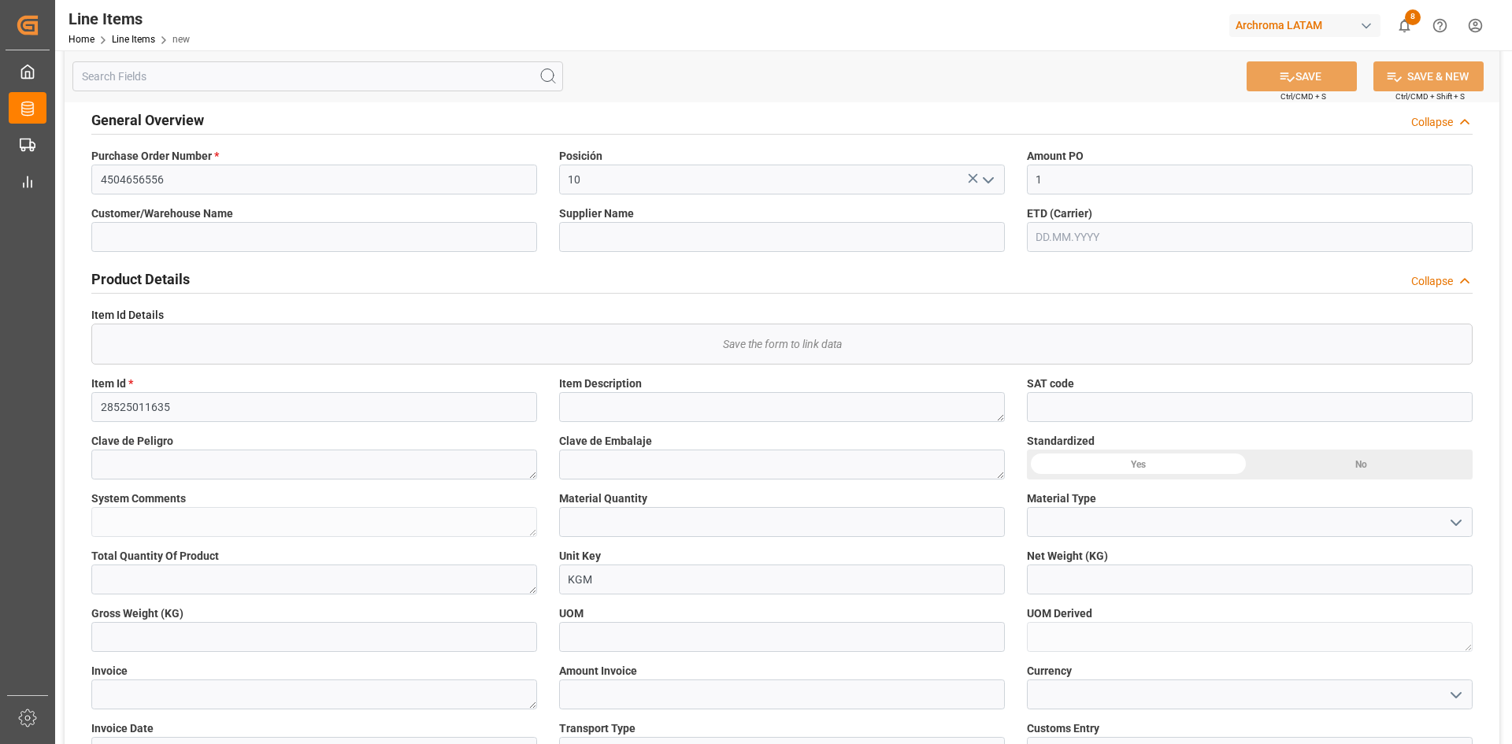
type input "[PERSON_NAME] CHEMICALS LTD"
type textarea "Dispelair DP 959 IBC 980"
type textarea "0"
type input "KG"
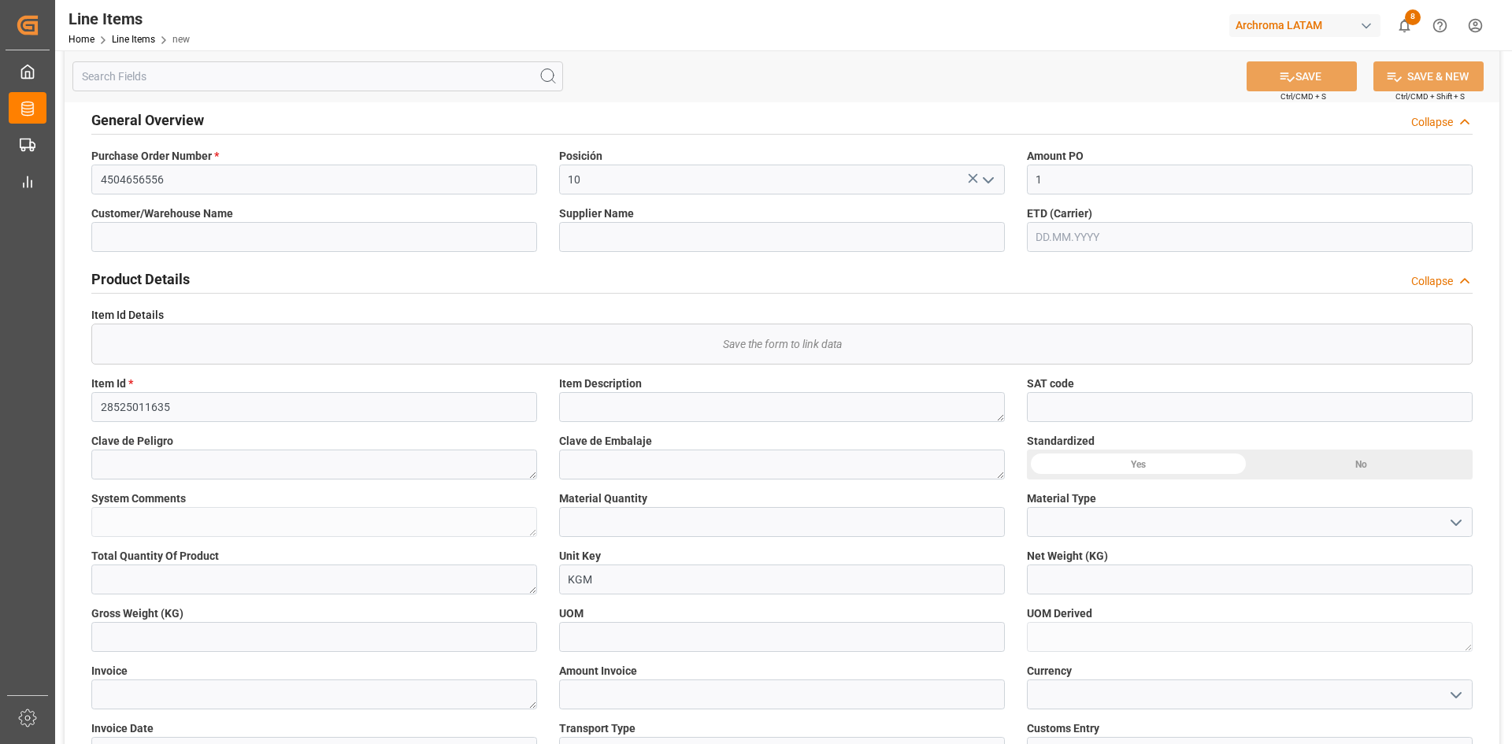
type textarea "KG"
type input "12ed4f7e60cc"
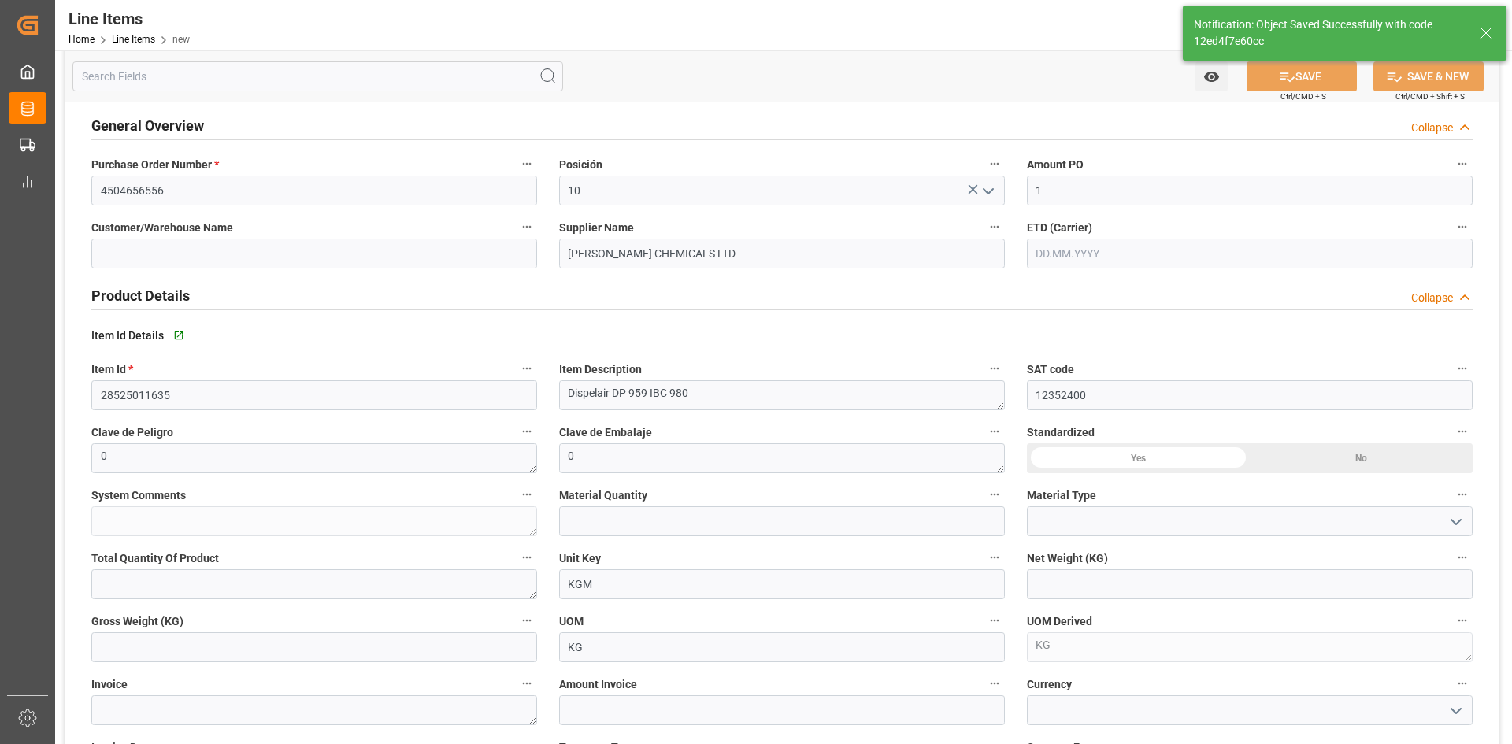
type input "12352400"
type input "3402909900"
type input "[DATE] 14:44"
type input "[DATE]"
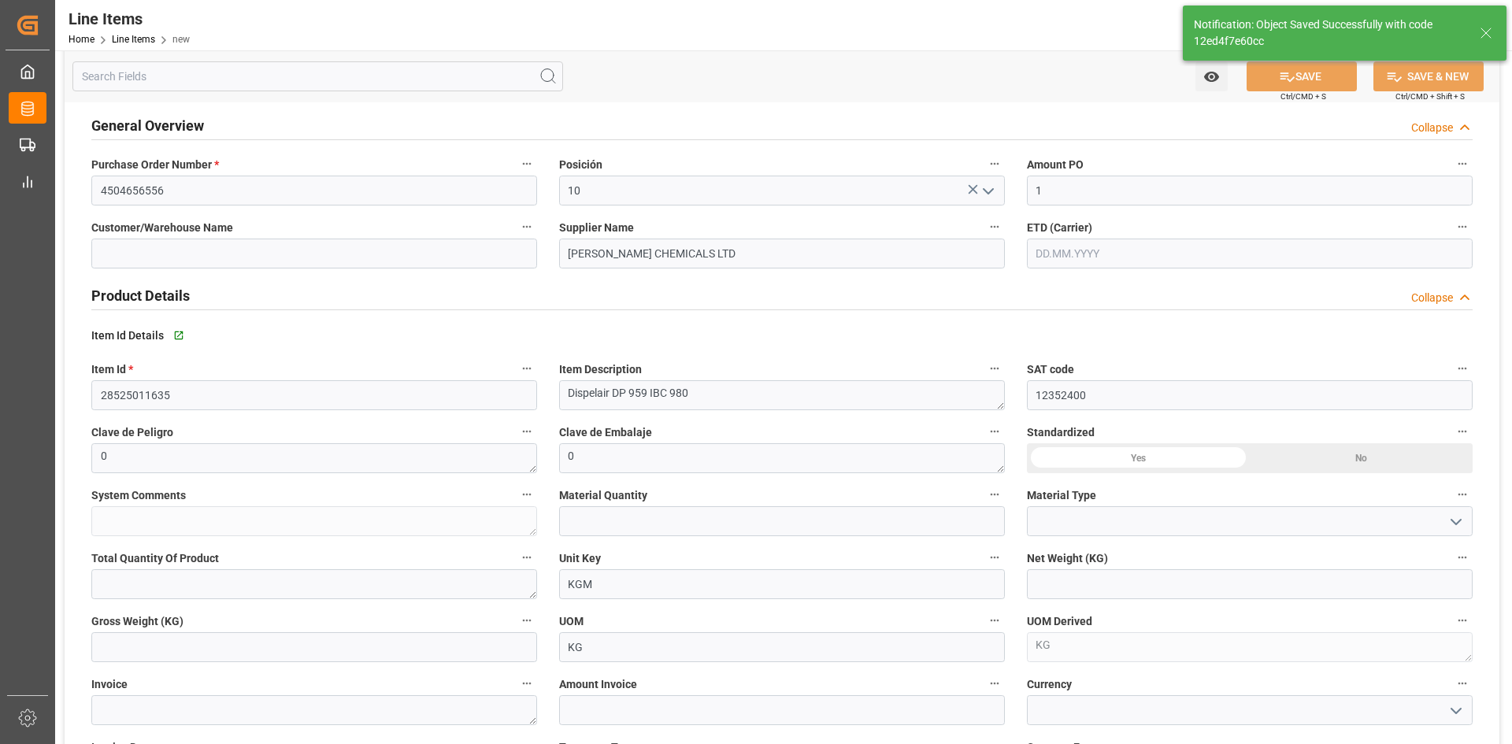
scroll to position [82, 0]
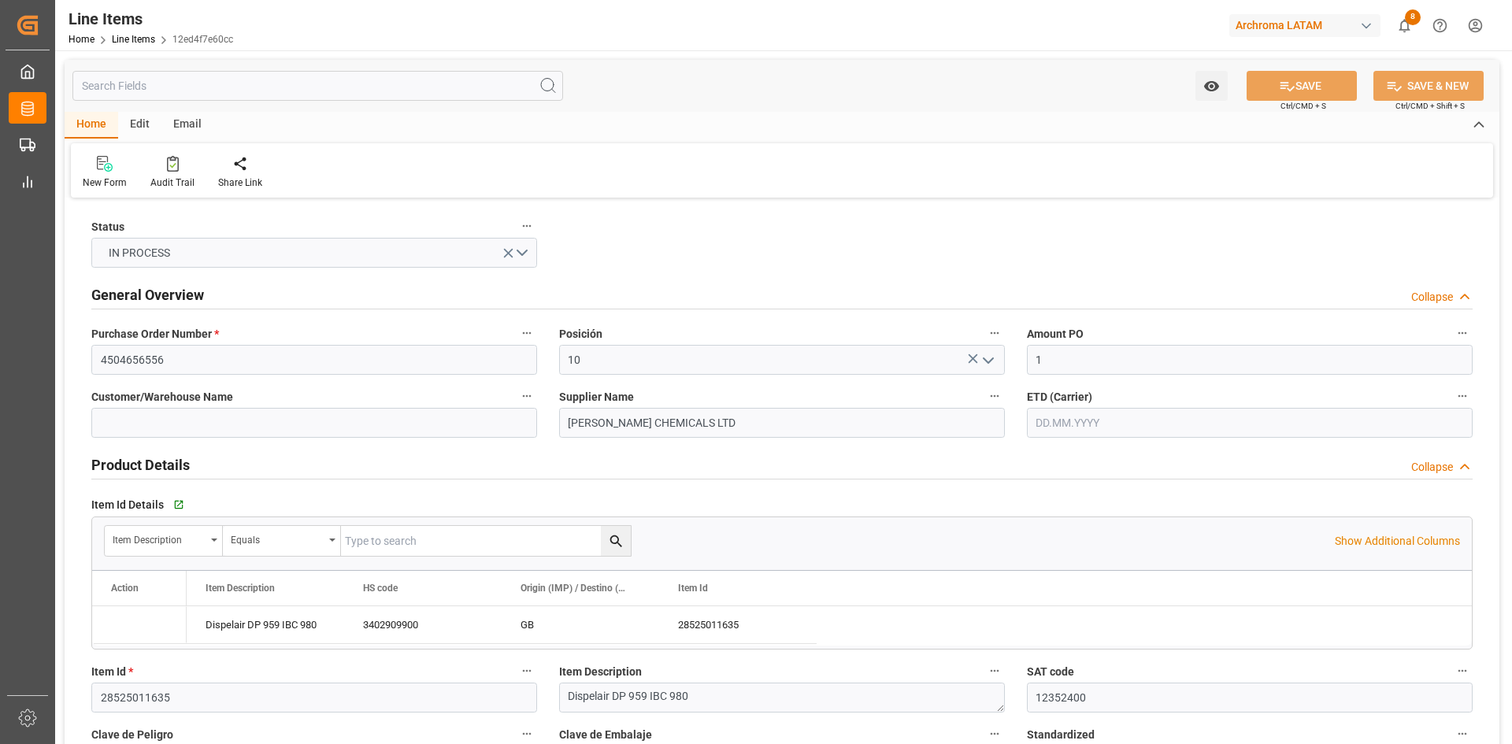
type input "[DATE] 14:44"
type input "[DATE]"
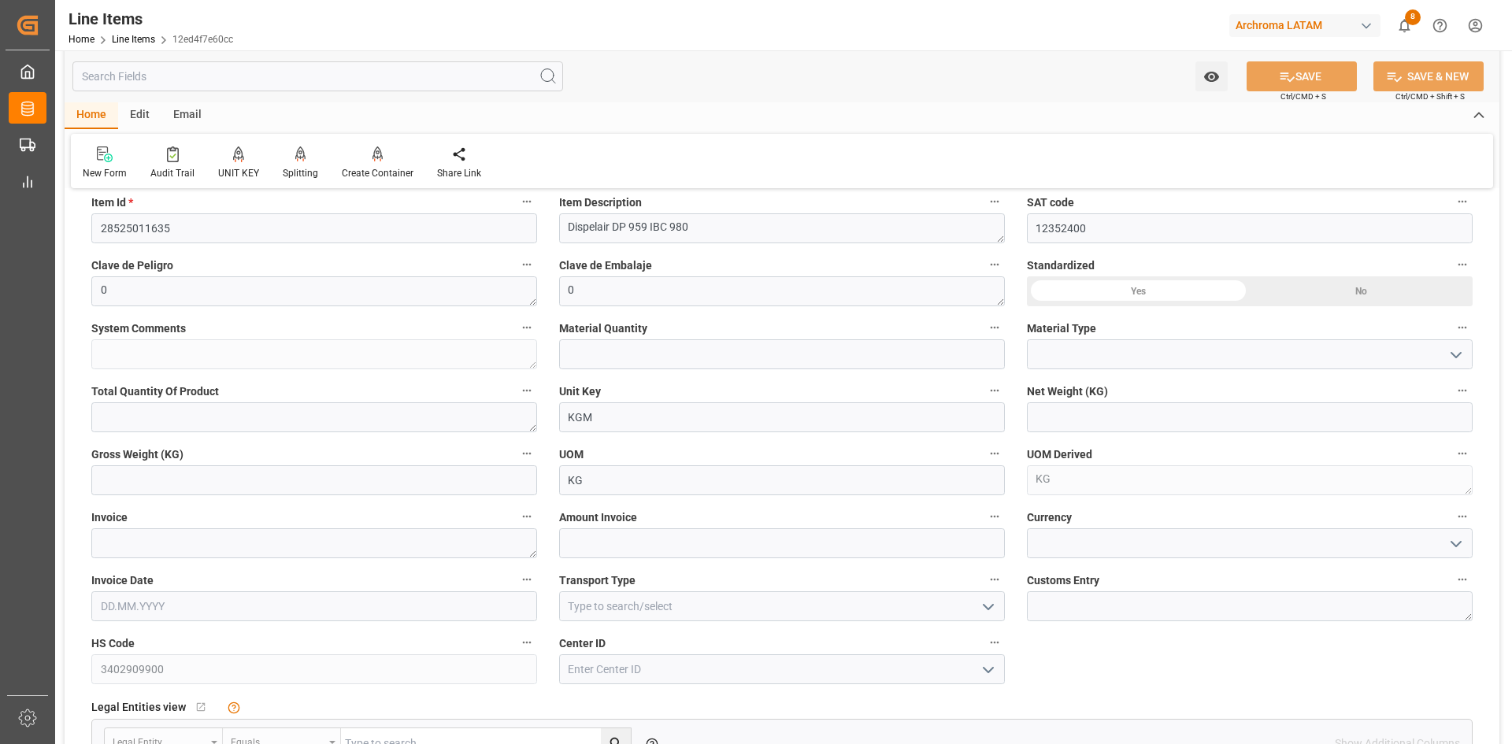
scroll to position [473, 0]
click at [1071, 425] on input "text" at bounding box center [1250, 414] width 446 height 30
paste input "17640"
type input "17640"
click at [299, 418] on textarea at bounding box center [314, 414] width 446 height 30
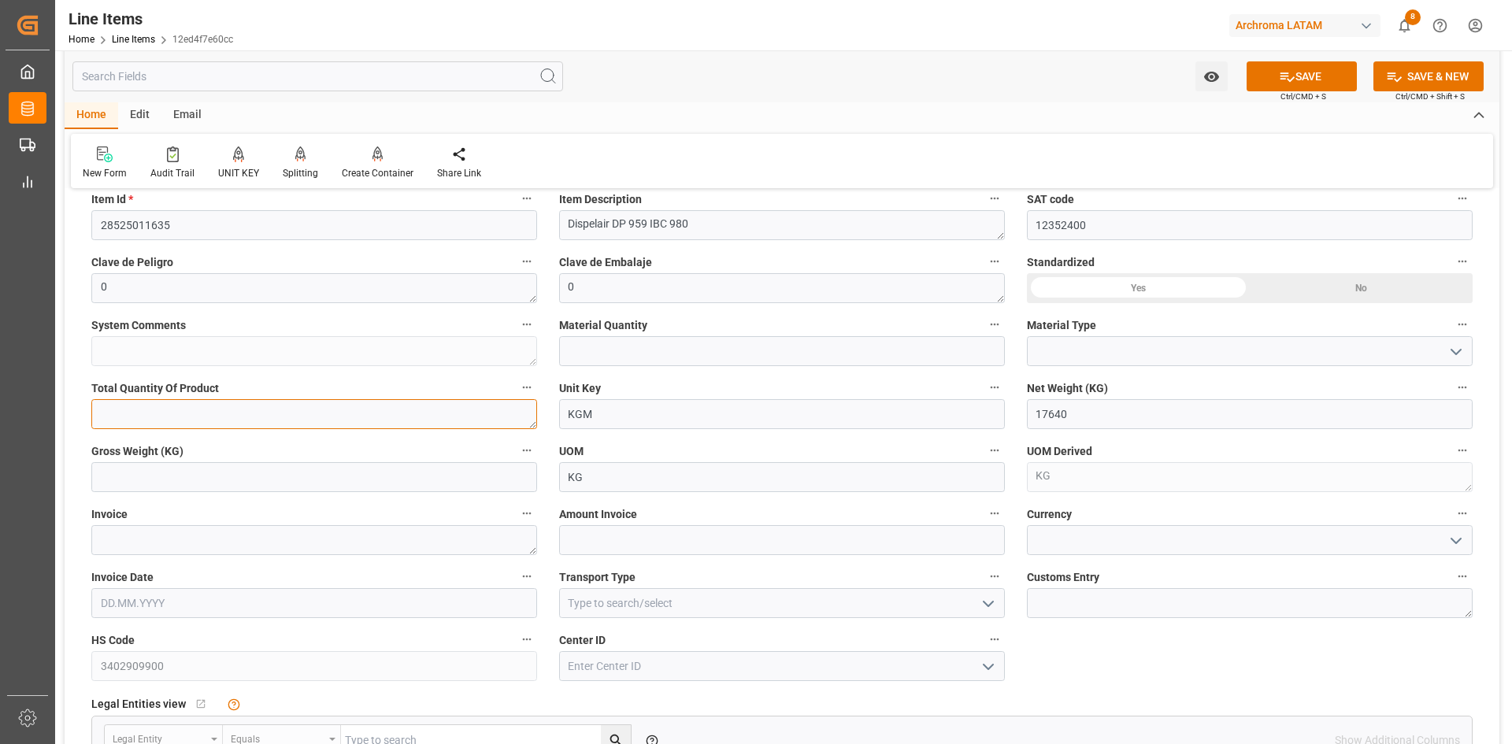
paste textarea "17640"
type textarea "17640"
click at [1001, 604] on input at bounding box center [782, 603] width 446 height 30
click at [999, 605] on input at bounding box center [782, 603] width 446 height 30
click at [986, 605] on polyline "open menu" at bounding box center [988, 604] width 9 height 5
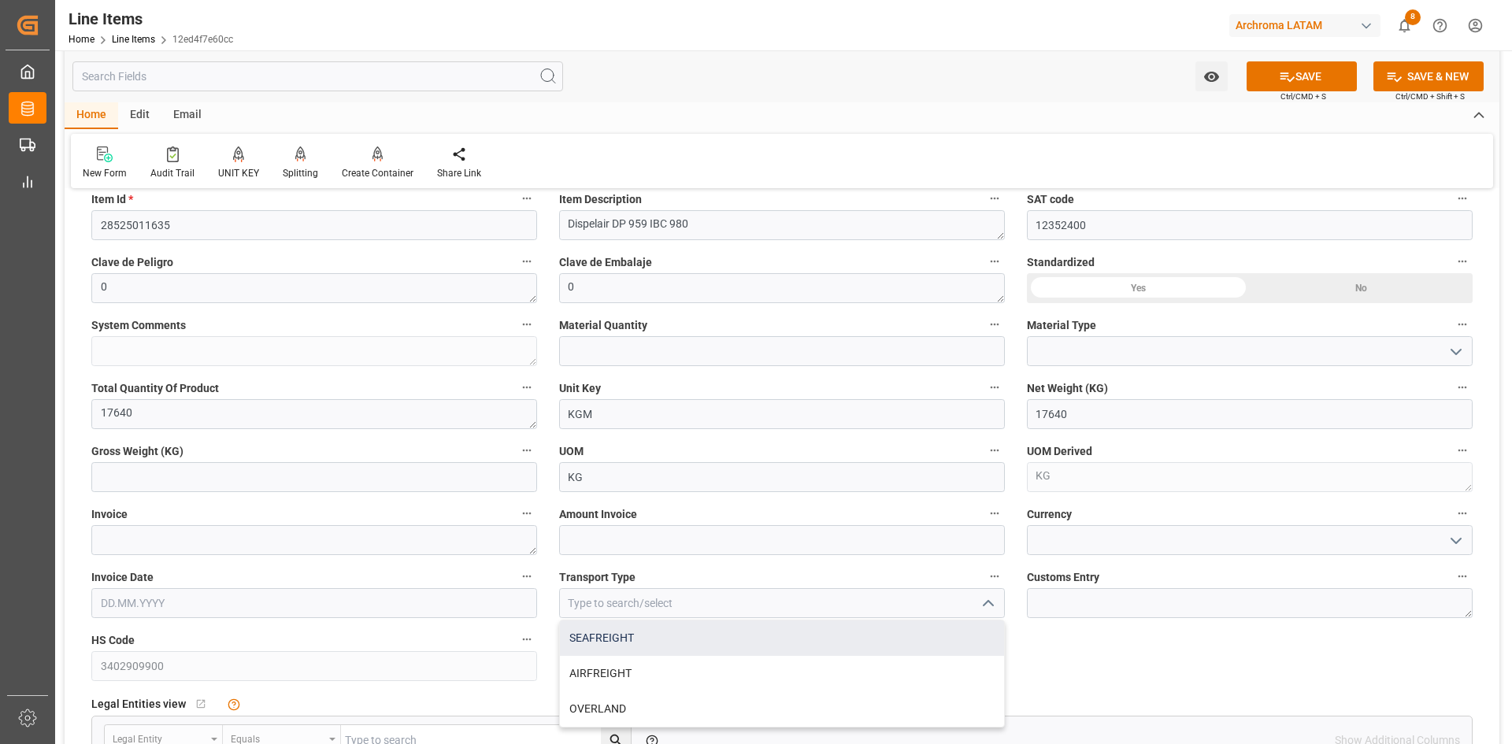
click at [731, 647] on div "SEAFREIGHT" at bounding box center [782, 638] width 444 height 35
type input "SEAFREIGHT"
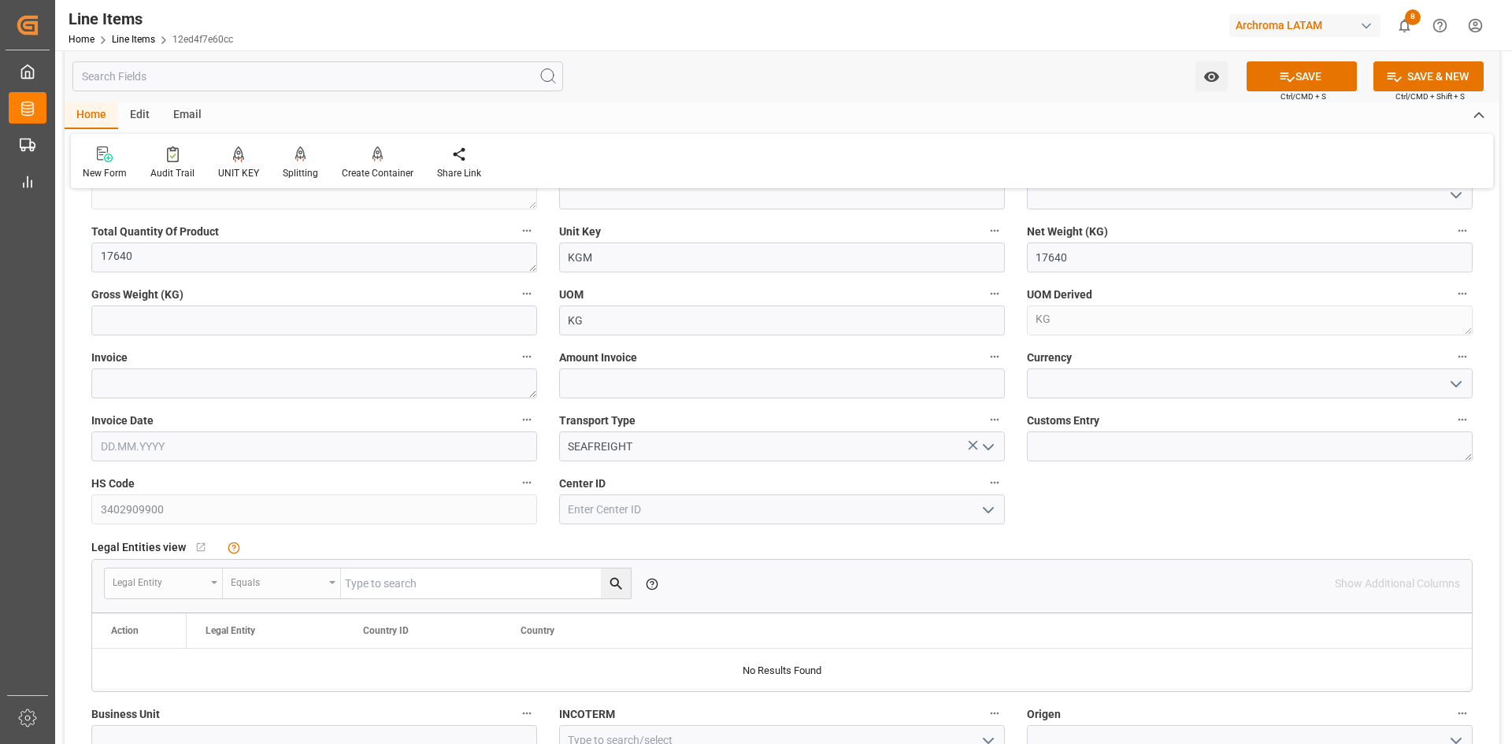
scroll to position [630, 0]
click at [993, 512] on icon "open menu" at bounding box center [988, 509] width 19 height 19
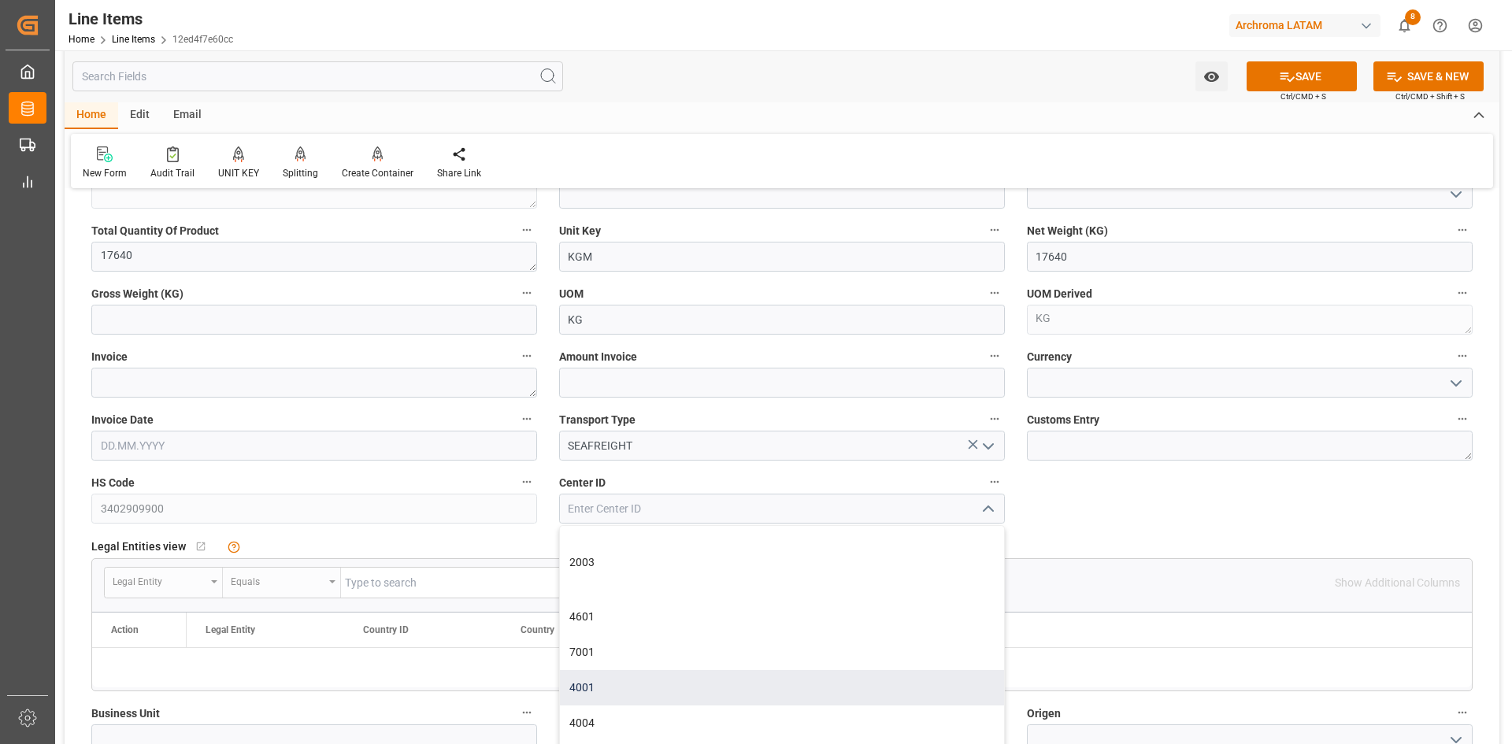
click at [623, 679] on div "4001" at bounding box center [782, 687] width 444 height 35
type input "4001"
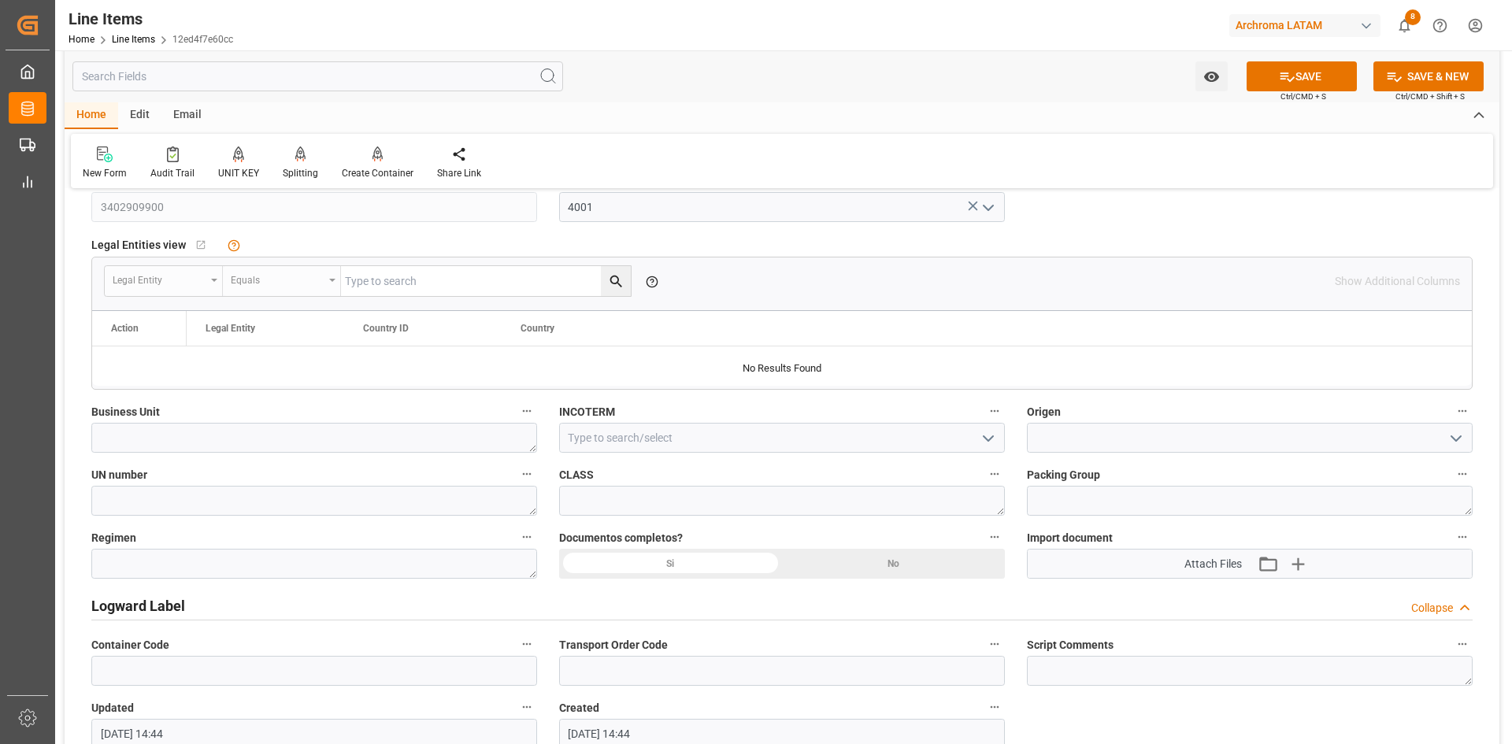
scroll to position [945, 0]
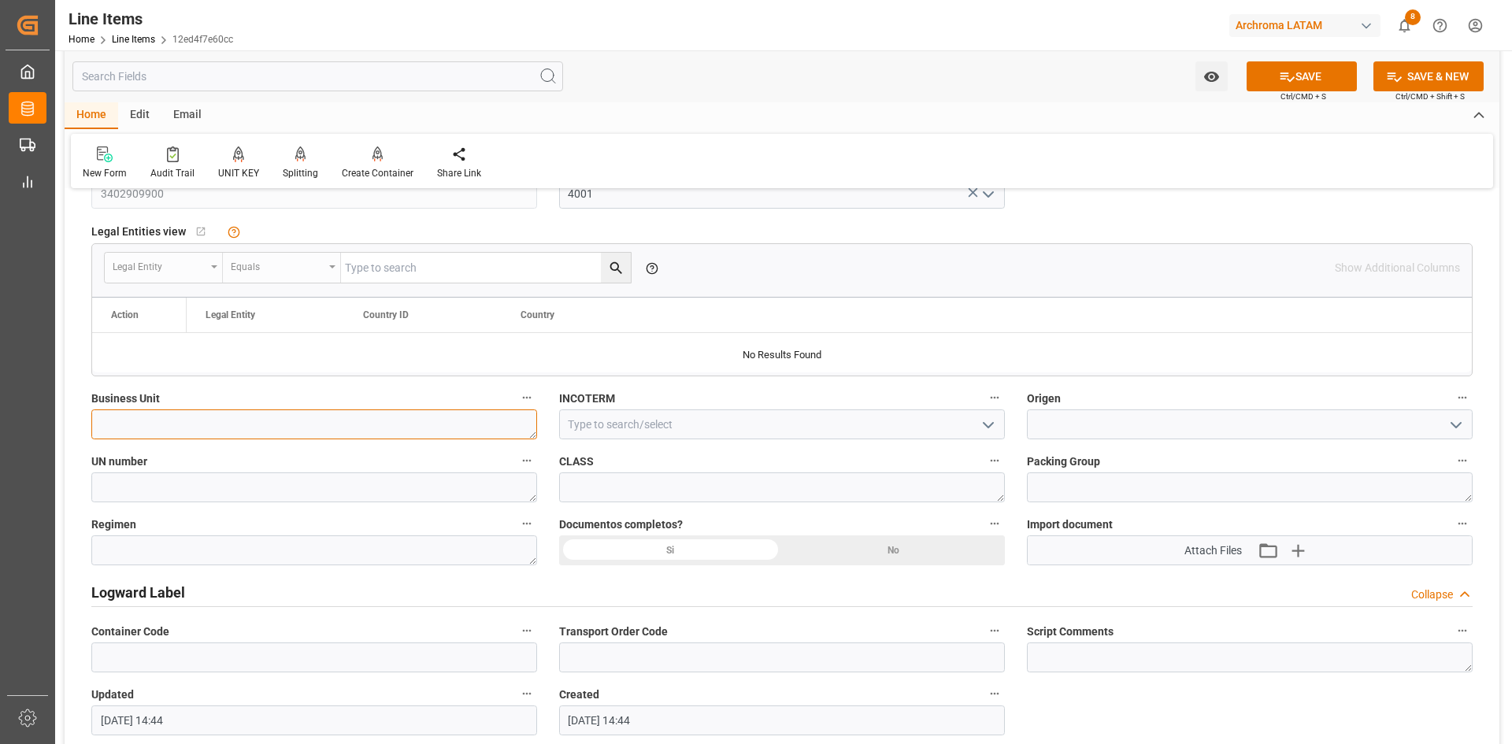
click at [418, 418] on textarea at bounding box center [314, 425] width 446 height 30
type textarea "PT"
click at [989, 428] on icon "open menu" at bounding box center [988, 425] width 19 height 19
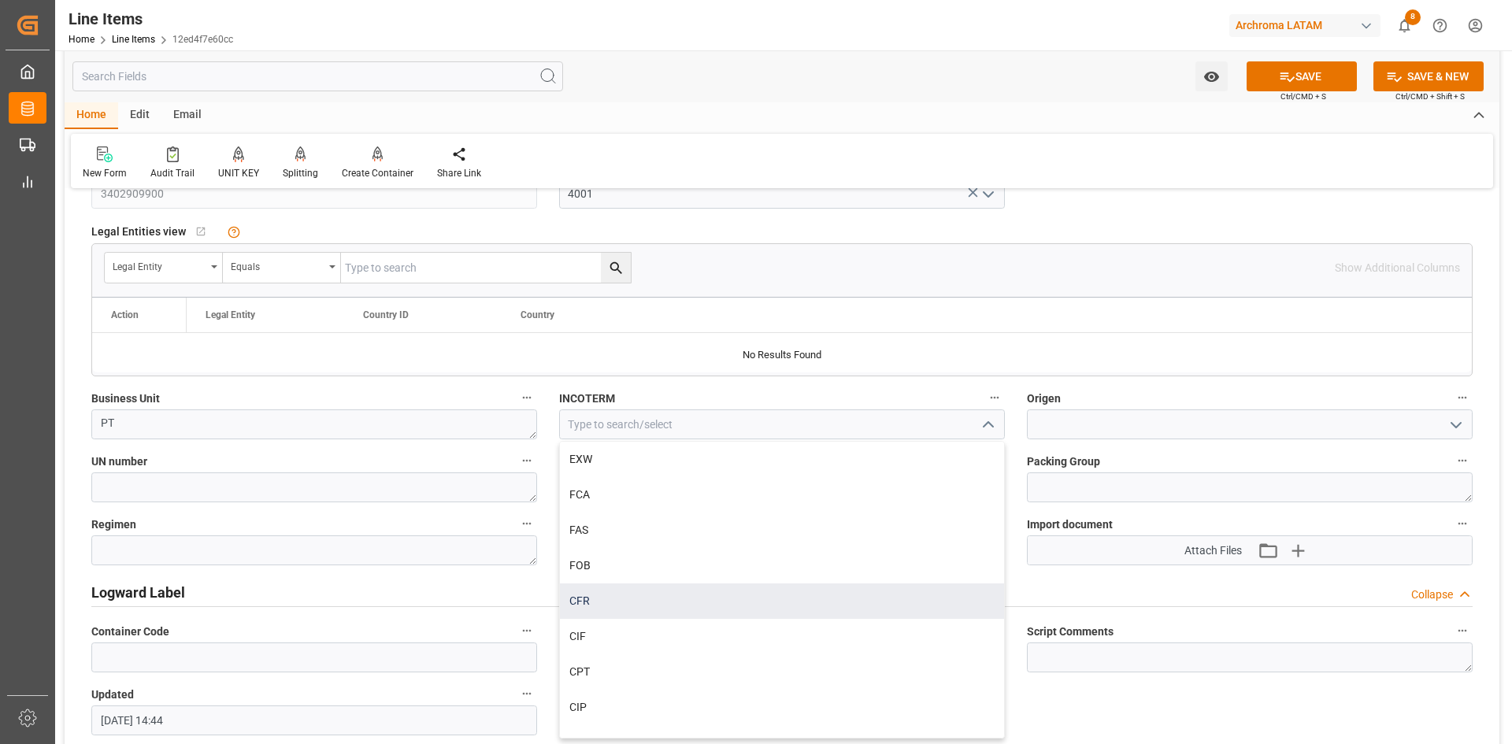
click at [595, 597] on div "CFR" at bounding box center [782, 601] width 444 height 35
type input "CFR"
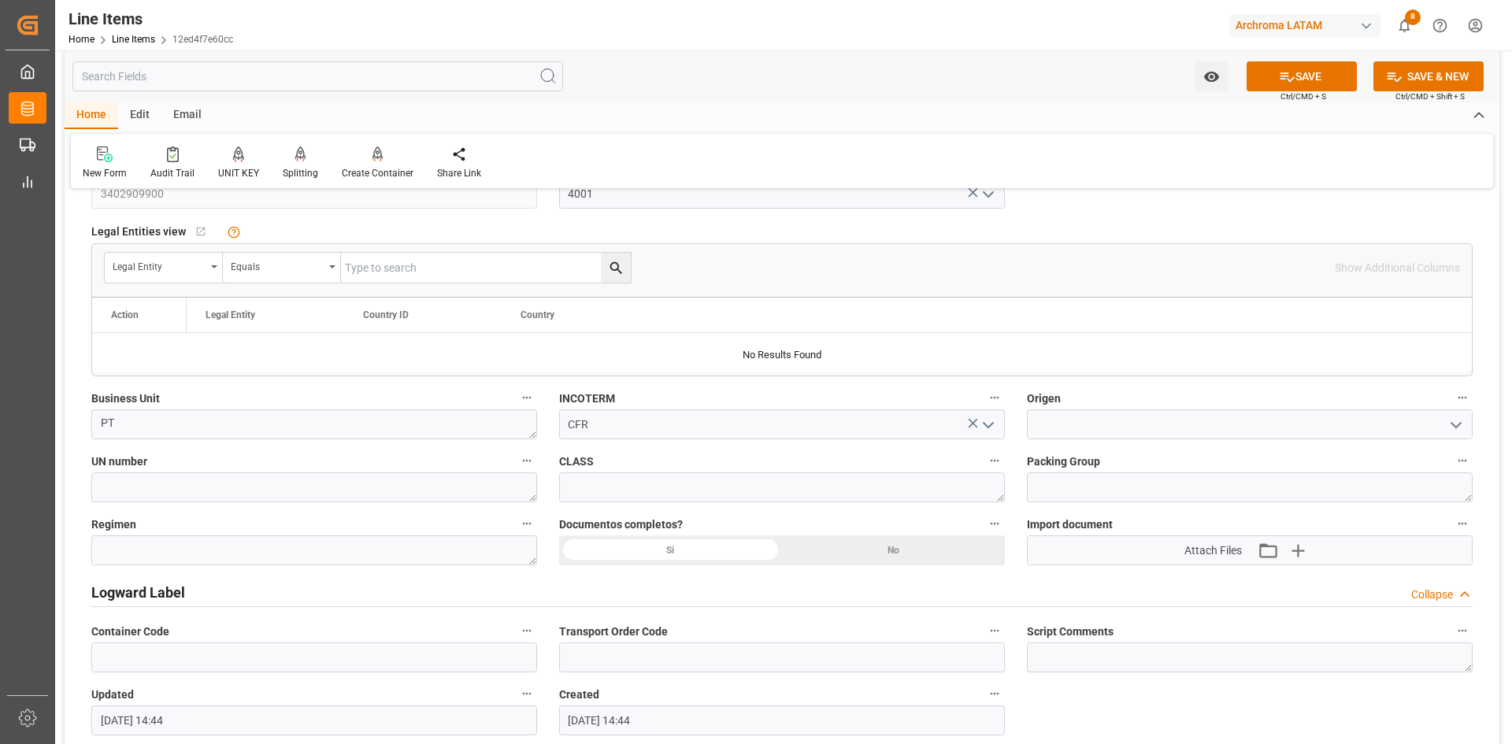
click at [1457, 428] on icon "open menu" at bounding box center [1456, 425] width 19 height 19
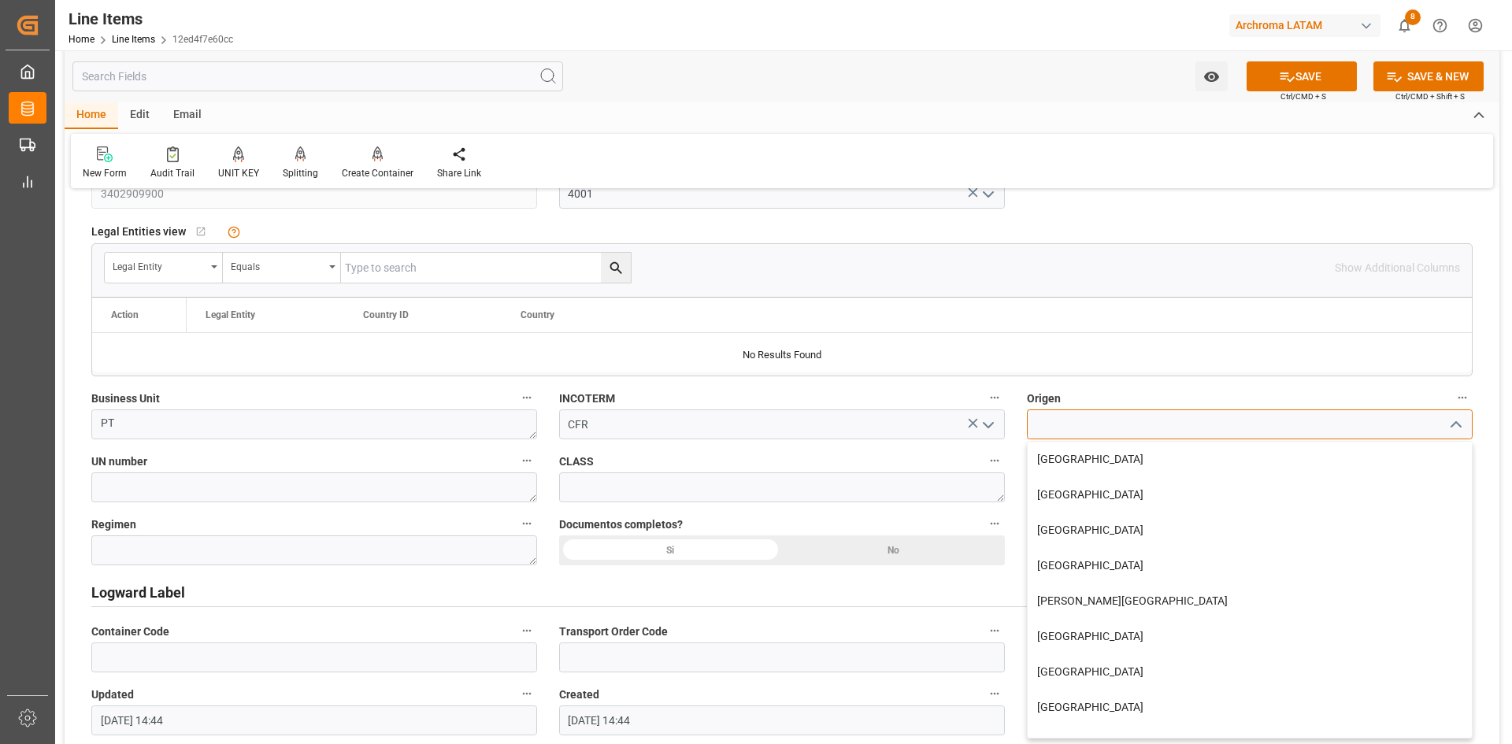
click at [1155, 434] on input at bounding box center [1250, 425] width 446 height 30
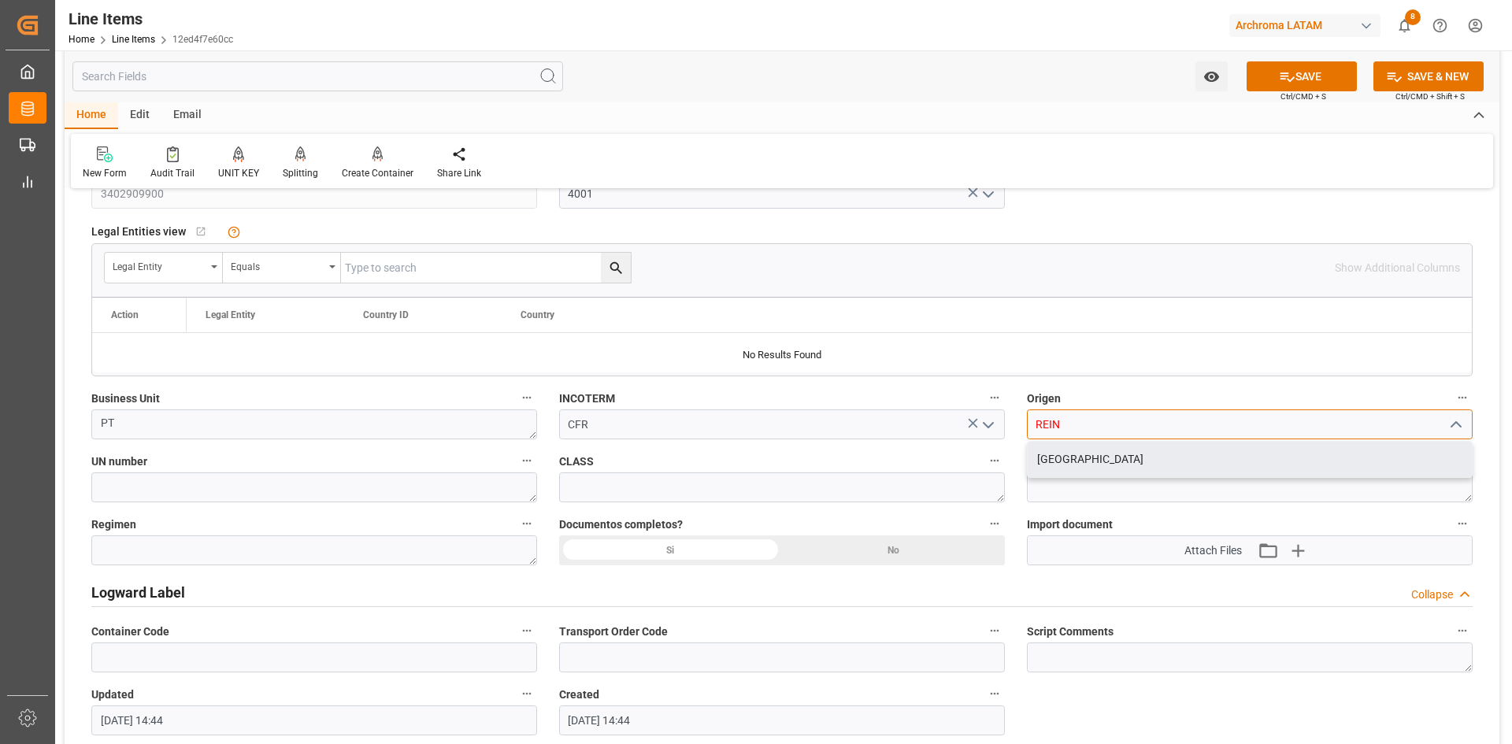
click at [1146, 473] on div "[GEOGRAPHIC_DATA]" at bounding box center [1250, 459] width 444 height 35
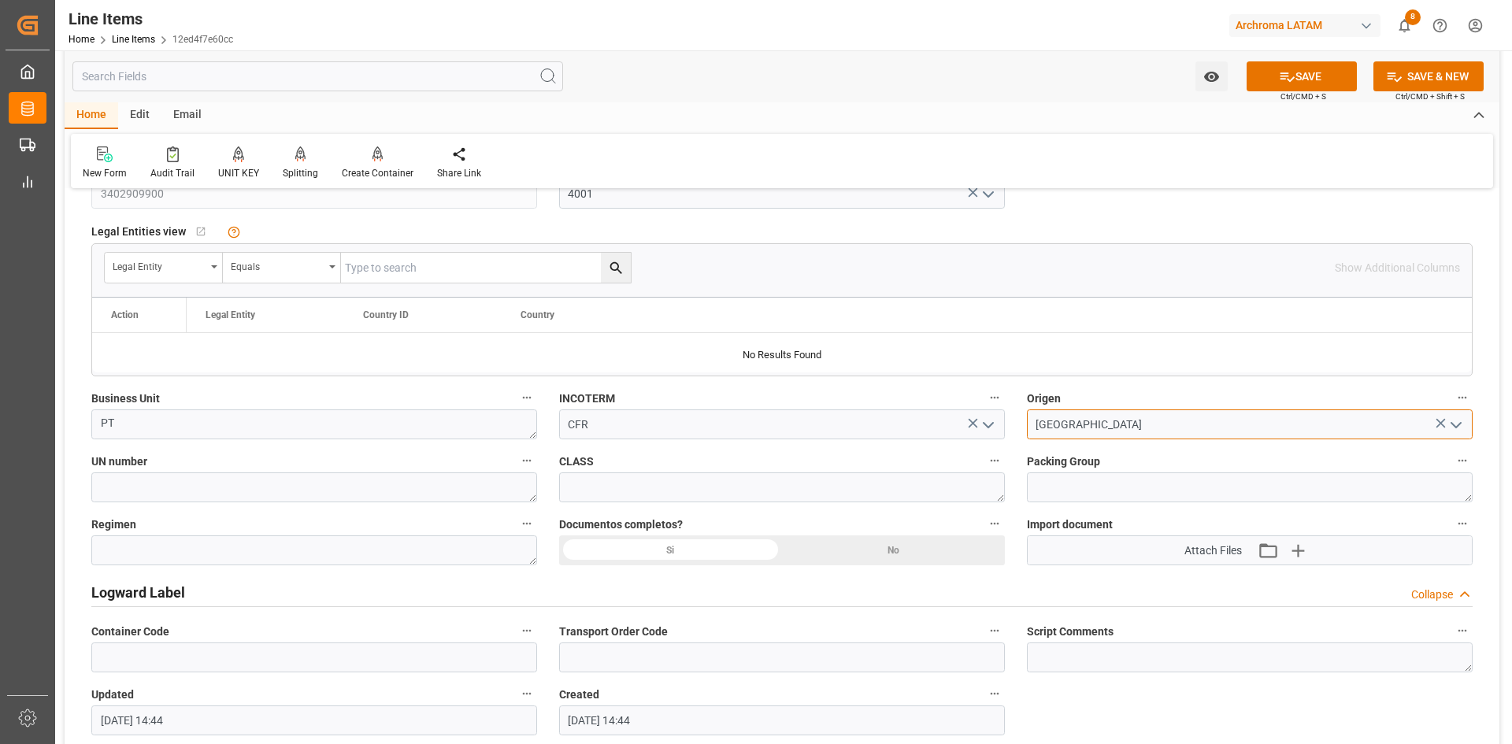
type input "[GEOGRAPHIC_DATA]"
click at [704, 552] on div "Si" at bounding box center [670, 551] width 223 height 30
drag, startPoint x: 806, startPoint y: 550, endPoint x: 782, endPoint y: 554, distance: 23.8
click at [801, 552] on div "No" at bounding box center [893, 551] width 223 height 30
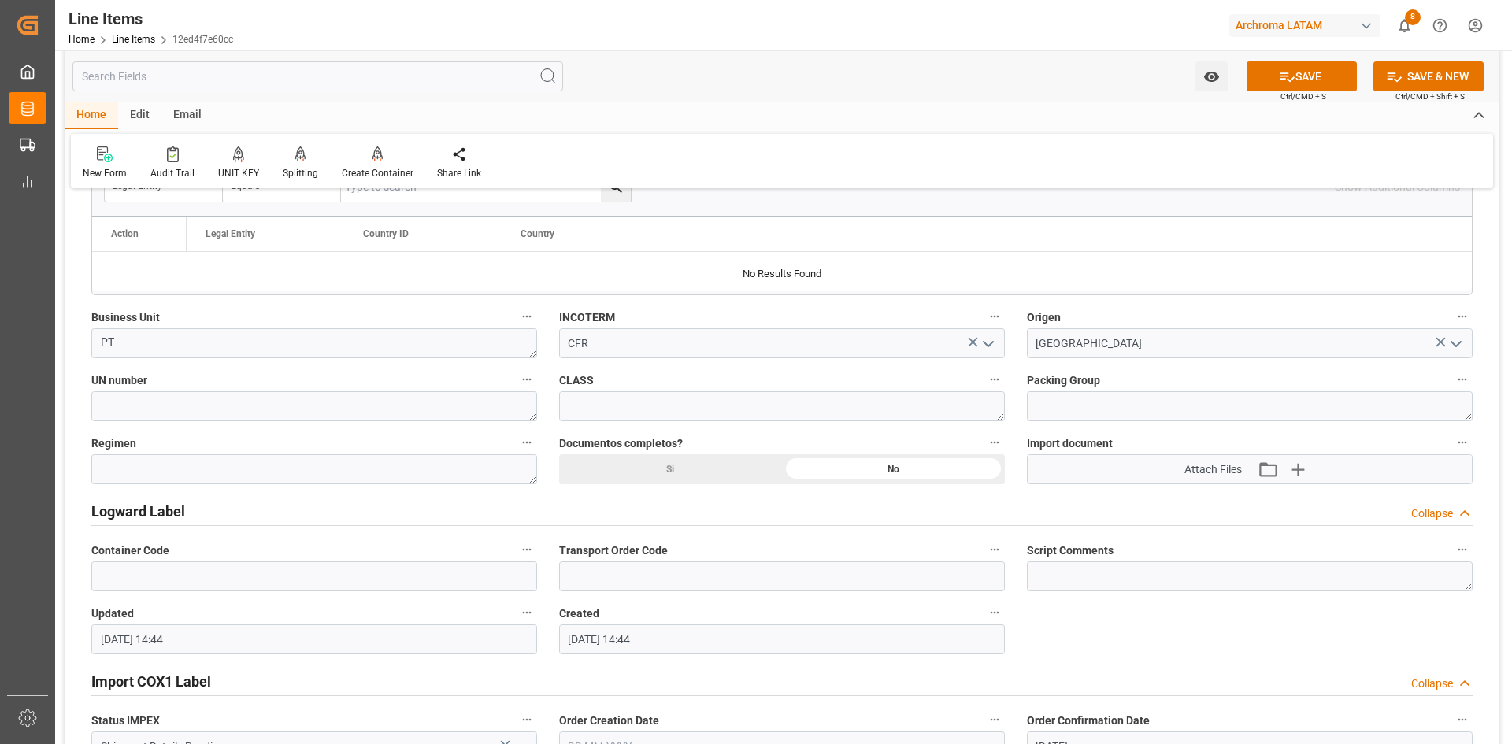
scroll to position [1103, 0]
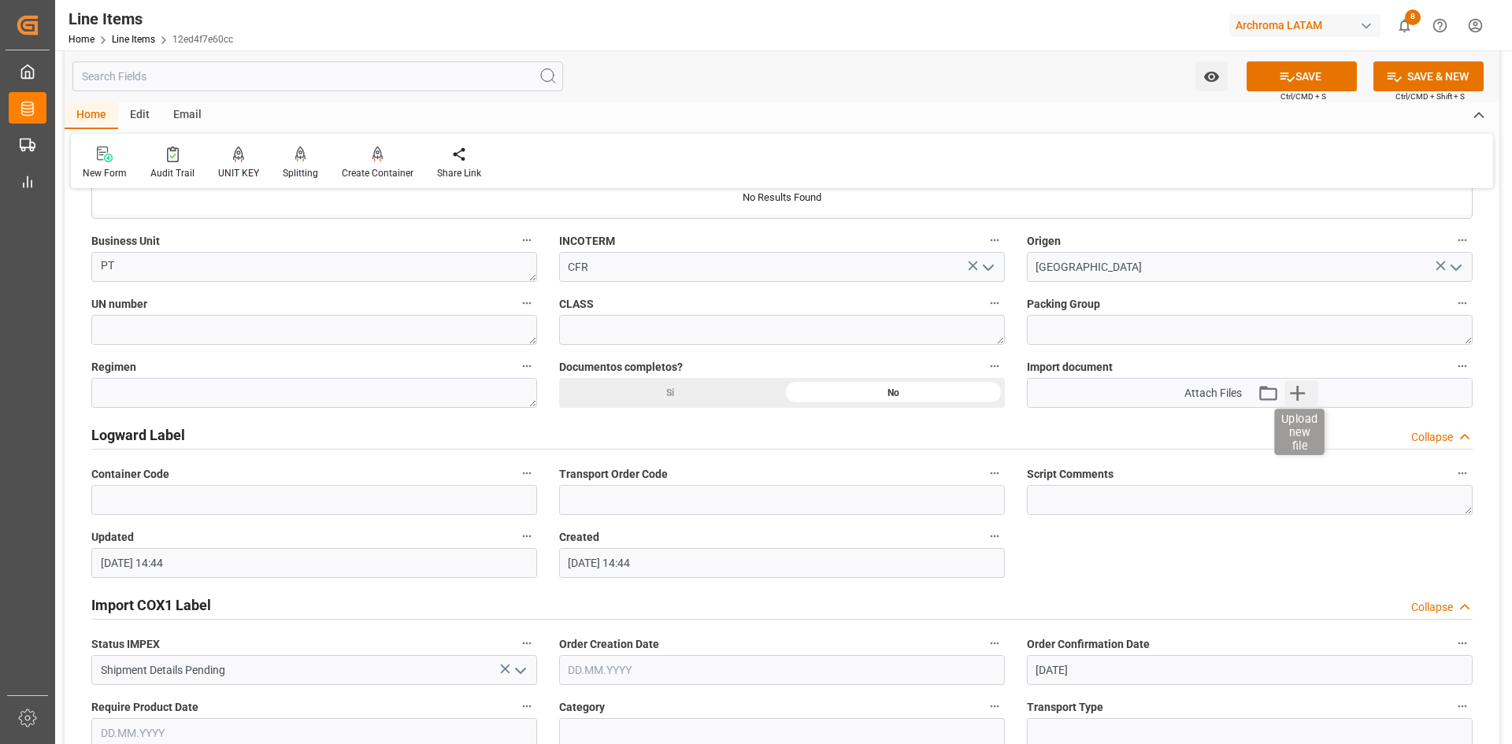
click at [1289, 390] on icon "button" at bounding box center [1296, 392] width 25 height 25
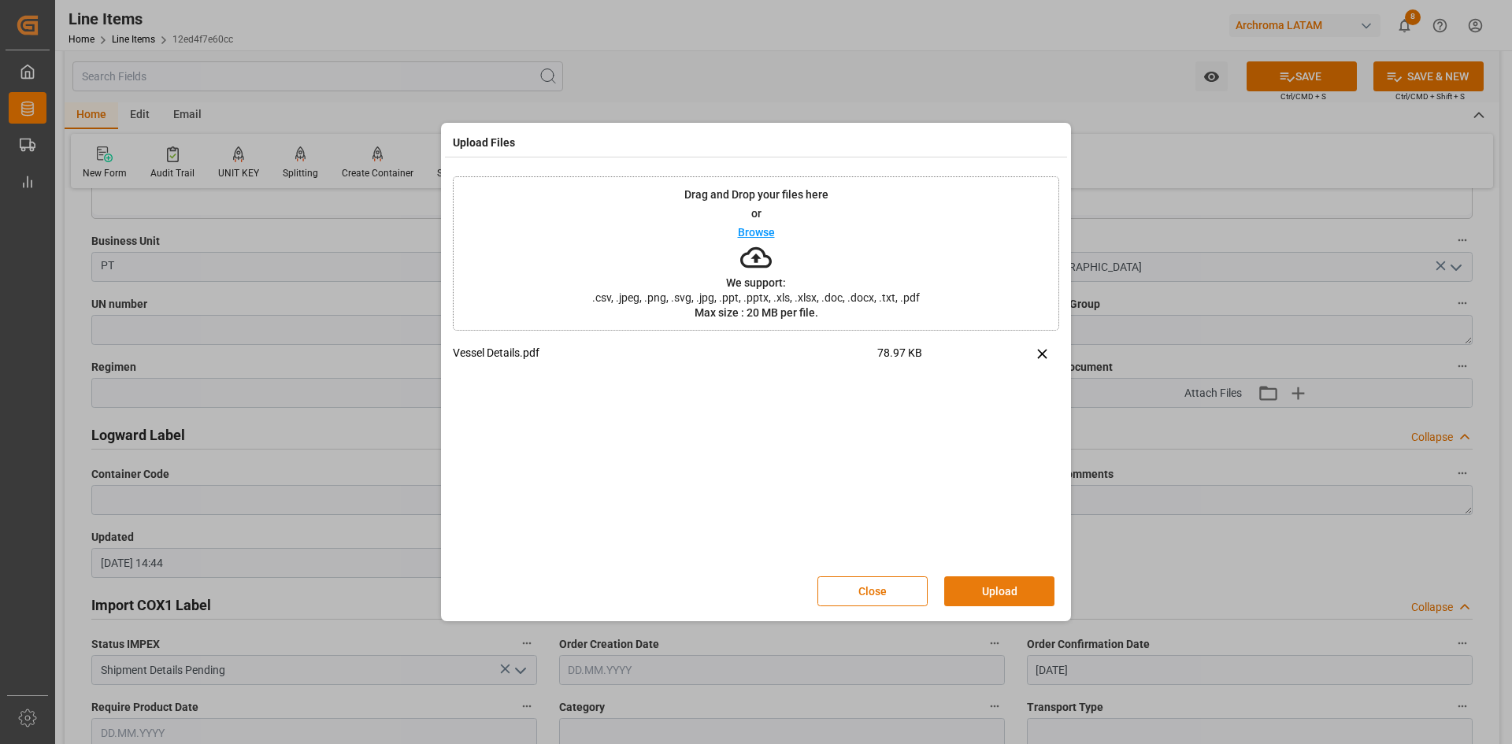
click at [981, 577] on button "Upload" at bounding box center [999, 591] width 110 height 30
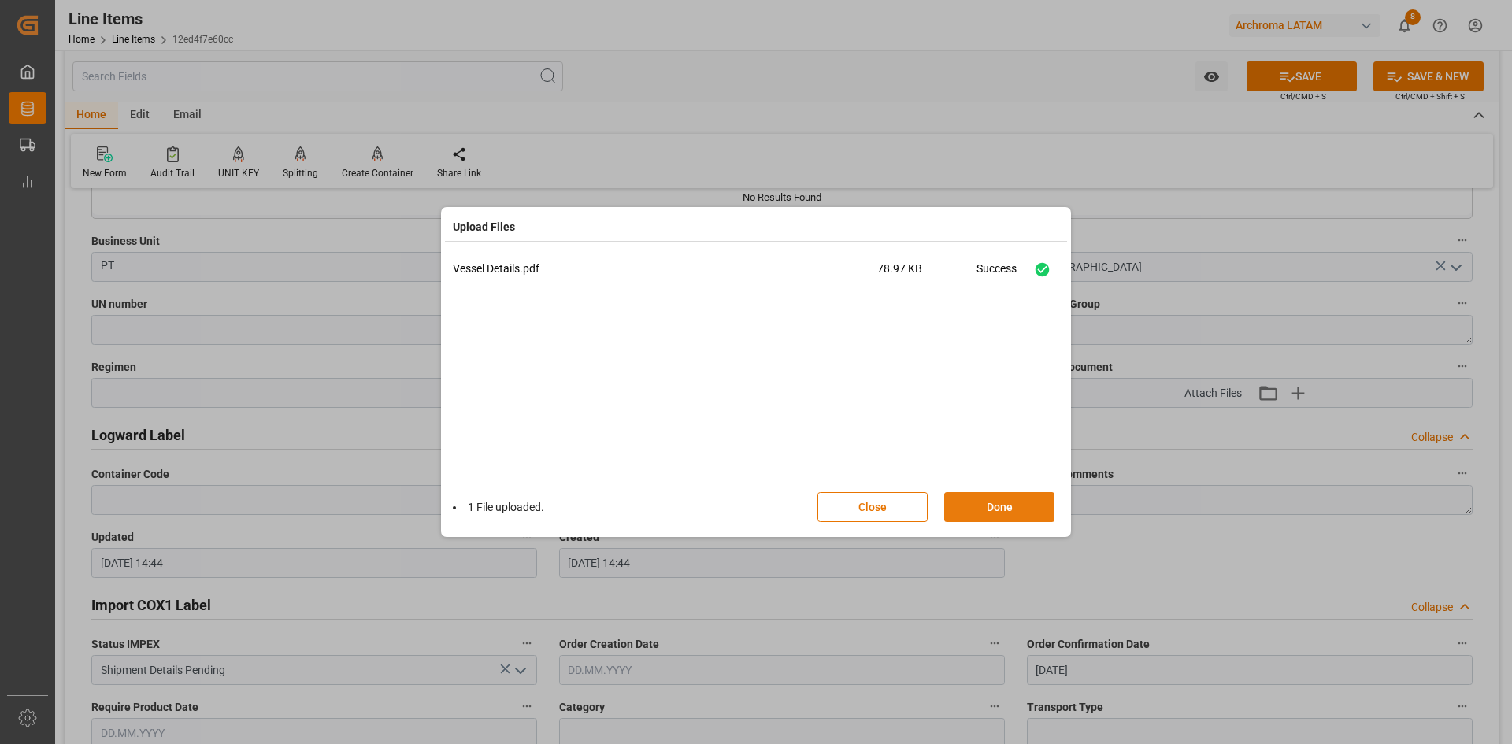
click at [999, 513] on button "Done" at bounding box center [999, 507] width 110 height 30
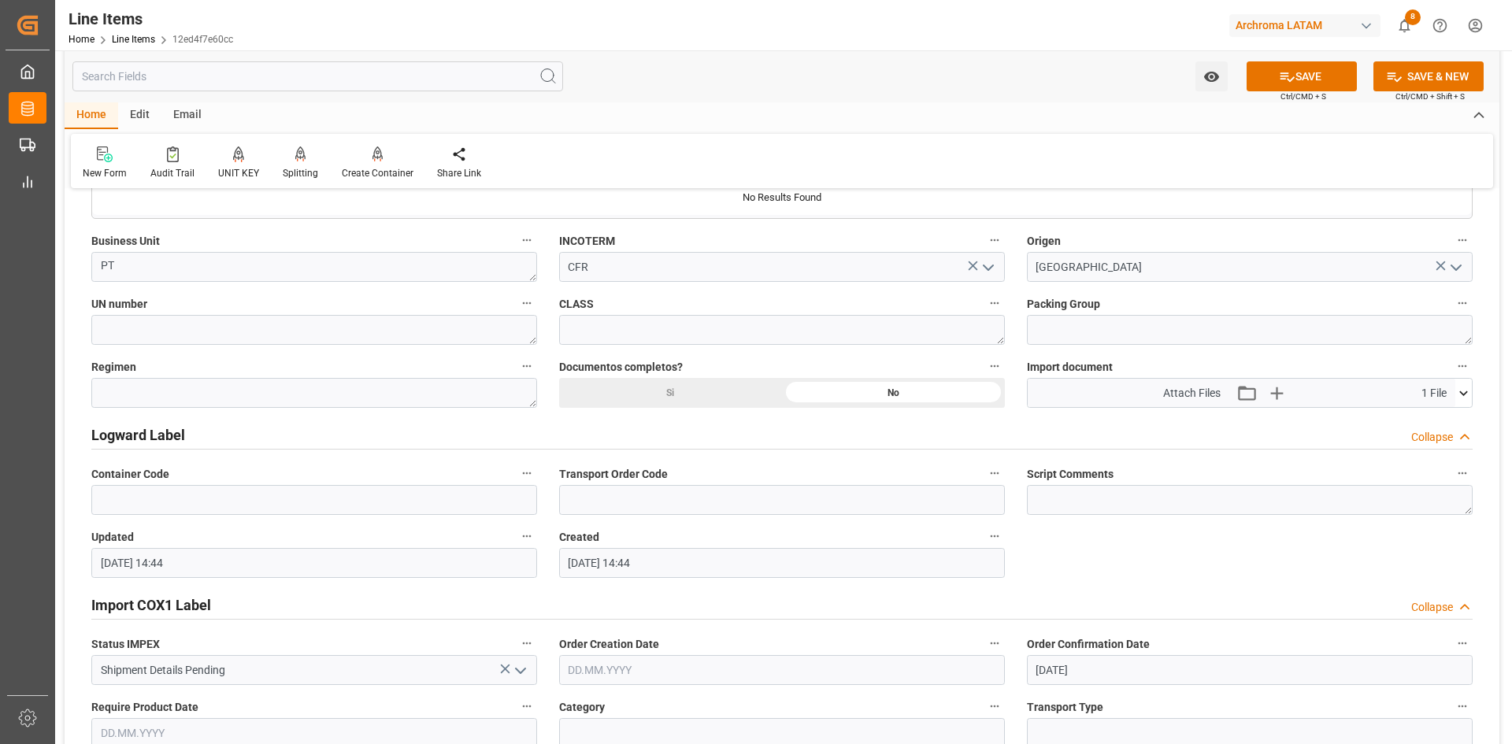
click at [1324, 57] on div "Watch Option SAVE Ctrl/CMD + S SAVE & NEW Ctrl/CMD + Shift + S" at bounding box center [782, 76] width 1435 height 52
click at [1327, 70] on button "SAVE" at bounding box center [1302, 76] width 110 height 30
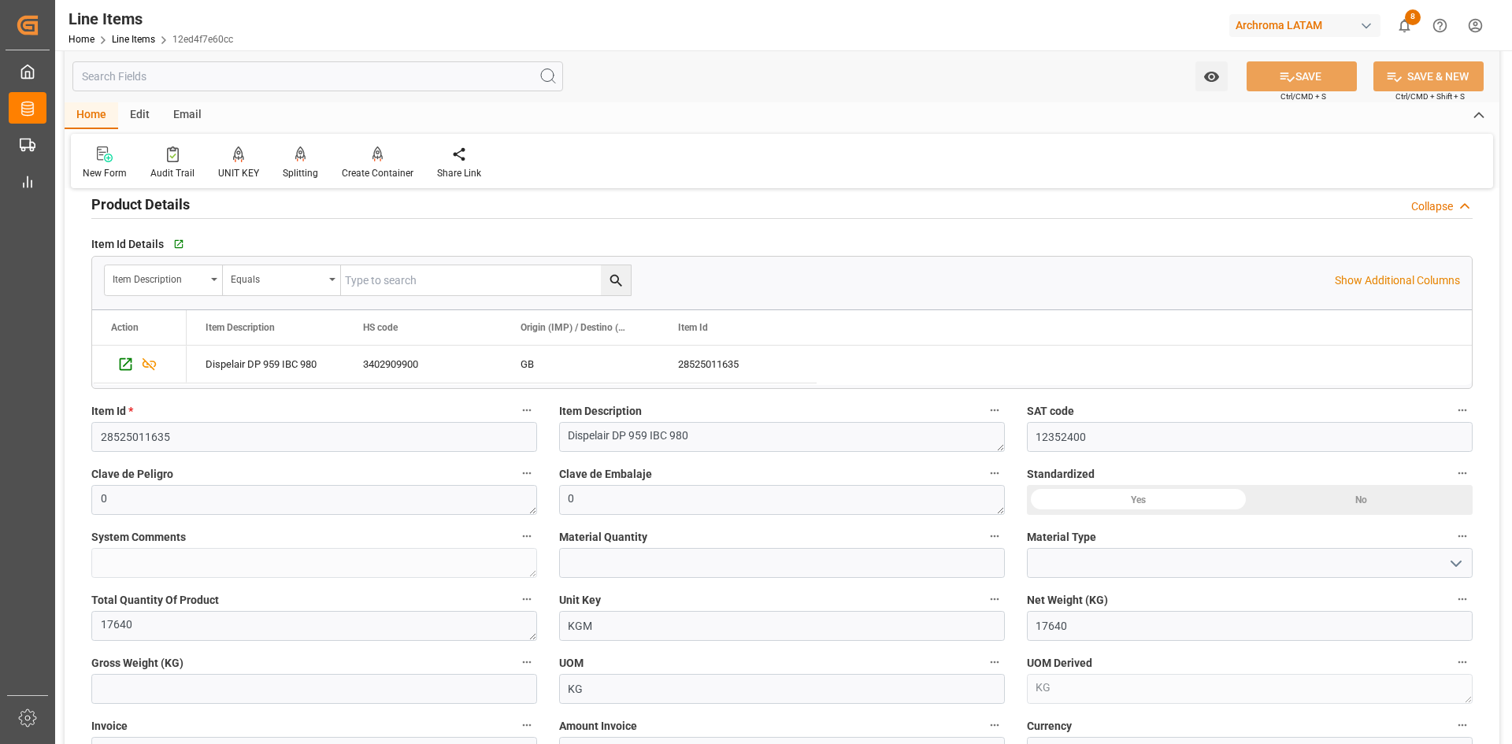
scroll to position [198, 0]
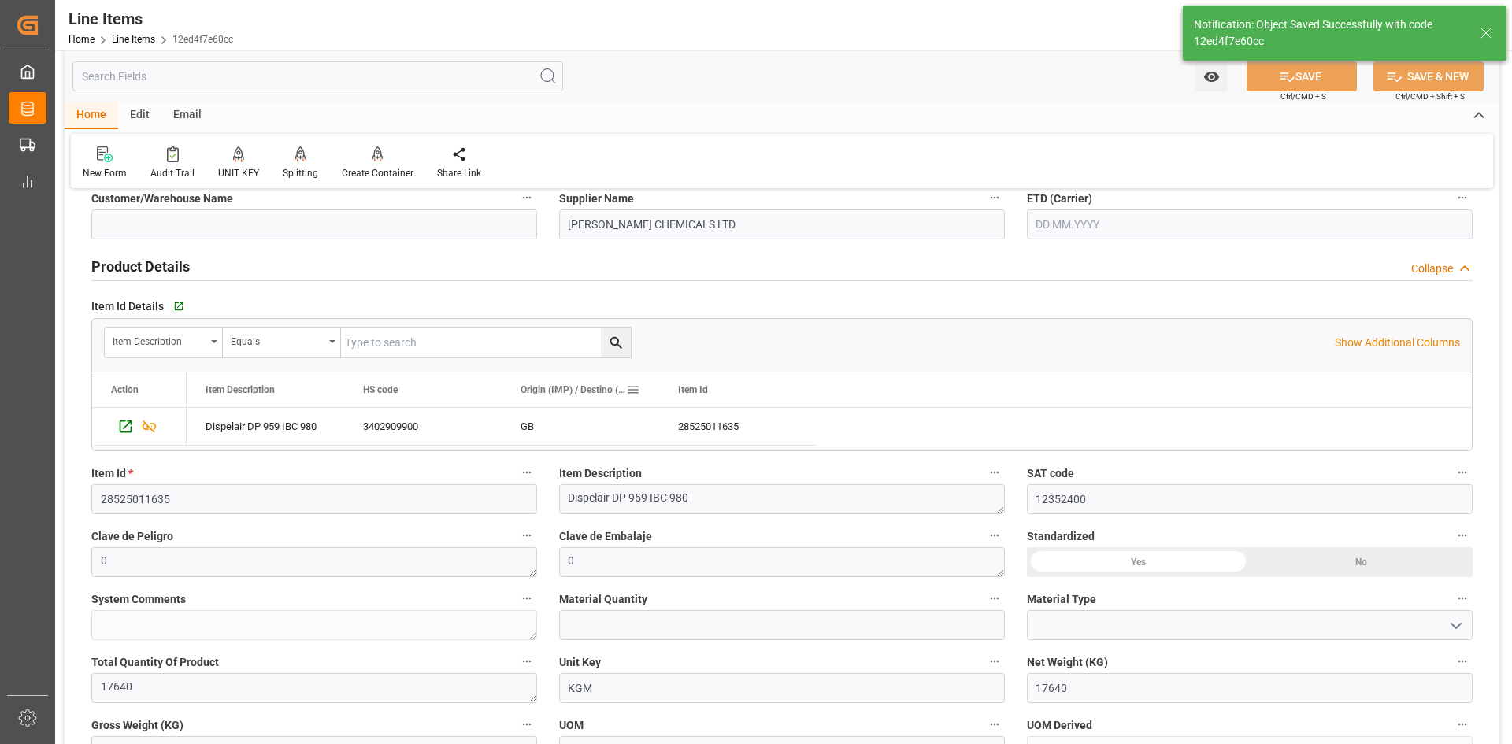
type input "[DATE] 14:45"
